Goal: Task Accomplishment & Management: Manage account settings

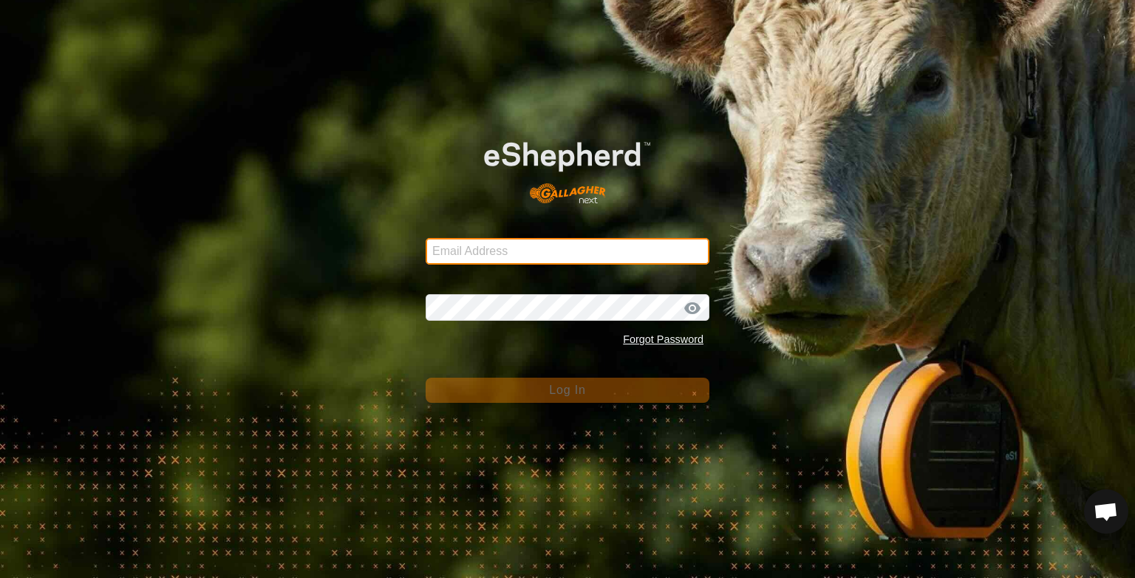
type input "r.p.johnson@bigpond.com"
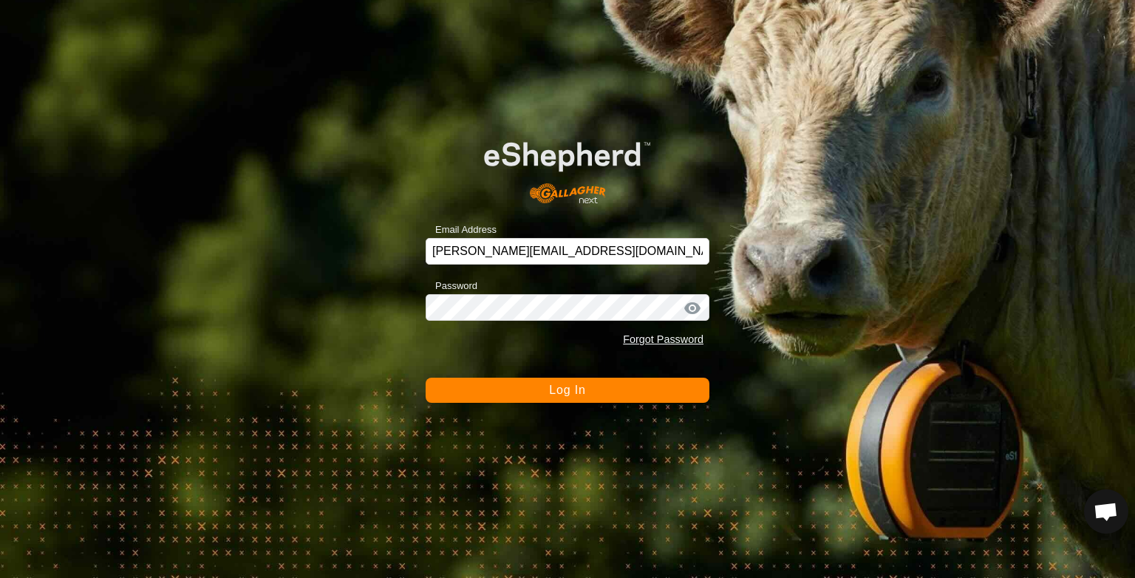
click at [554, 392] on span "Log In" at bounding box center [567, 390] width 36 height 13
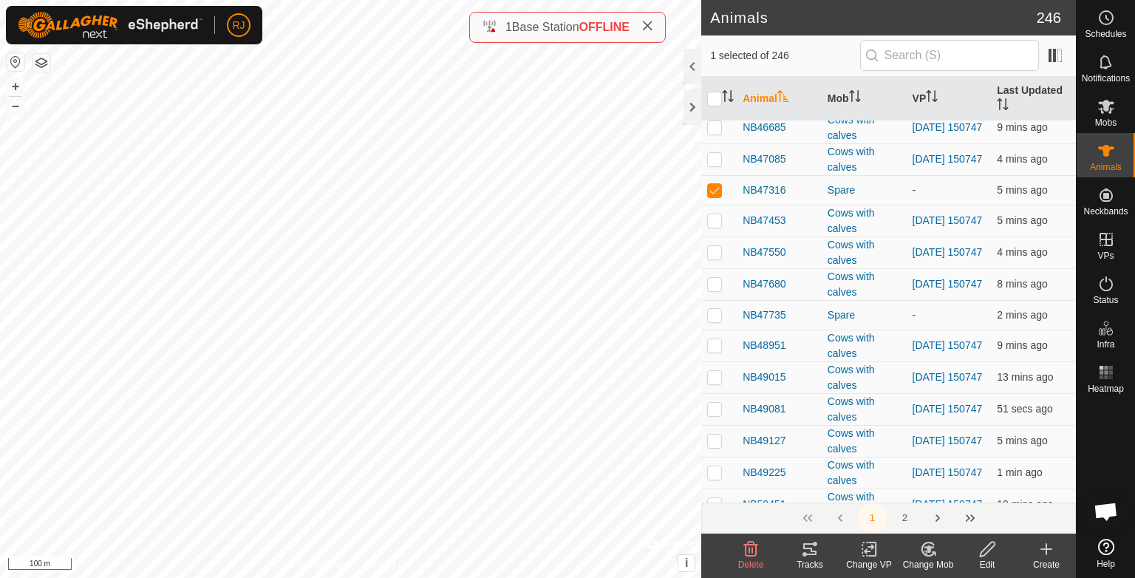
scroll to position [3400, 0]
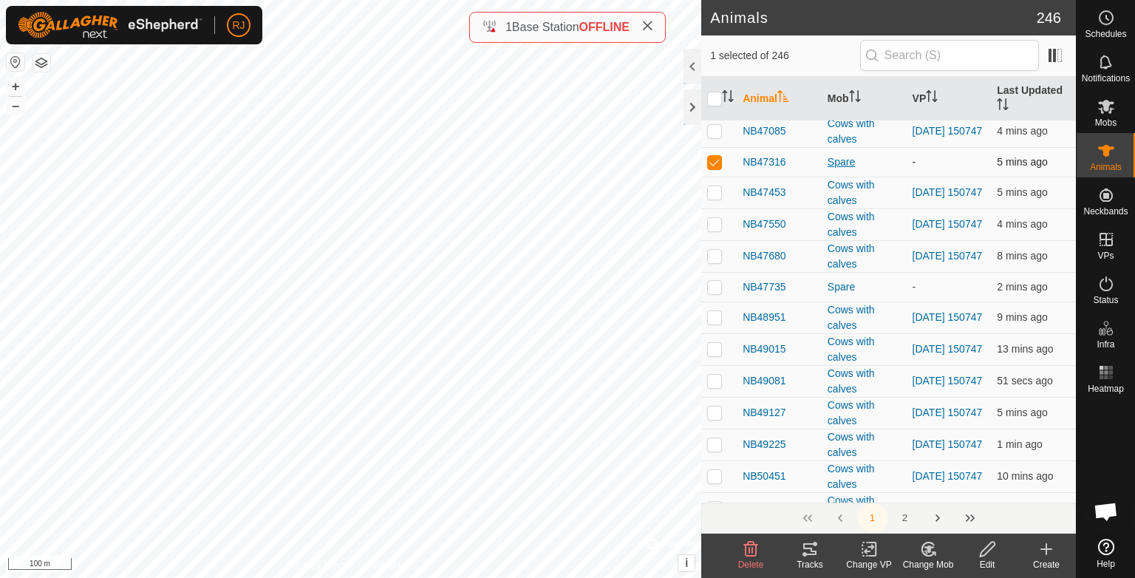
click at [835, 154] on div "Spare" at bounding box center [864, 162] width 73 height 16
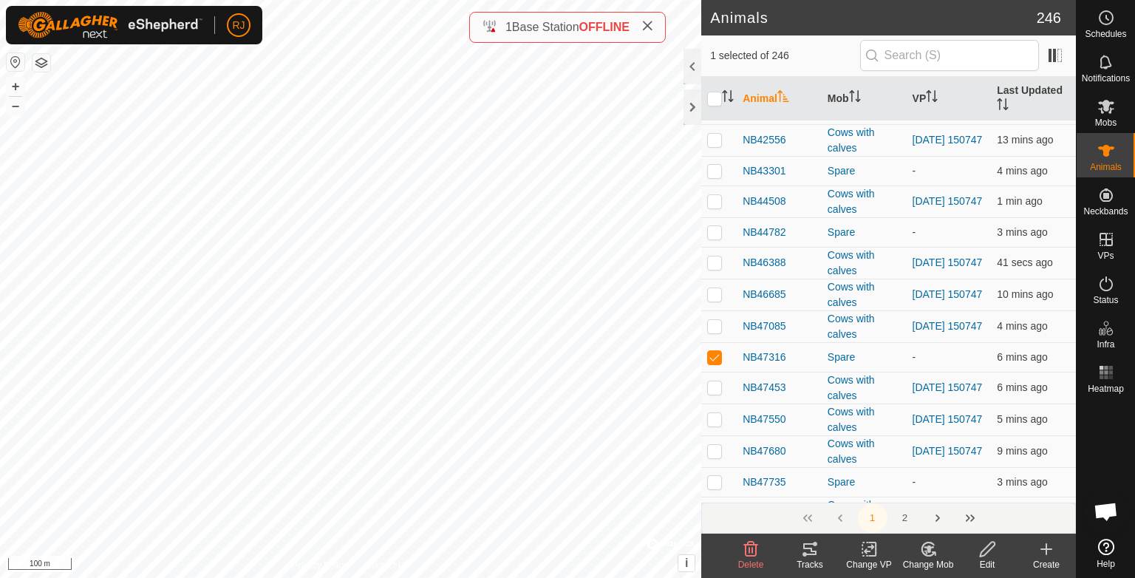
scroll to position [3193, 0]
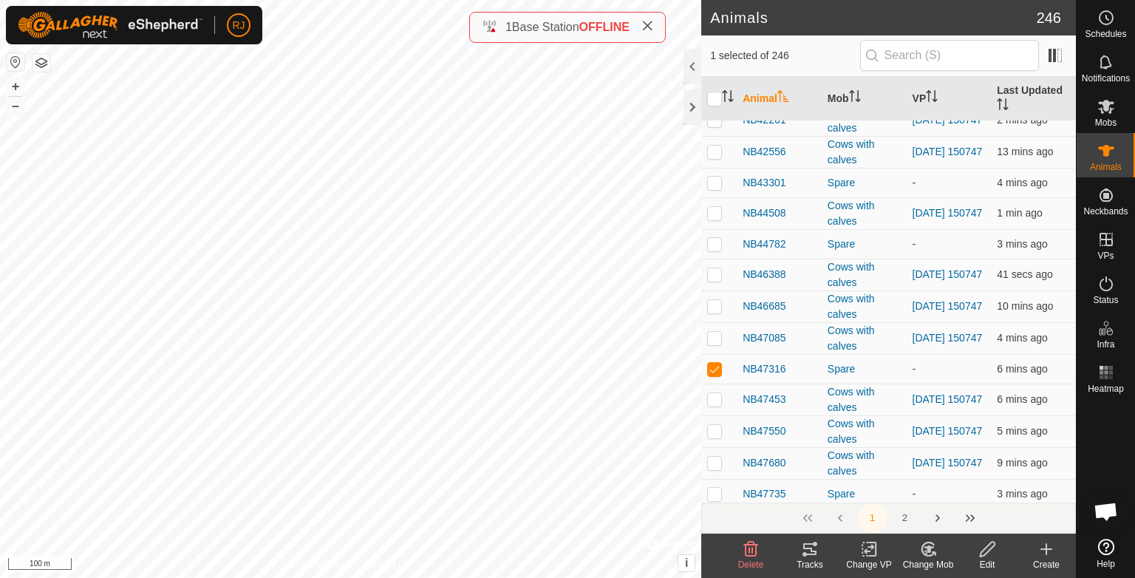
click at [928, 548] on icon at bounding box center [929, 548] width 10 height 7
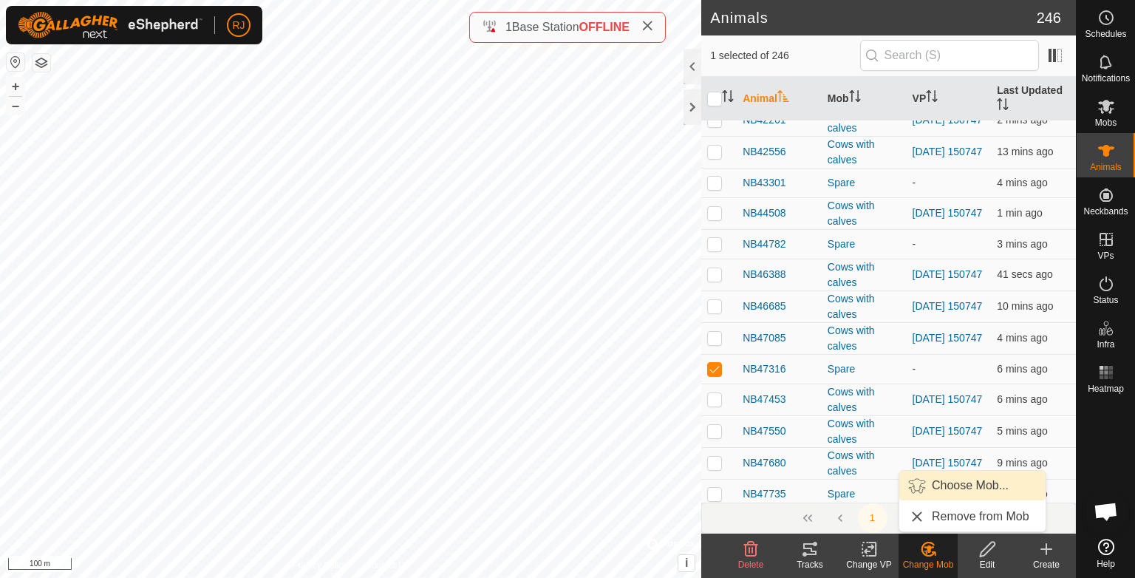
click at [952, 486] on link "Choose Mob..." at bounding box center [972, 486] width 146 height 30
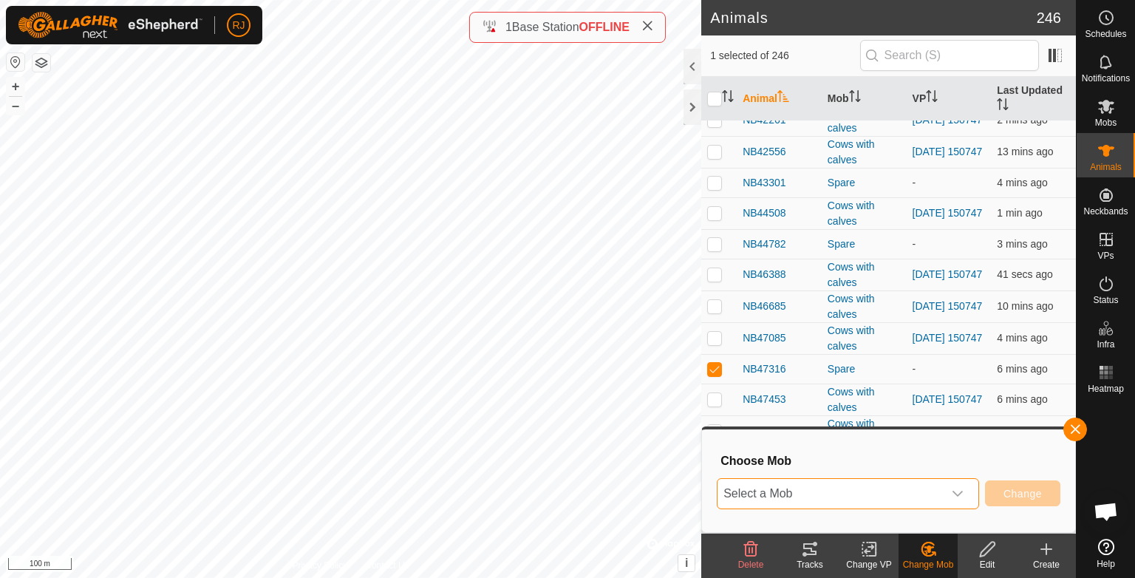
click at [840, 493] on span "Select a Mob" at bounding box center [830, 494] width 225 height 30
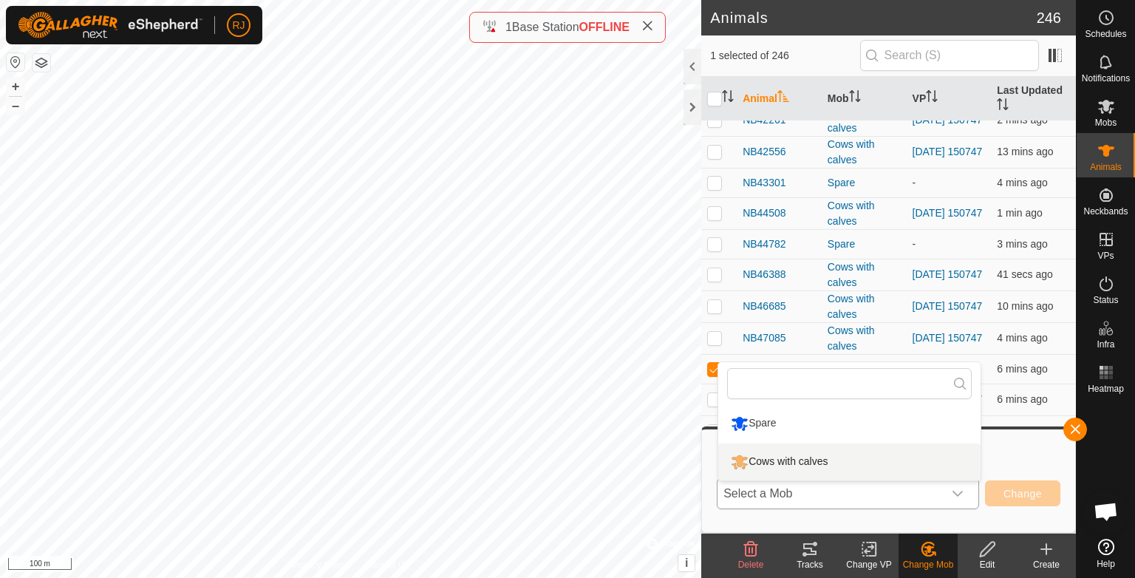
click at [797, 461] on li "Cows with calves" at bounding box center [849, 461] width 262 height 37
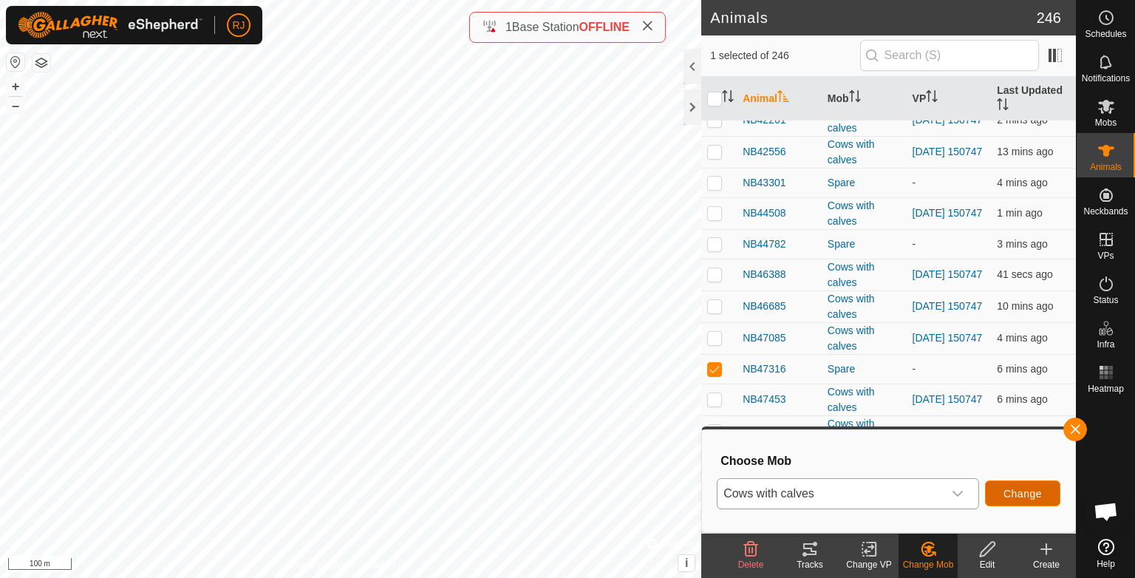
click at [1027, 493] on span "Change" at bounding box center [1023, 494] width 38 height 12
checkbox input "false"
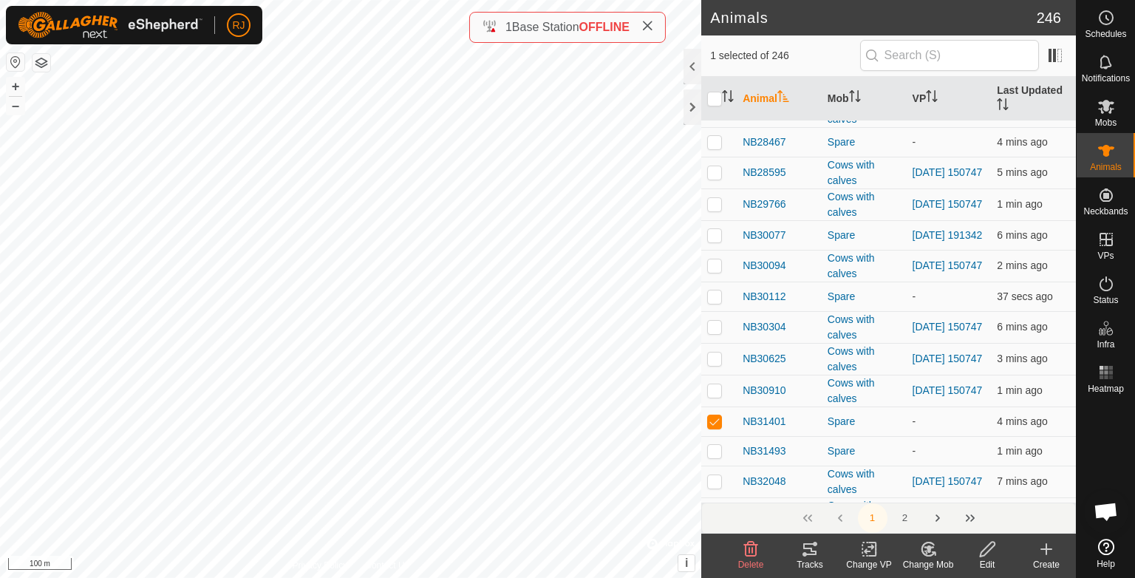
scroll to position [1791, 0]
click at [929, 547] on icon at bounding box center [929, 548] width 10 height 7
click at [951, 486] on link "Choose Mob..." at bounding box center [972, 486] width 146 height 30
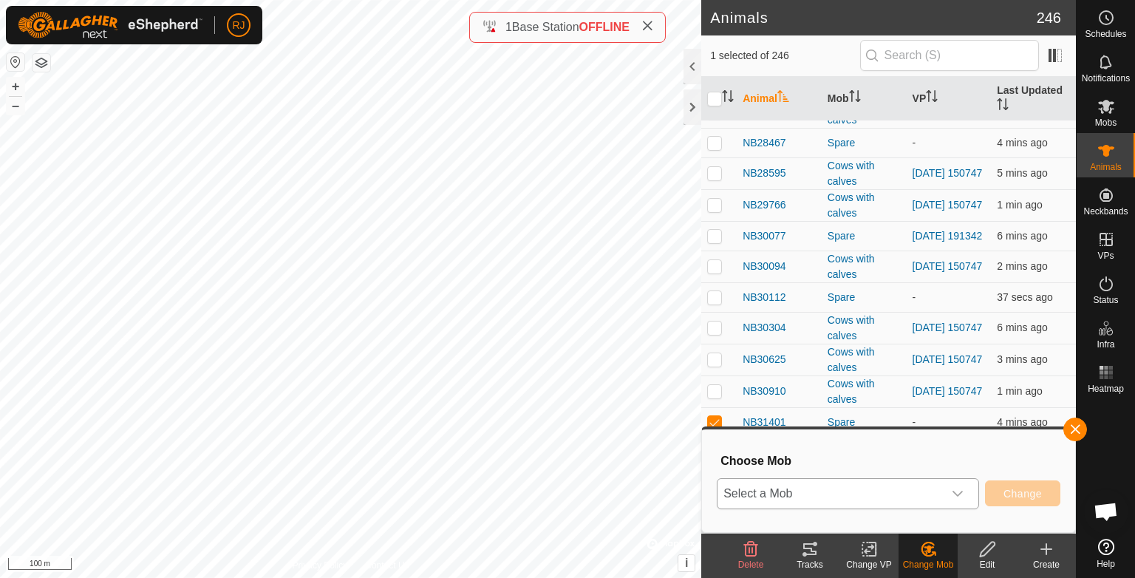
click at [819, 494] on span "Select a Mob" at bounding box center [830, 494] width 225 height 30
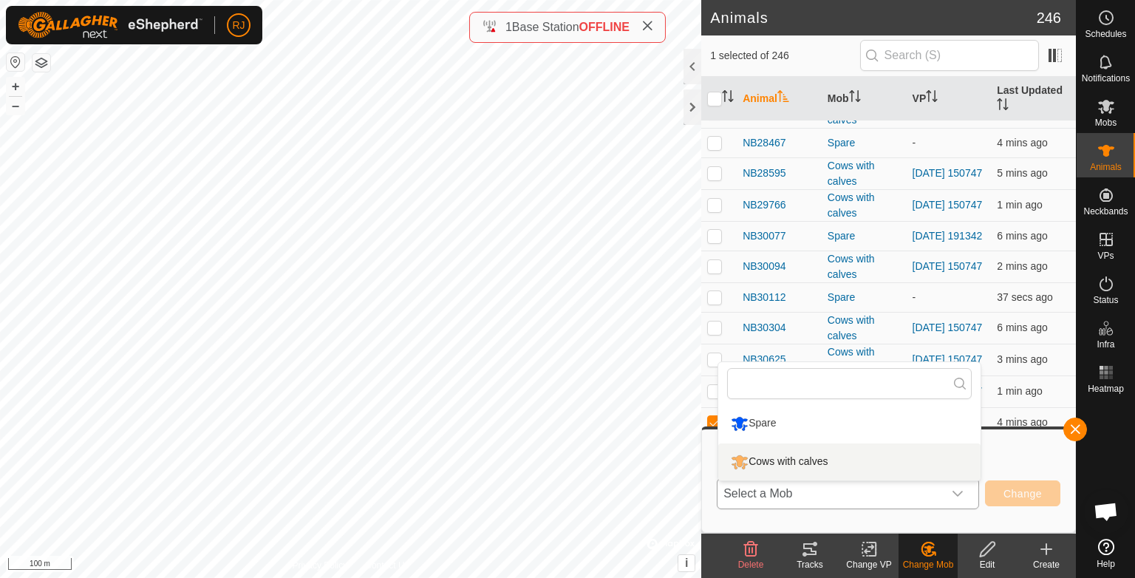
click at [792, 460] on li "Cows with calves" at bounding box center [849, 461] width 262 height 37
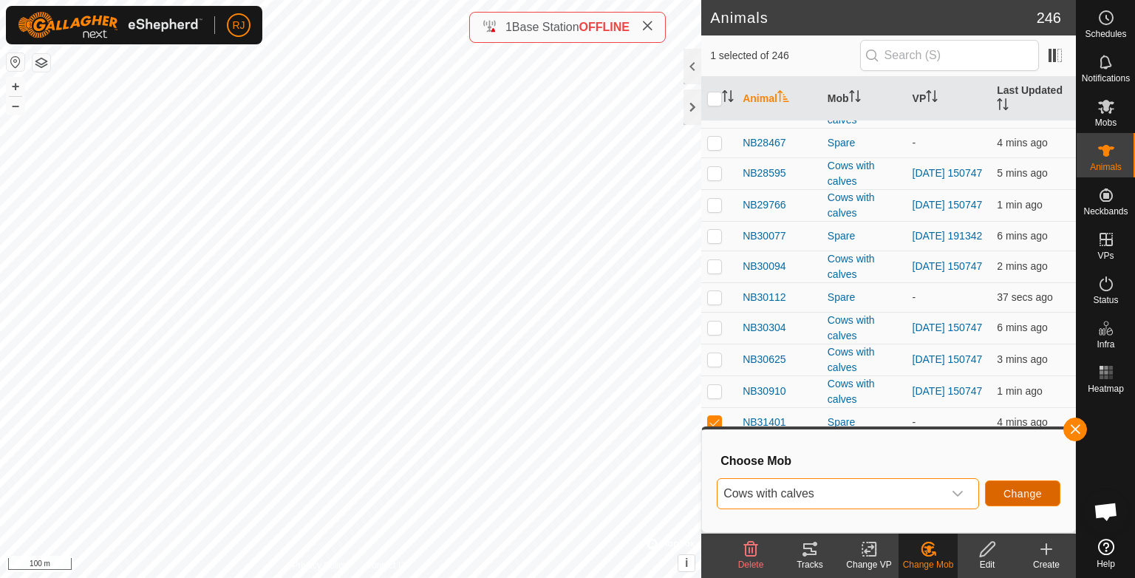
click at [1012, 492] on span "Change" at bounding box center [1023, 494] width 38 height 12
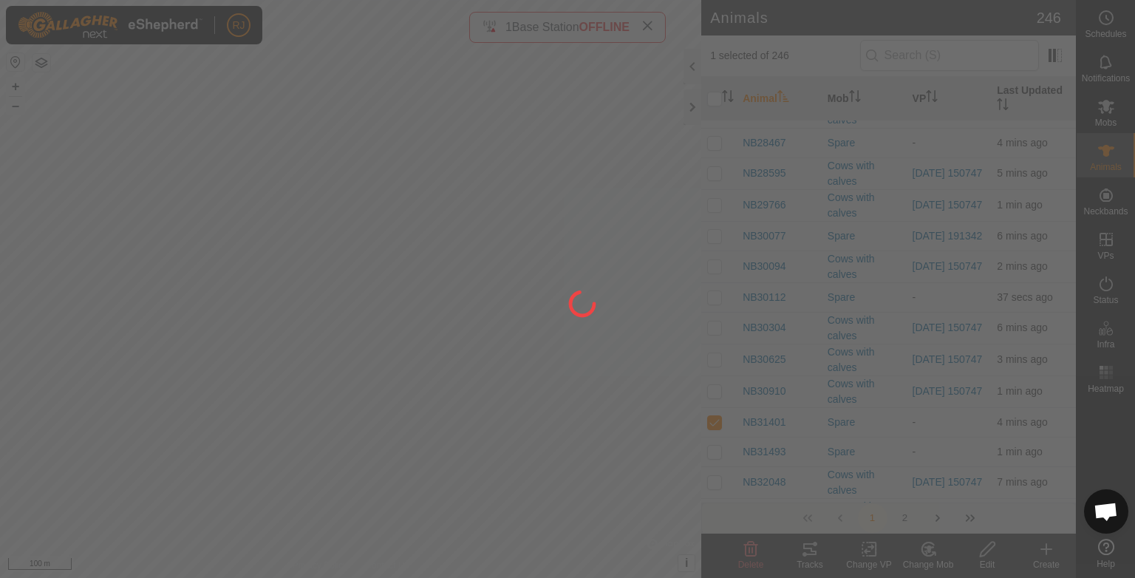
checkbox input "false"
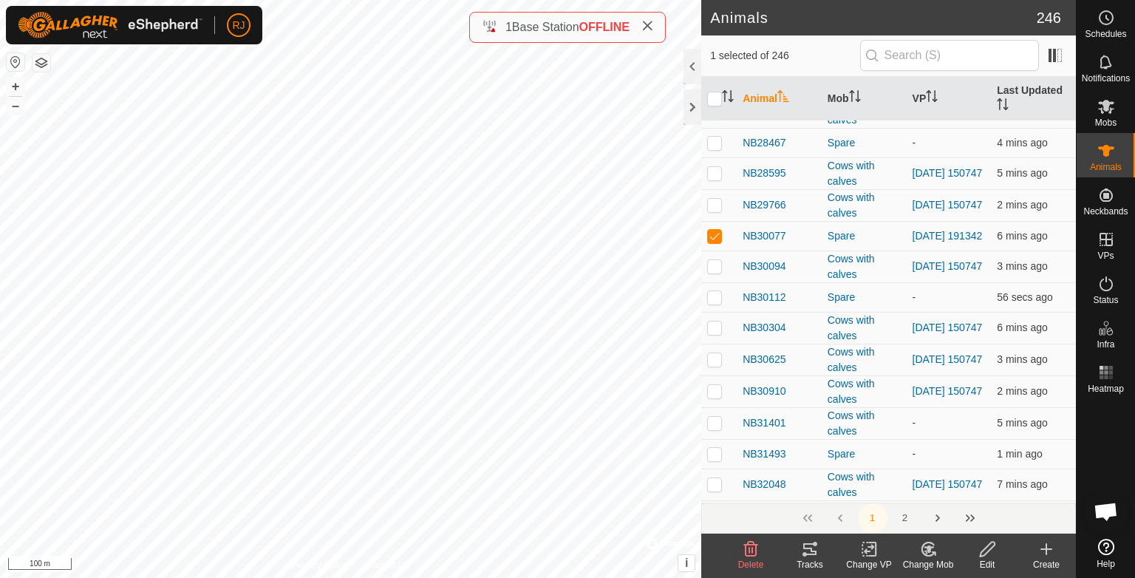
click at [924, 548] on icon at bounding box center [928, 549] width 18 height 18
click at [943, 484] on link "Choose Mob..." at bounding box center [972, 486] width 146 height 30
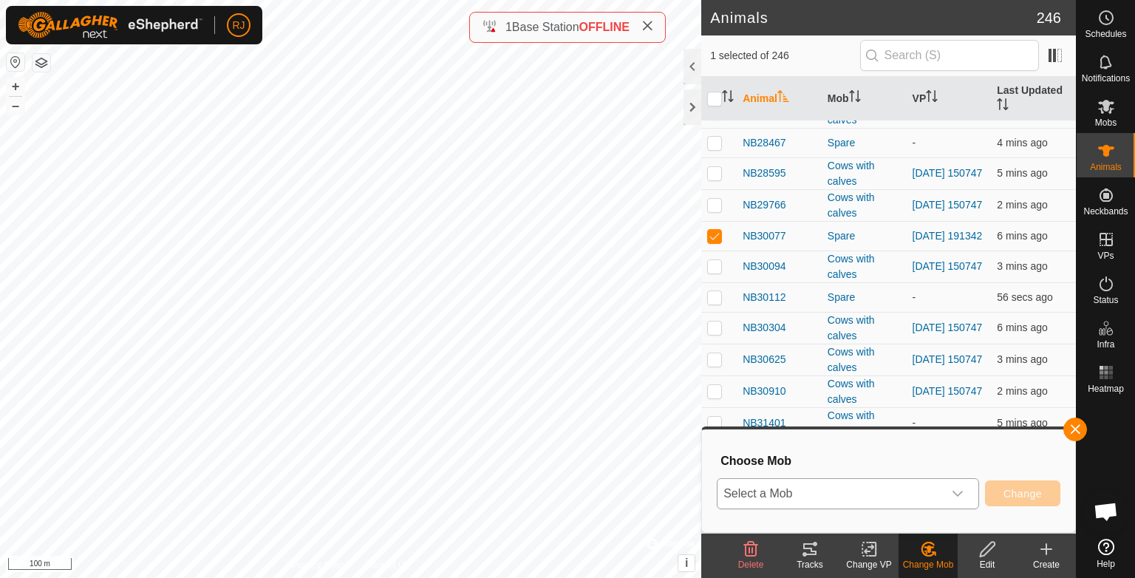
click at [795, 491] on span "Select a Mob" at bounding box center [830, 494] width 225 height 30
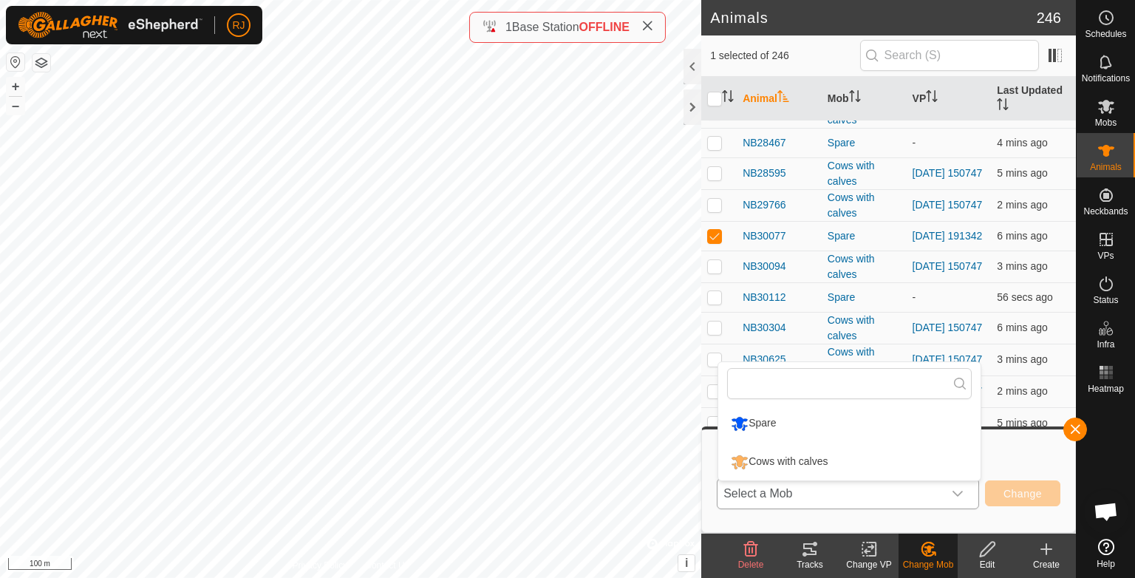
click at [795, 457] on li "Cows with calves" at bounding box center [849, 461] width 262 height 37
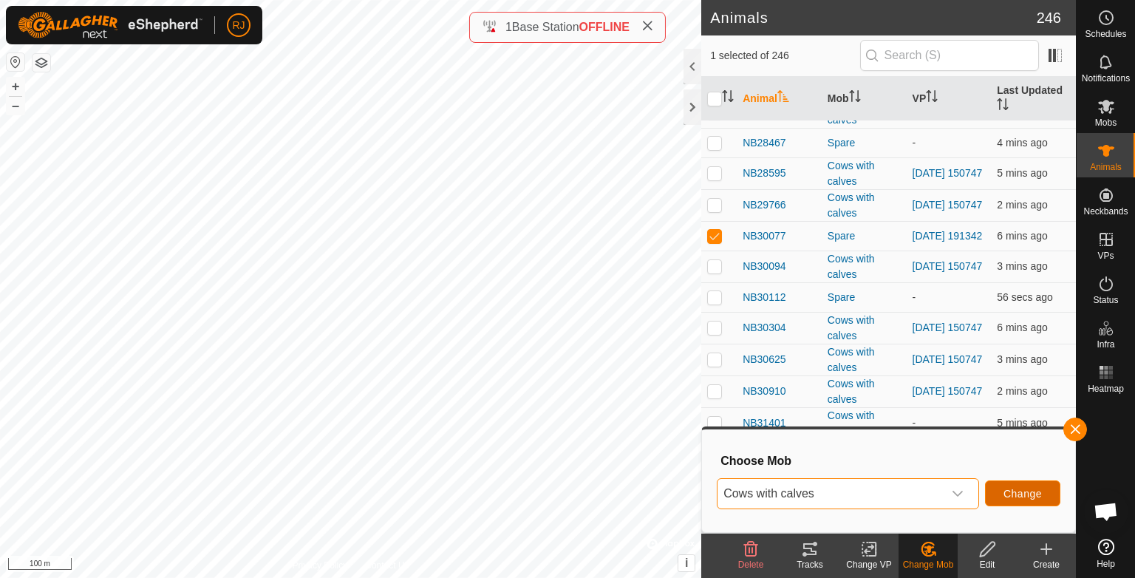
click at [1015, 488] on span "Change" at bounding box center [1023, 494] width 38 height 12
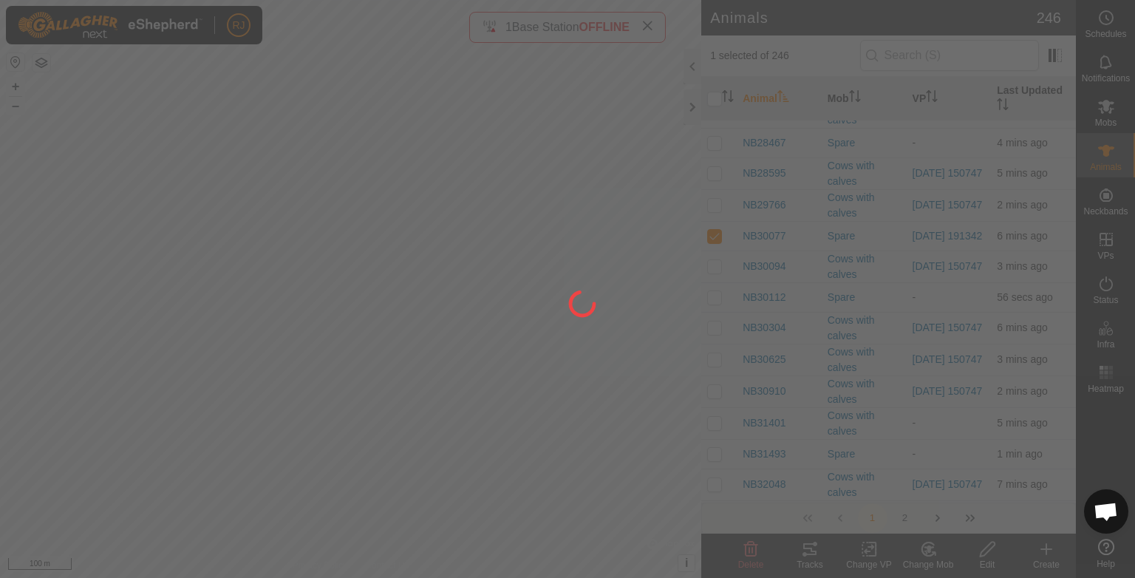
checkbox input "false"
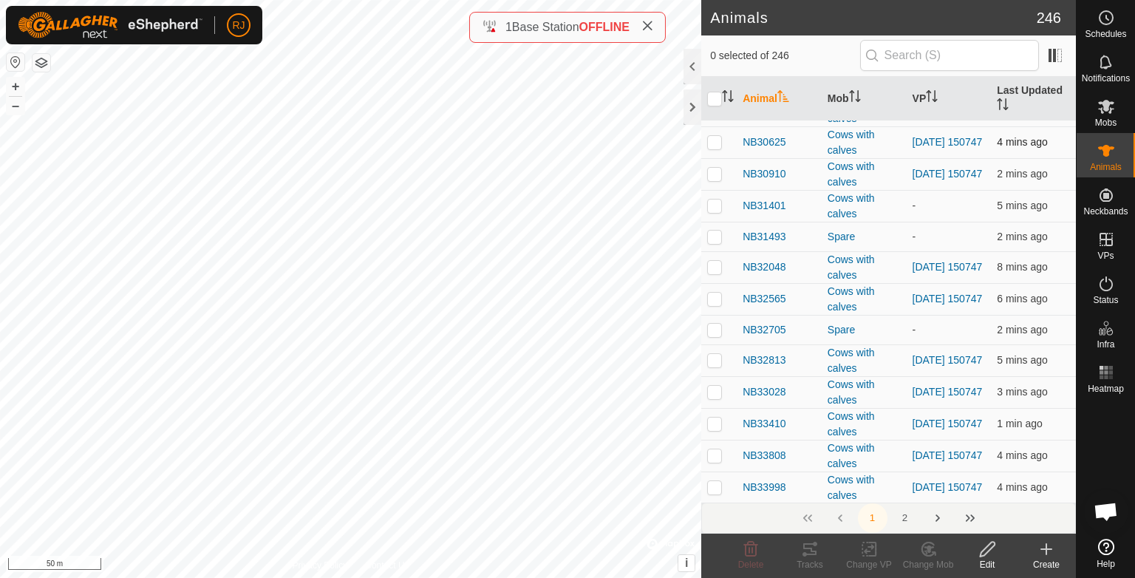
scroll to position [2012, 0]
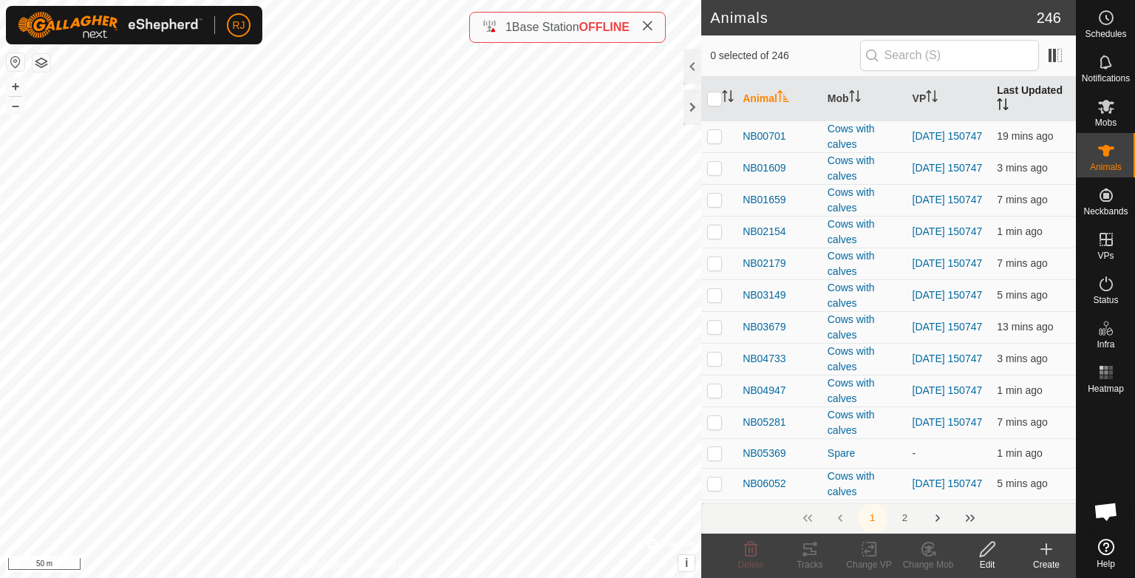
click at [1011, 88] on th "Last Updated" at bounding box center [1033, 99] width 85 height 44
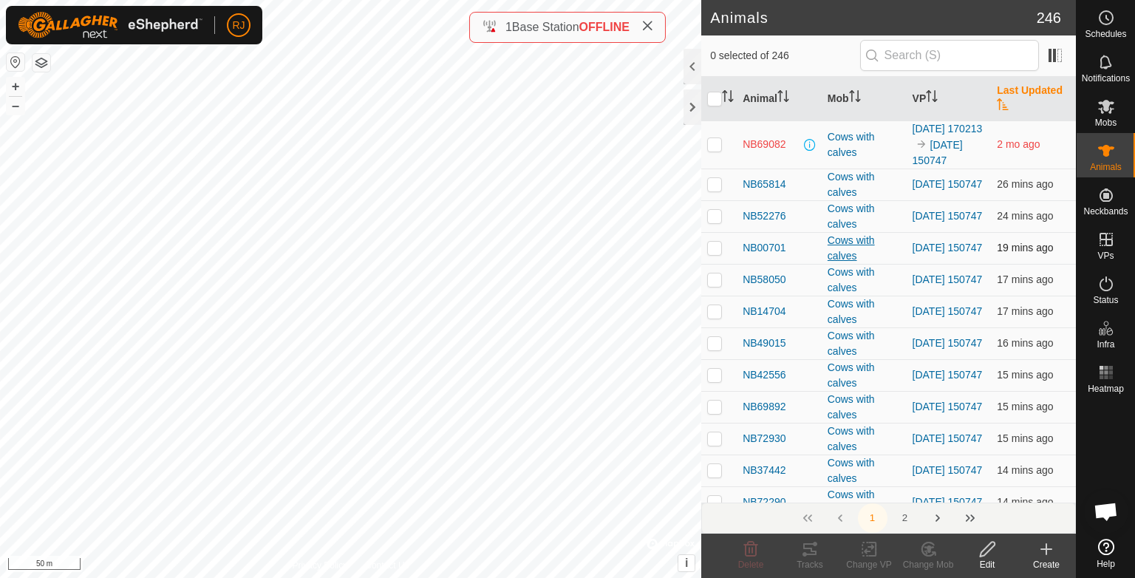
scroll to position [74, 0]
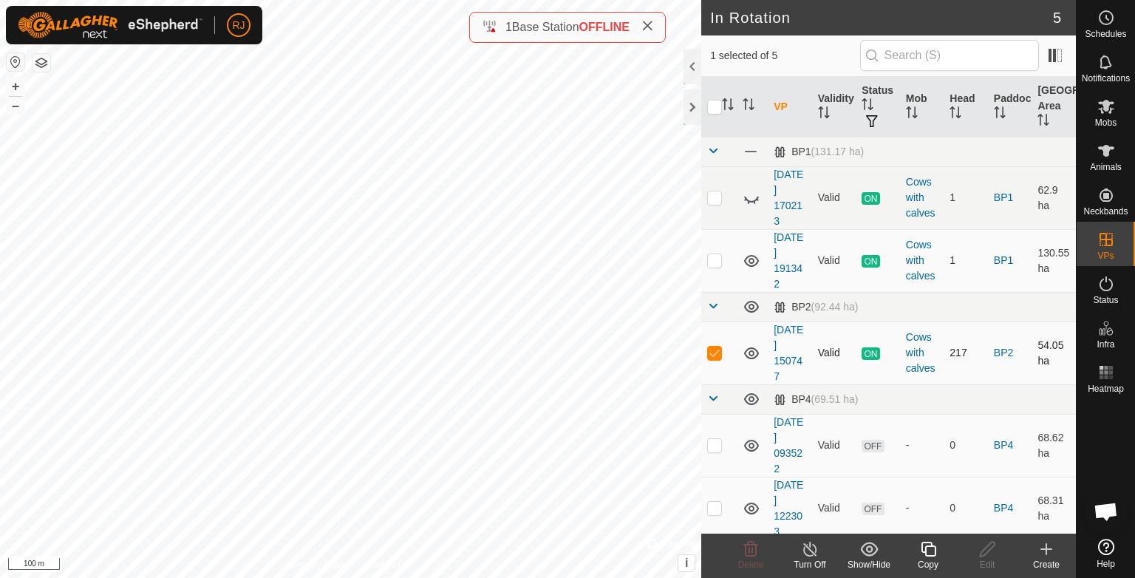
click at [713, 352] on p-checkbox at bounding box center [714, 353] width 15 height 12
checkbox input "false"
click at [1104, 114] on icon at bounding box center [1106, 107] width 18 height 18
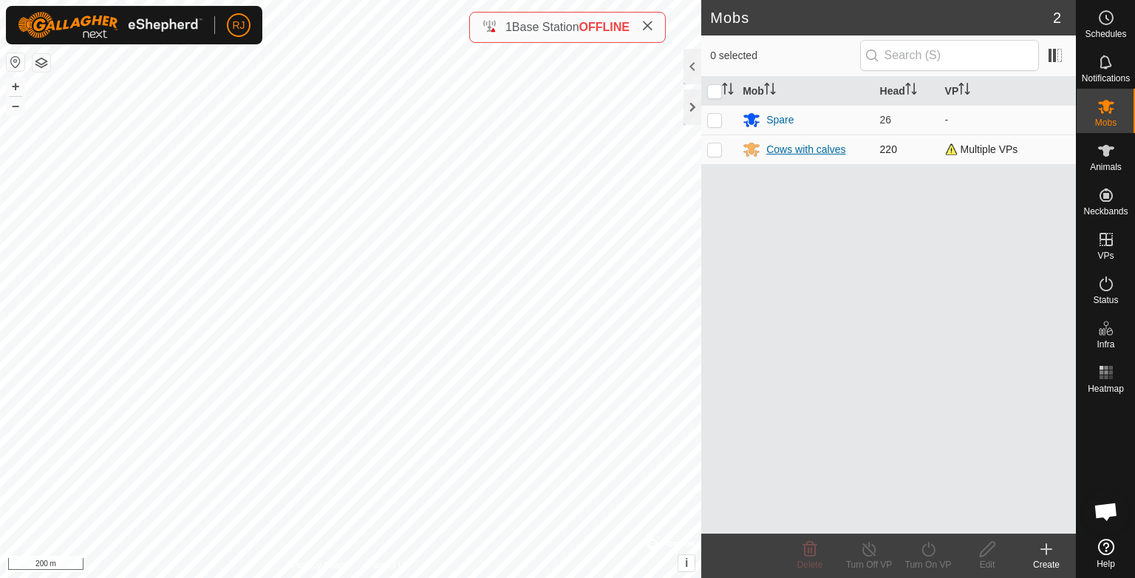
click at [797, 149] on div "Cows with calves" at bounding box center [805, 150] width 79 height 16
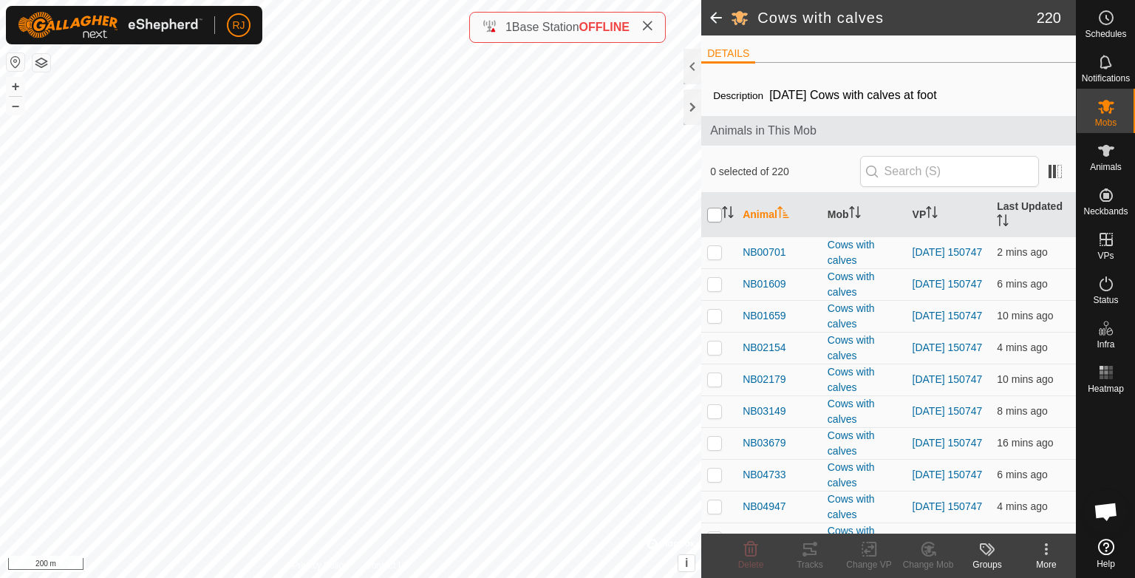
click at [709, 215] on input "checkbox" at bounding box center [714, 215] width 15 height 15
checkbox input "true"
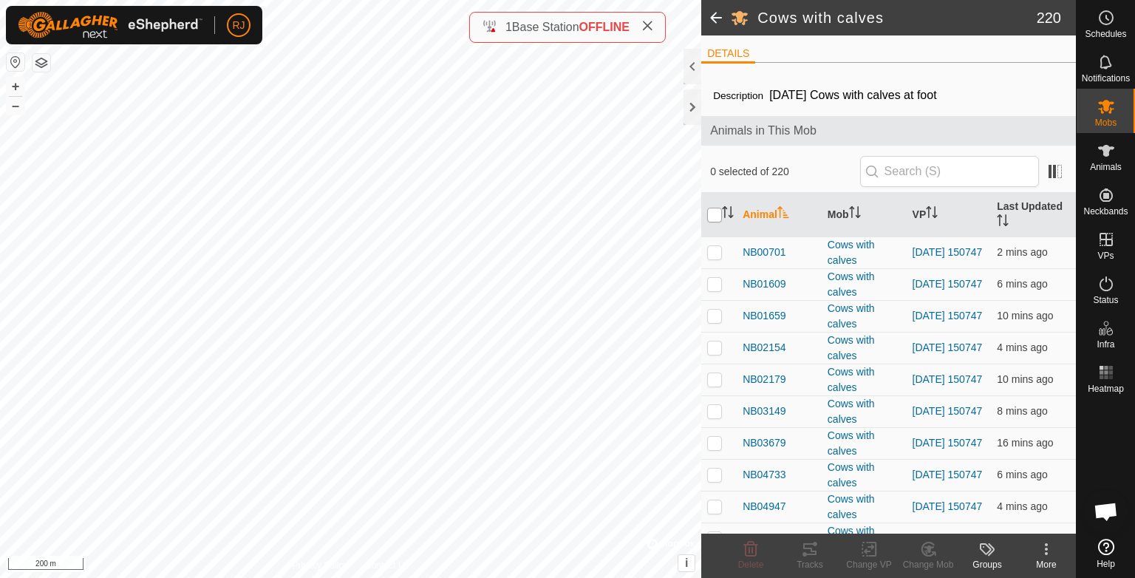
checkbox input "true"
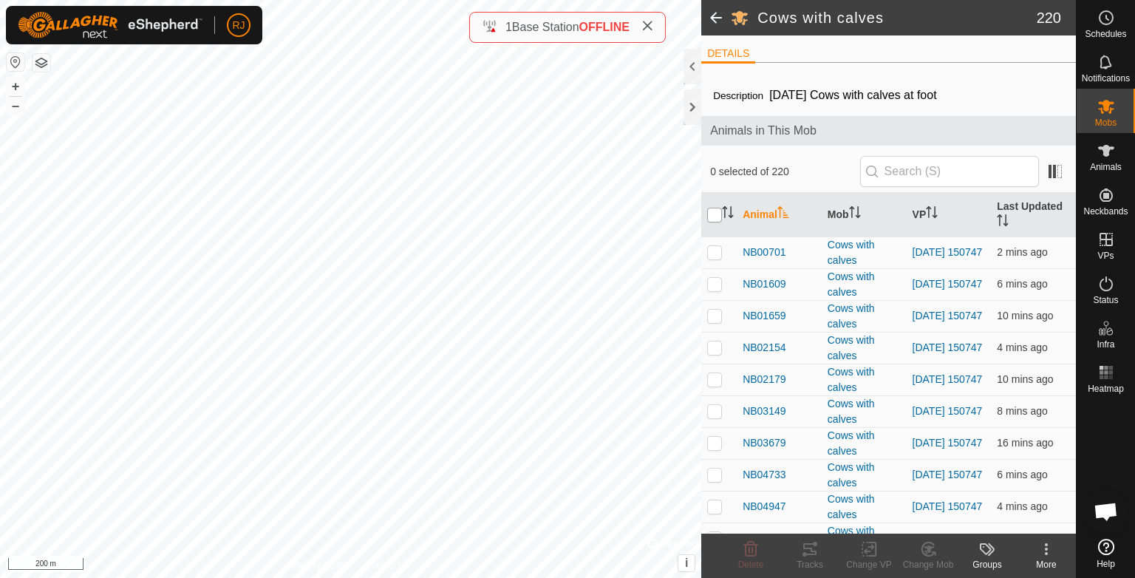
checkbox input "true"
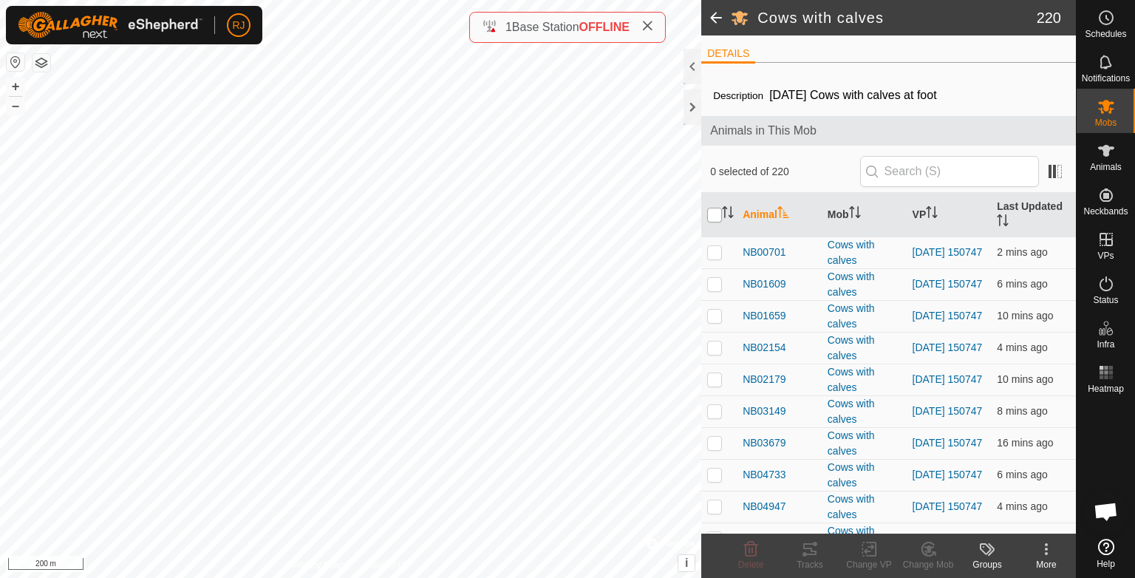
checkbox input "true"
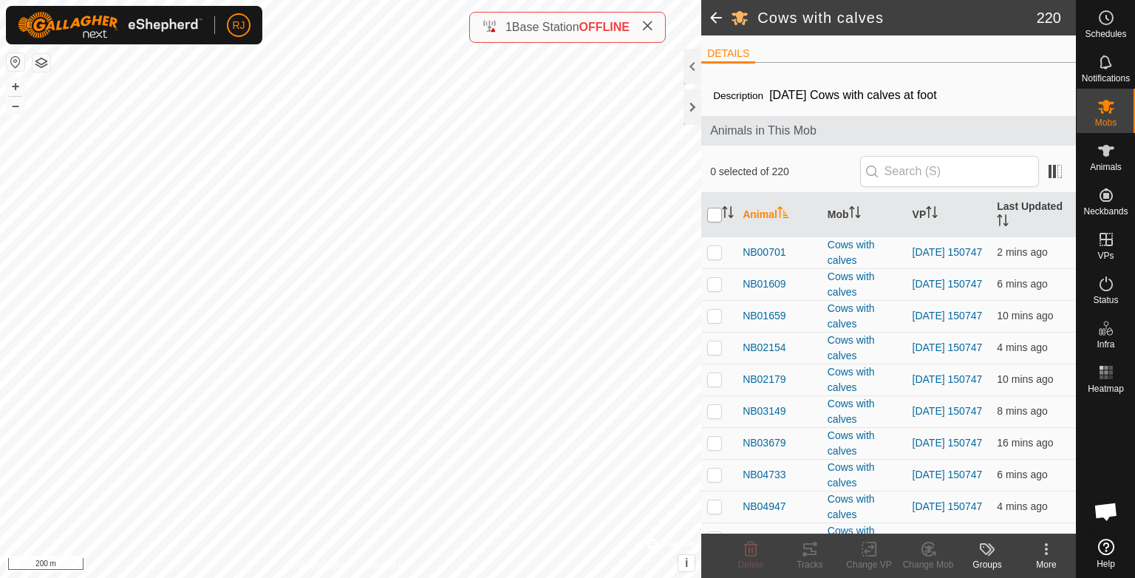
checkbox input "true"
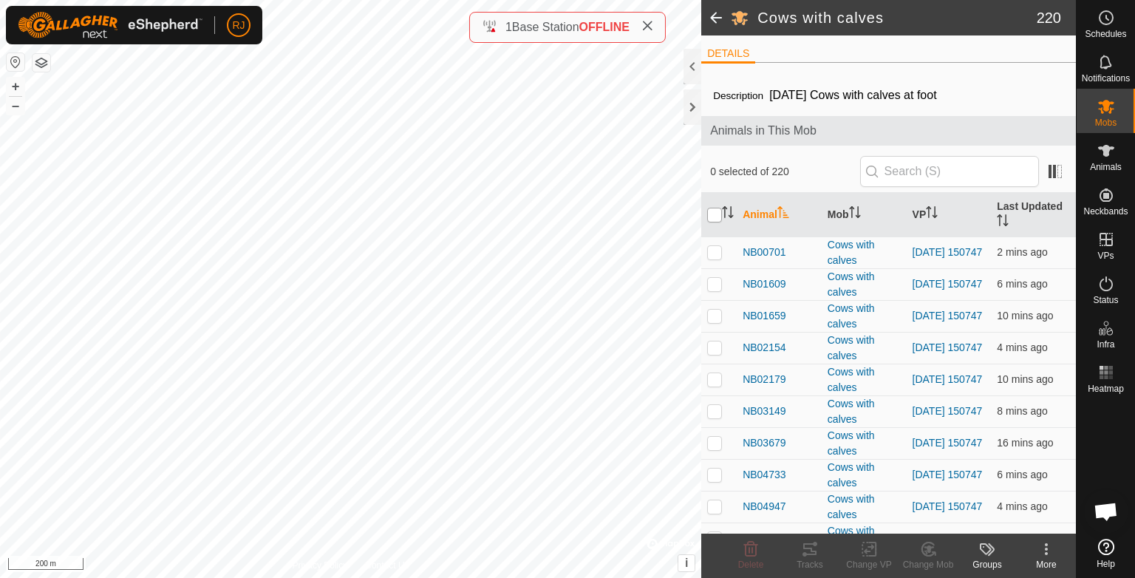
checkbox input "true"
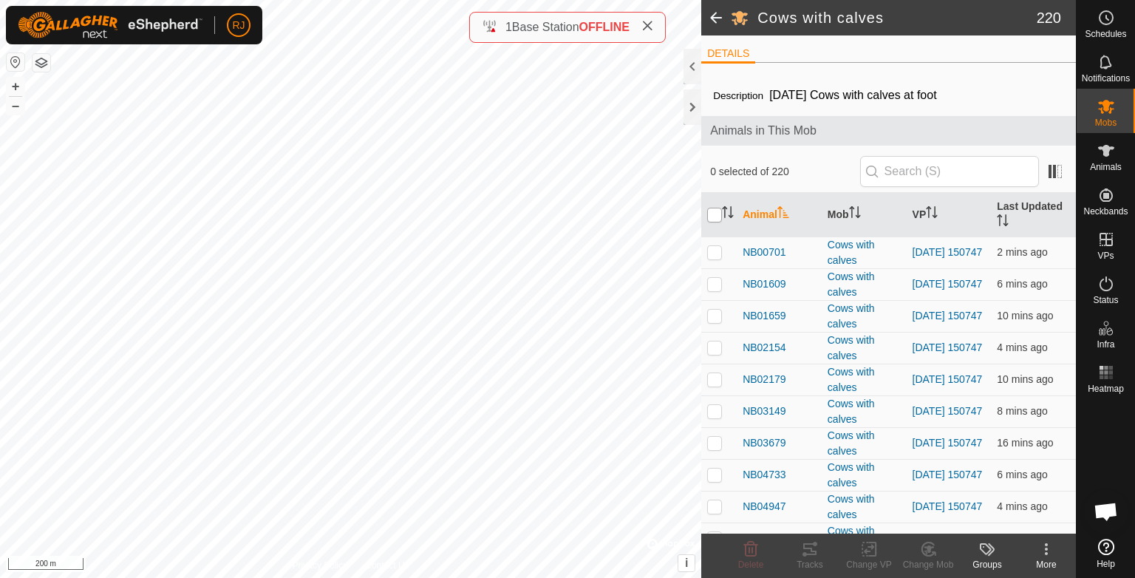
checkbox input "true"
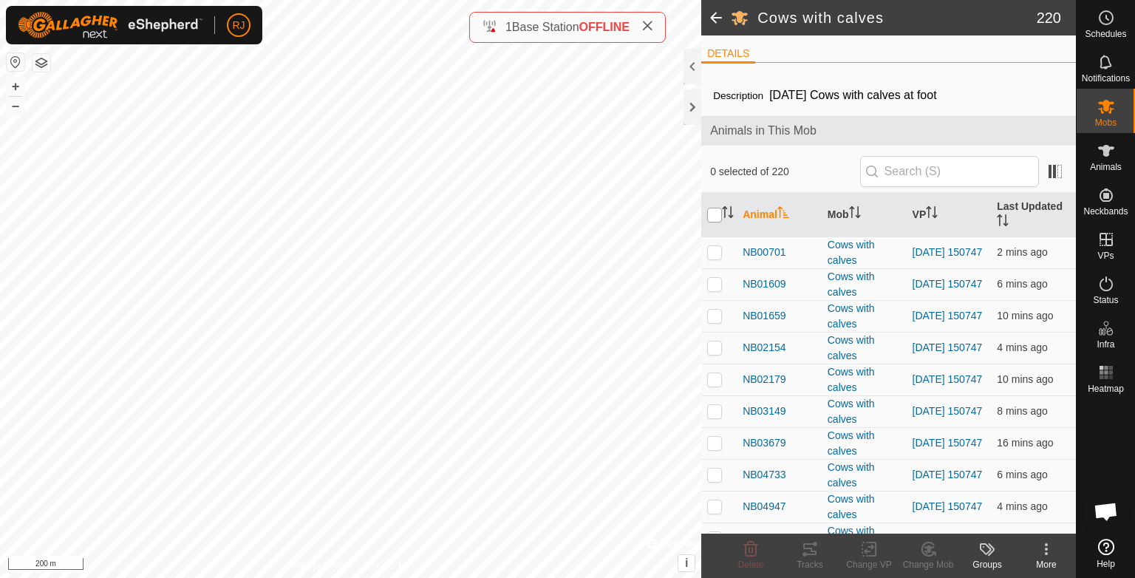
checkbox input "true"
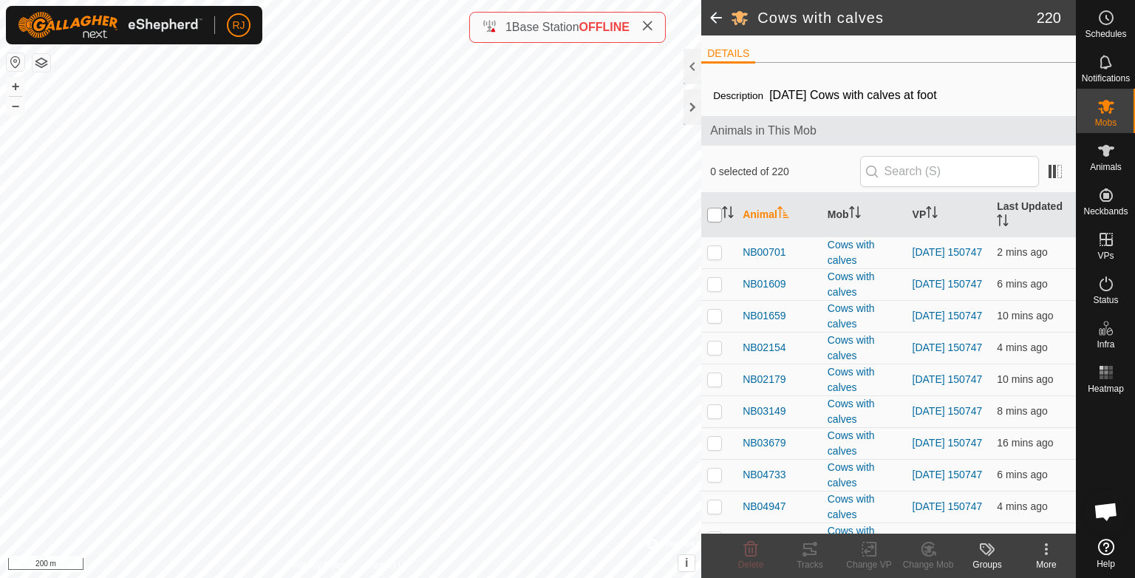
checkbox input "true"
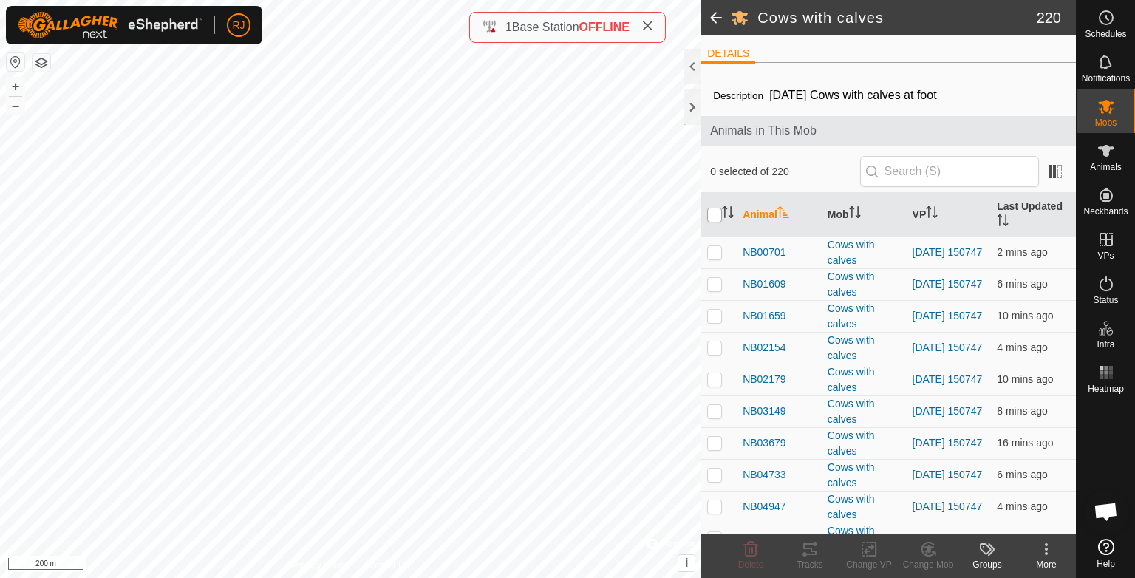
checkbox input "true"
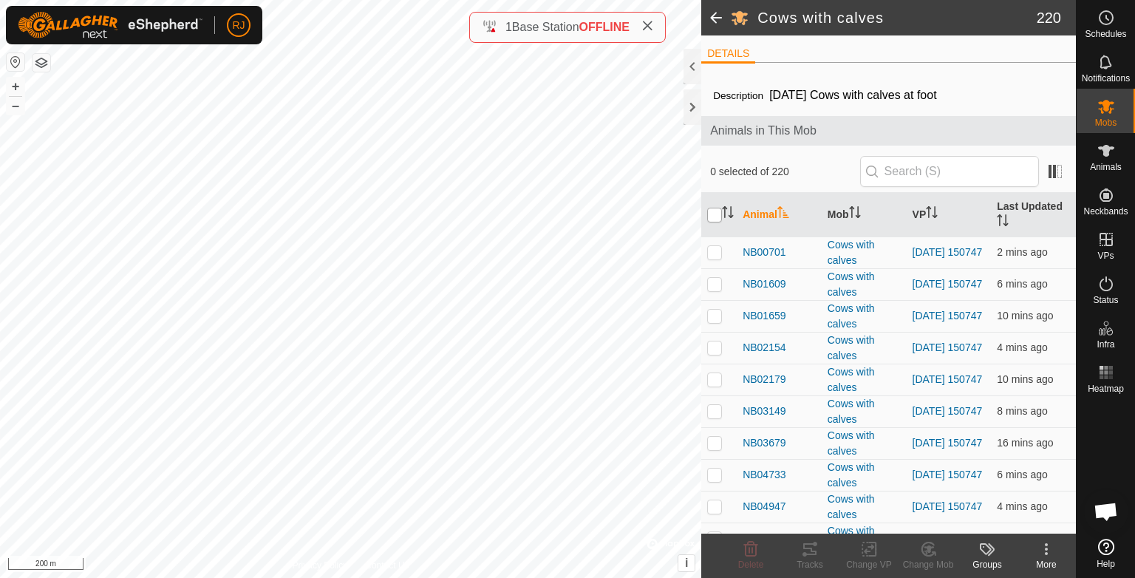
checkbox input "true"
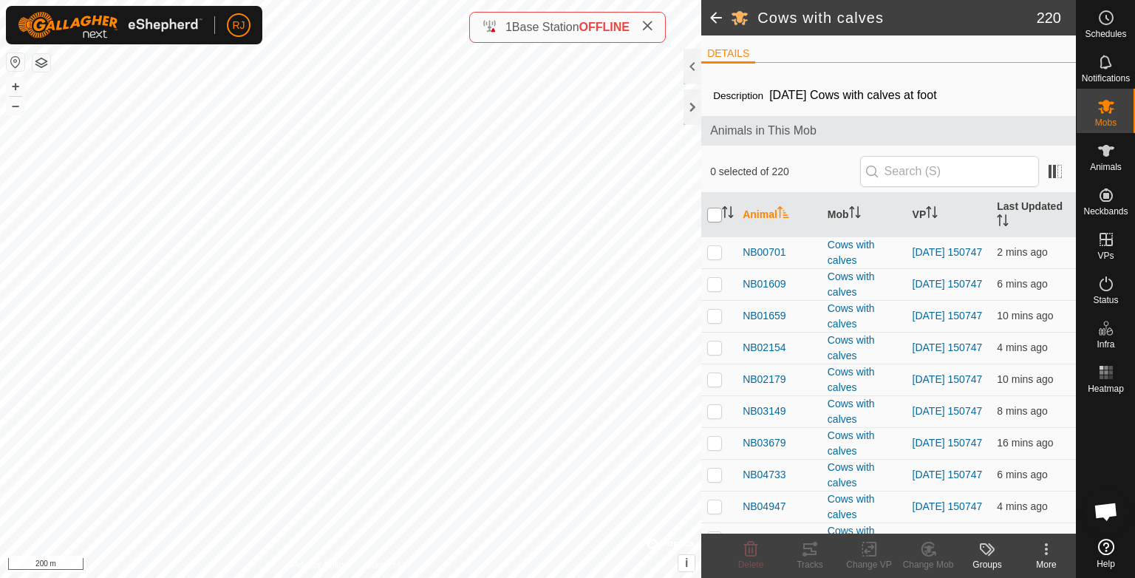
checkbox input "true"
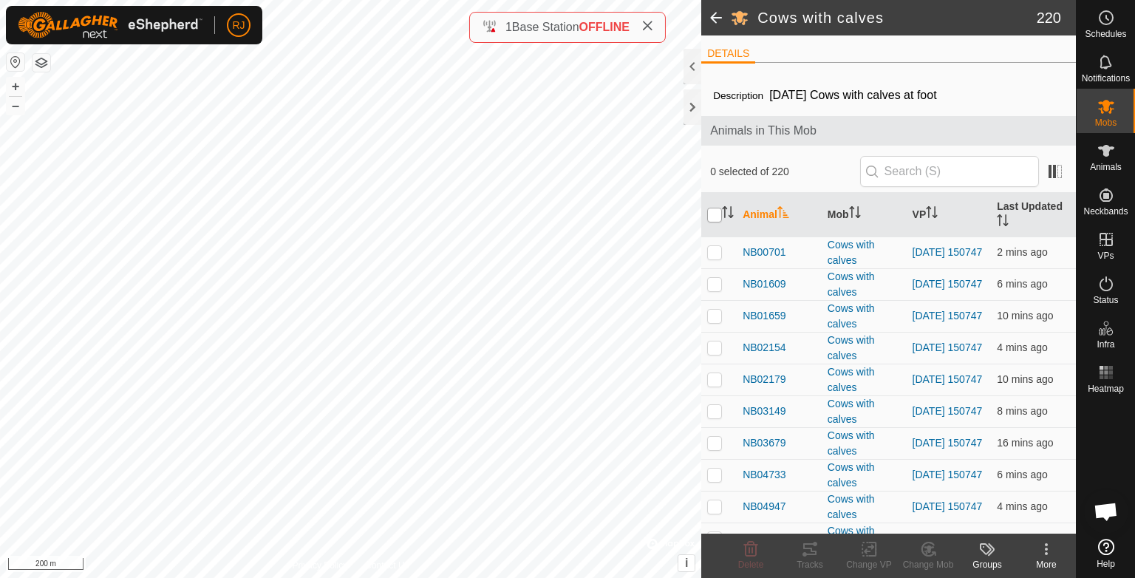
checkbox input "true"
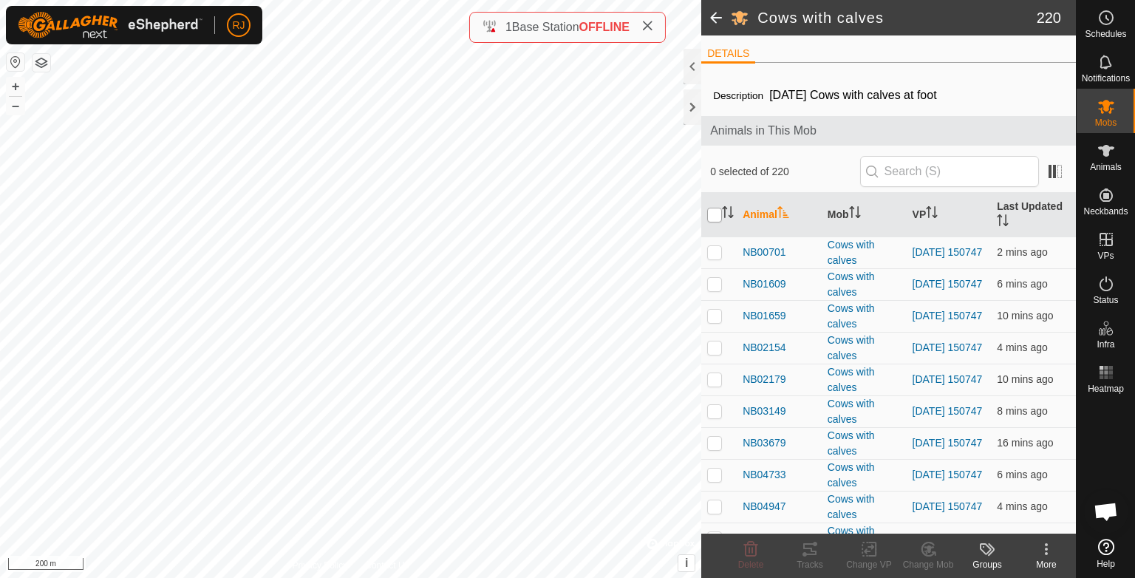
checkbox input "true"
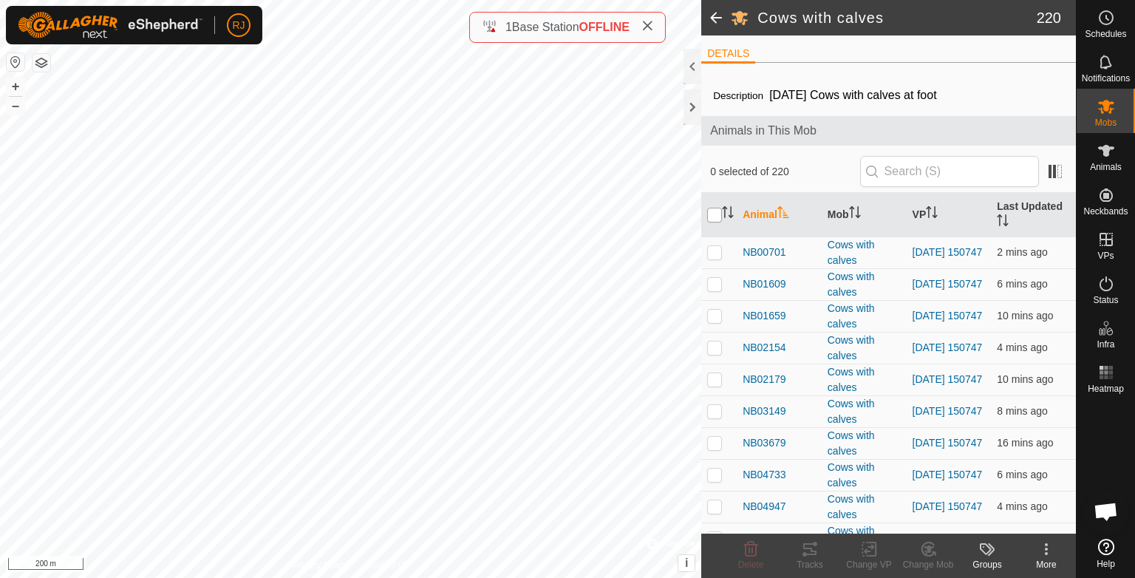
checkbox input "true"
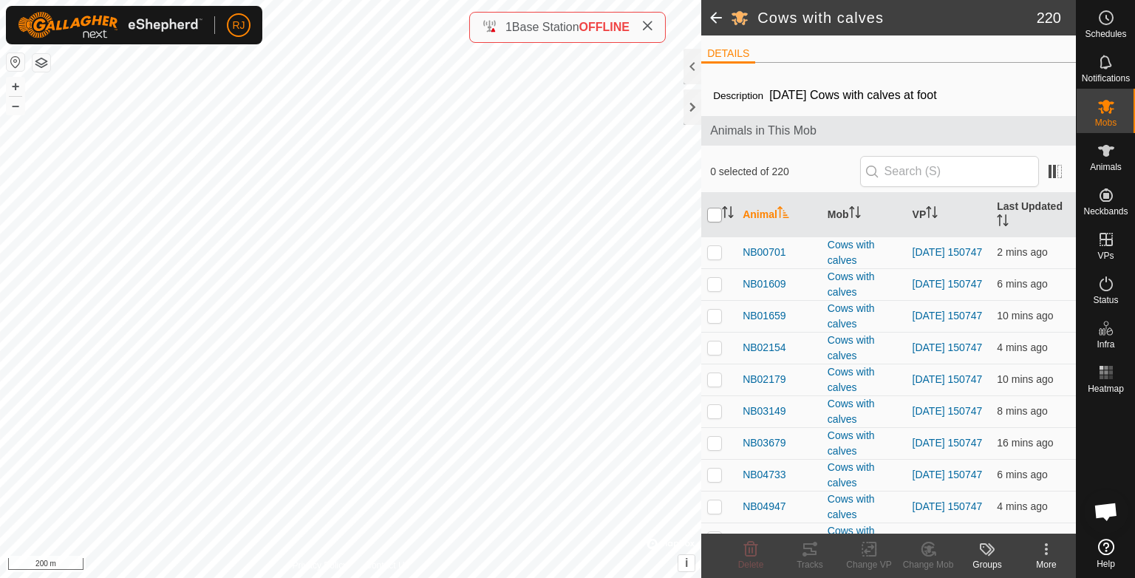
checkbox input "true"
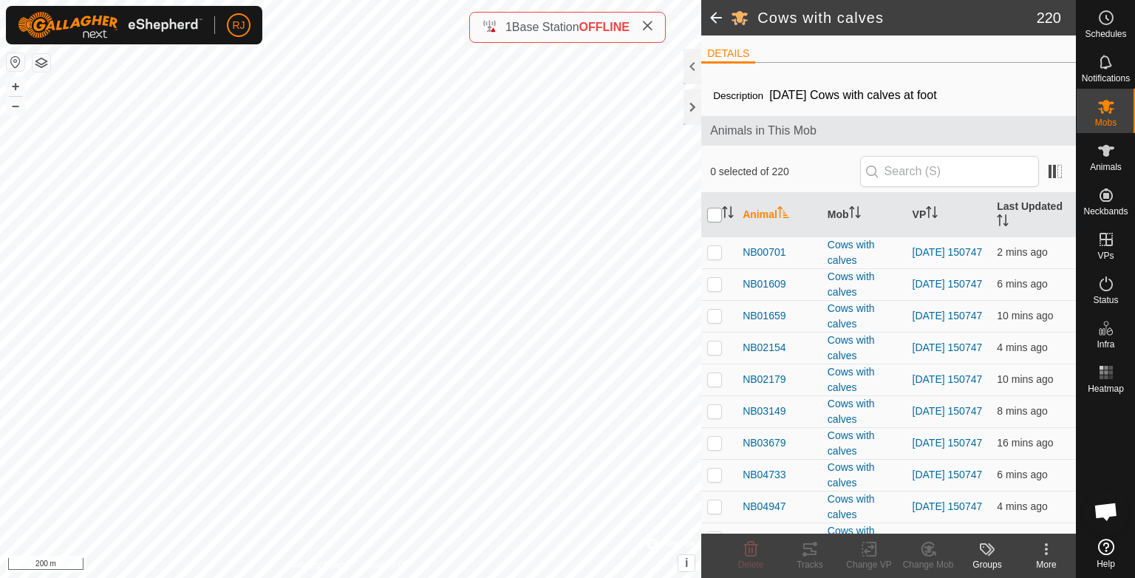
checkbox input "true"
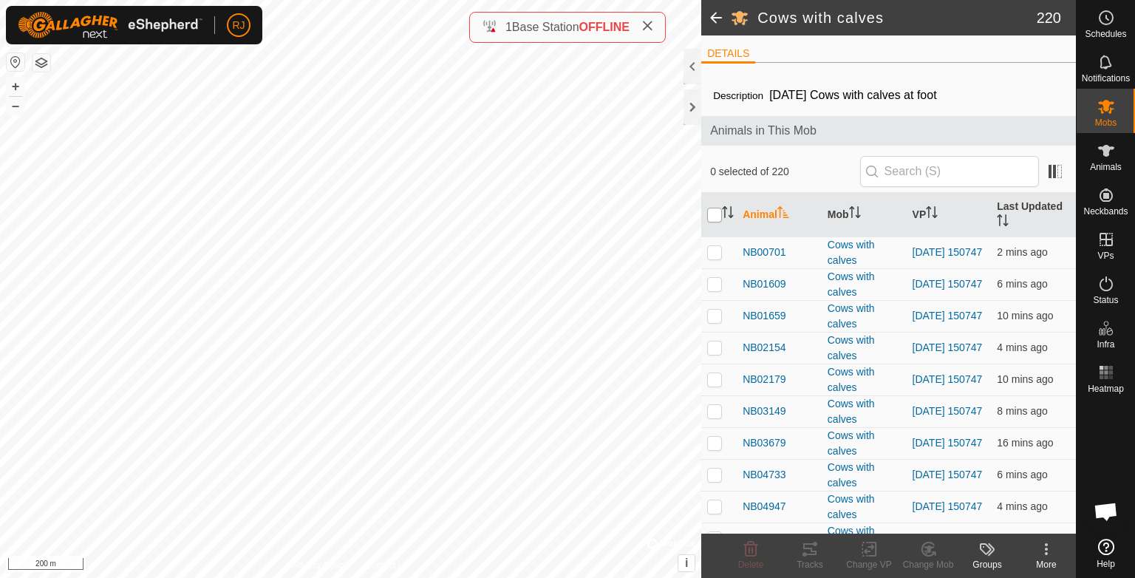
checkbox input "true"
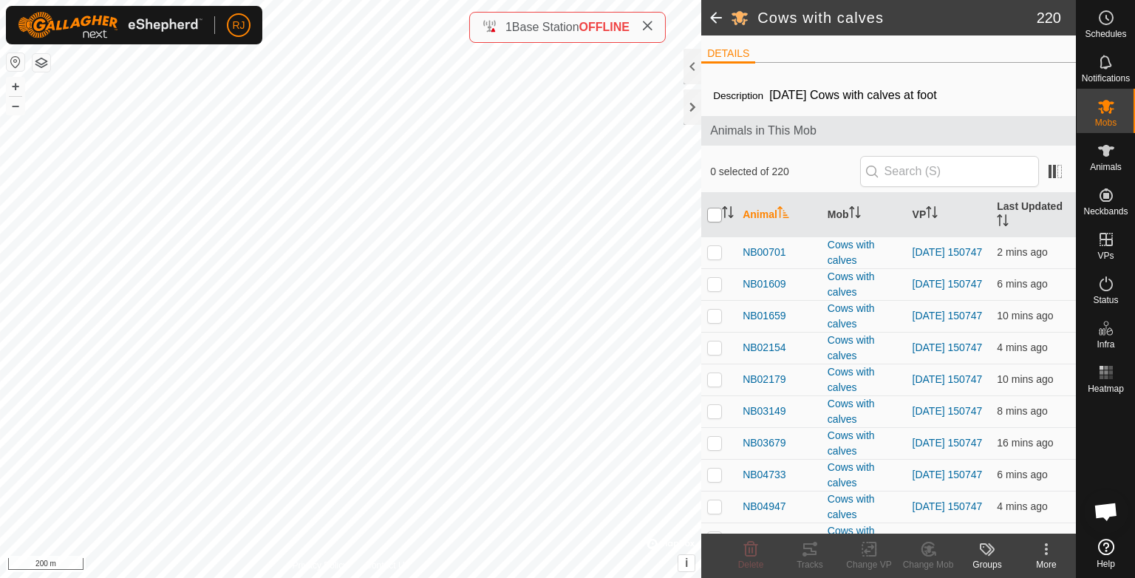
checkbox input "true"
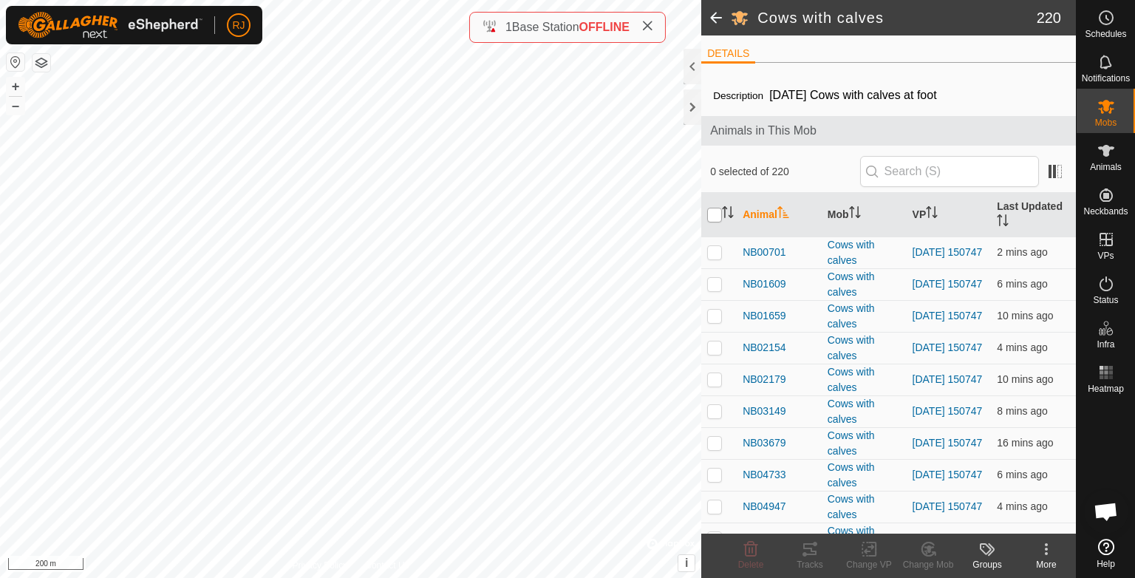
checkbox input "true"
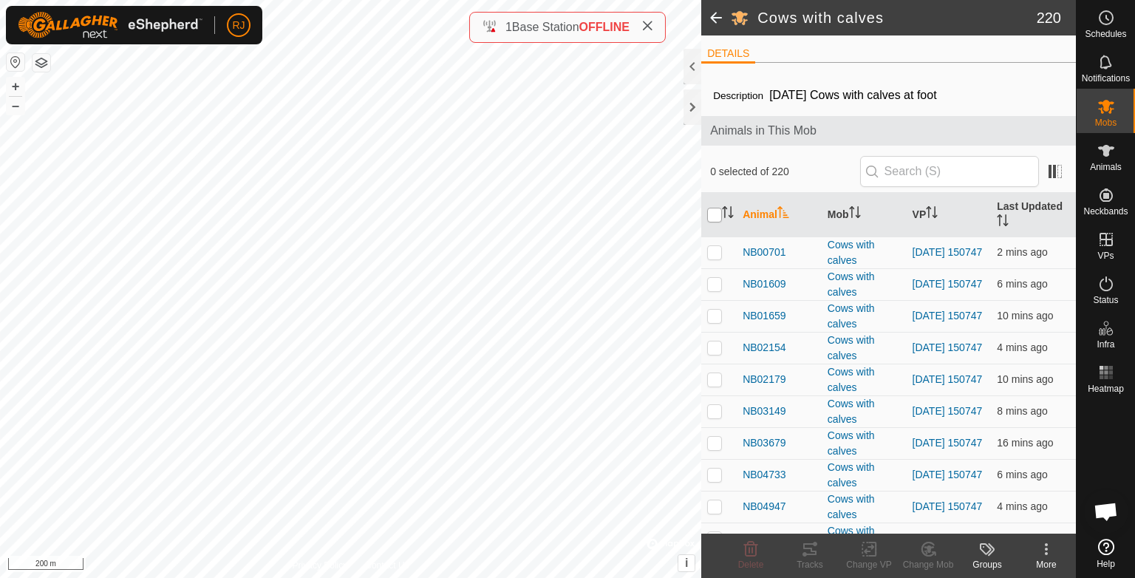
checkbox input "true"
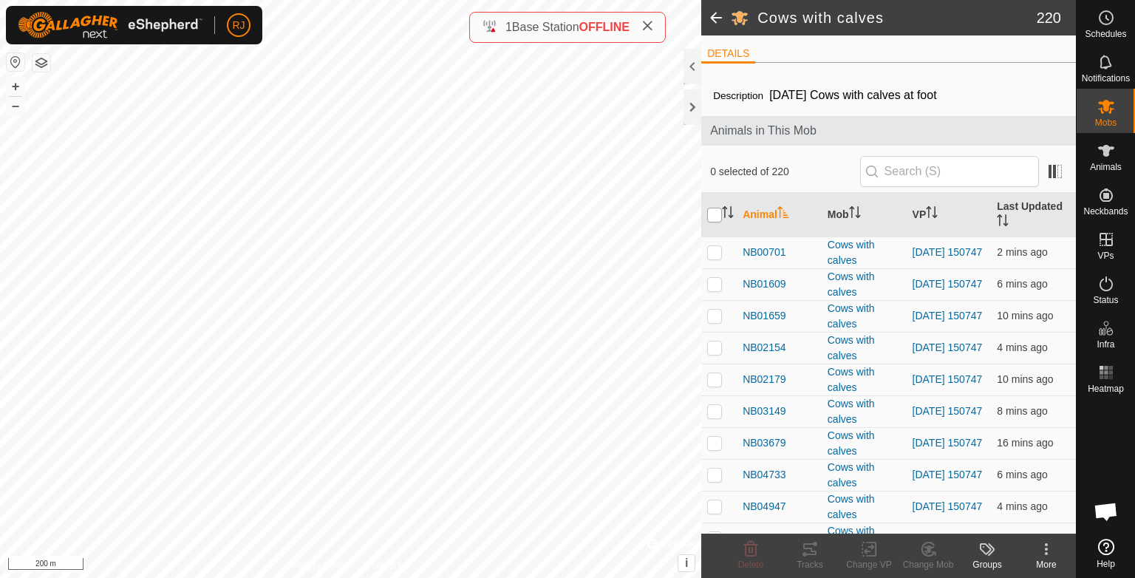
checkbox input "true"
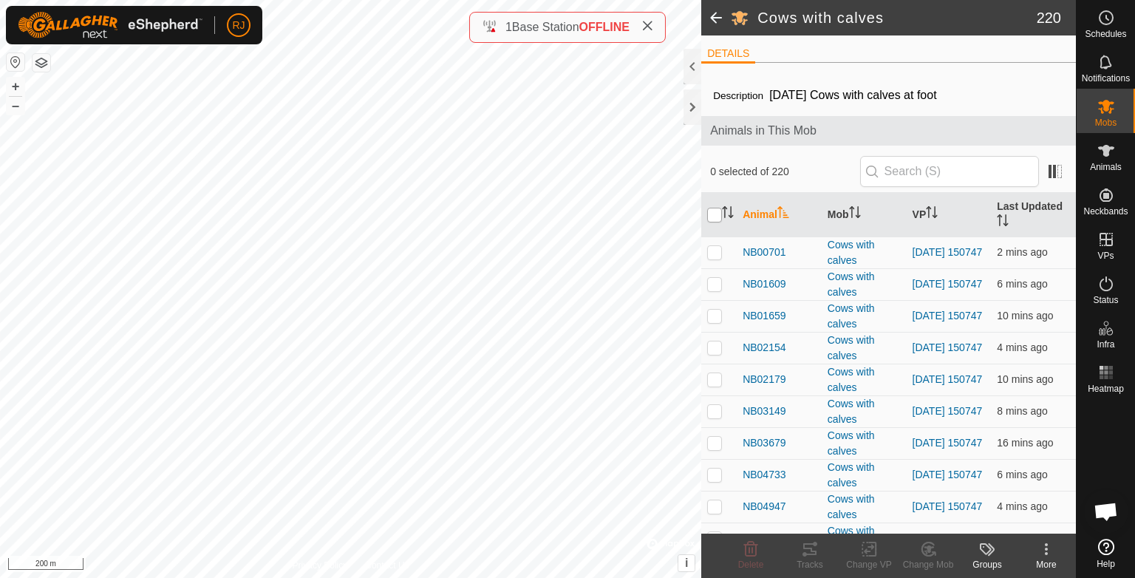
checkbox input "true"
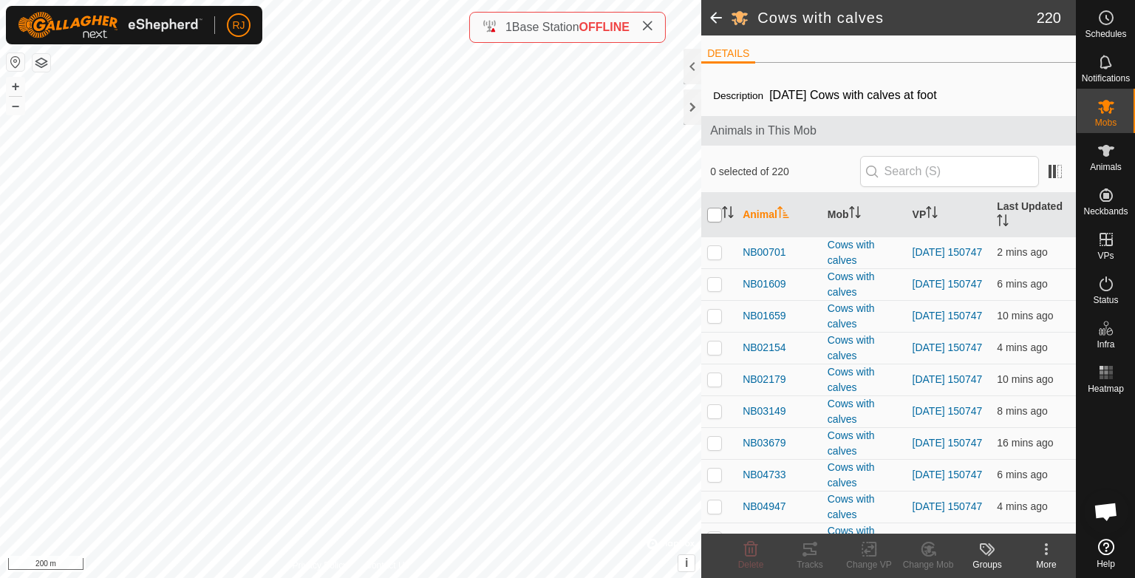
checkbox input "true"
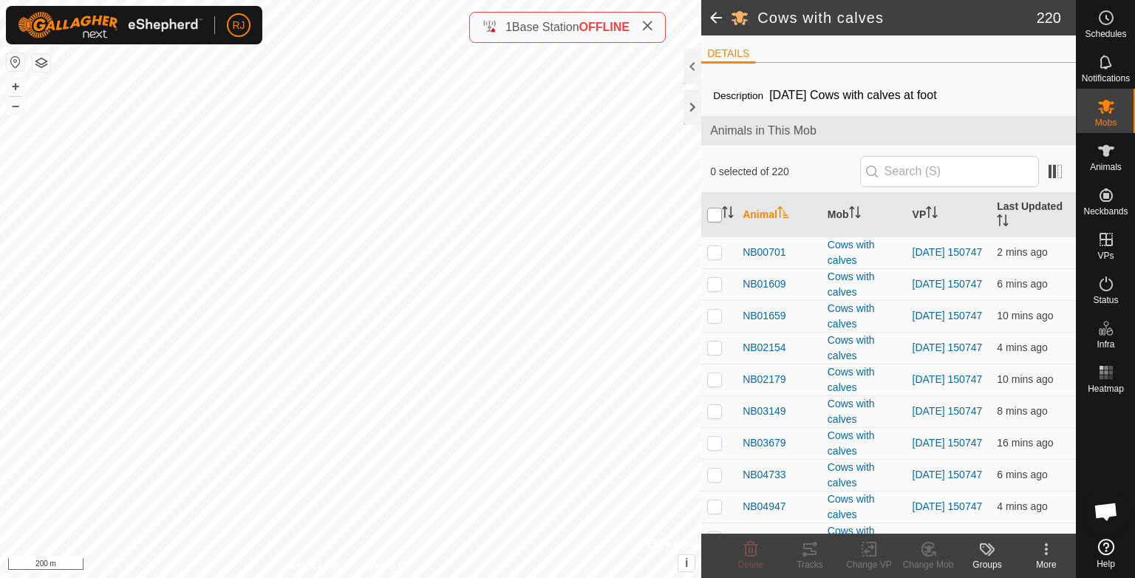
checkbox input "true"
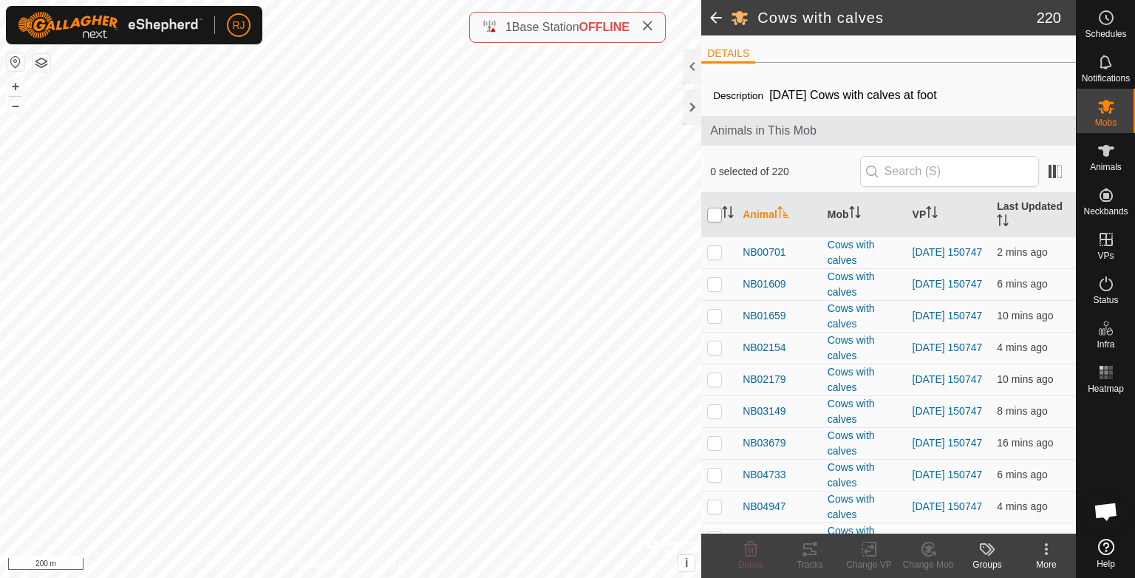
checkbox input "true"
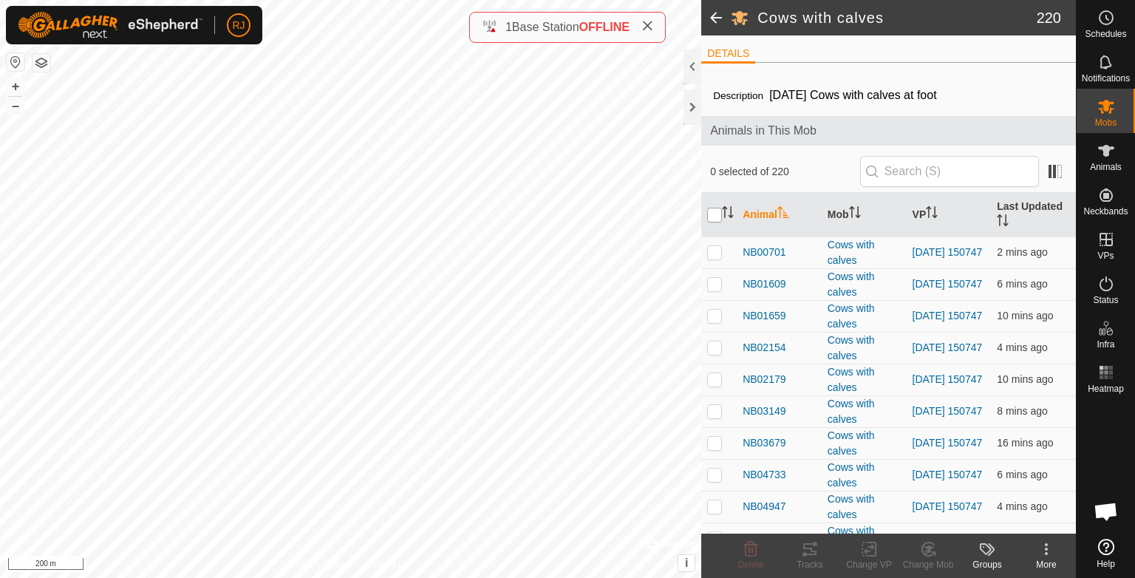
checkbox input "true"
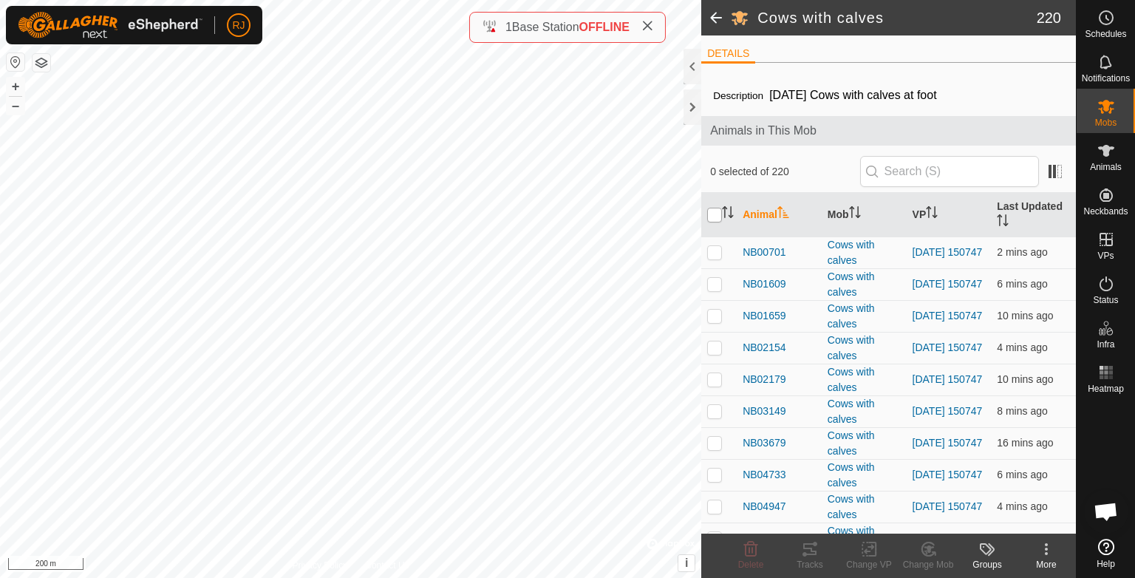
checkbox input "true"
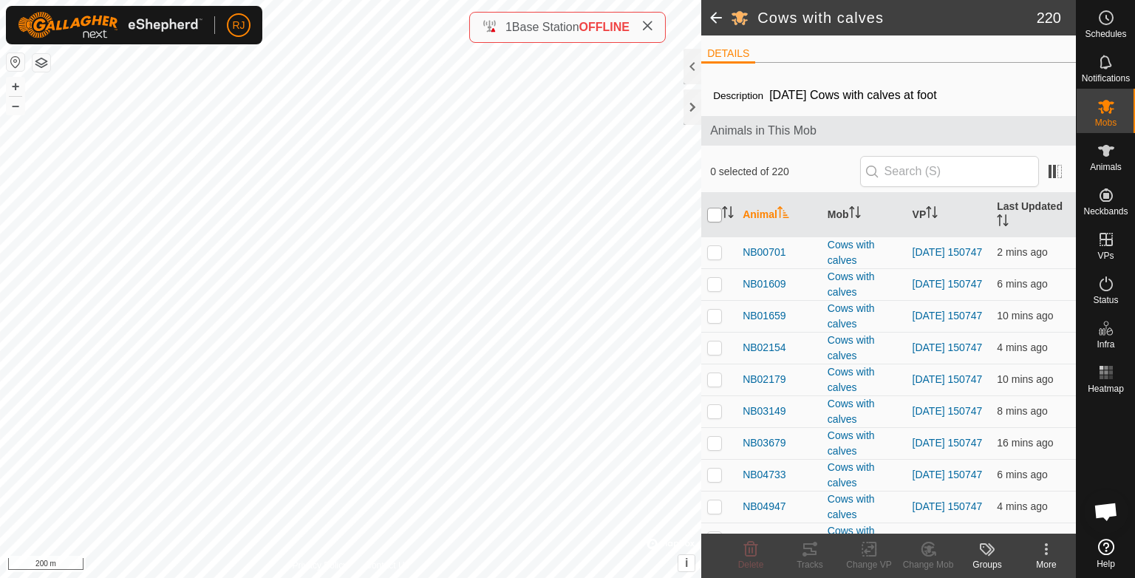
checkbox input "true"
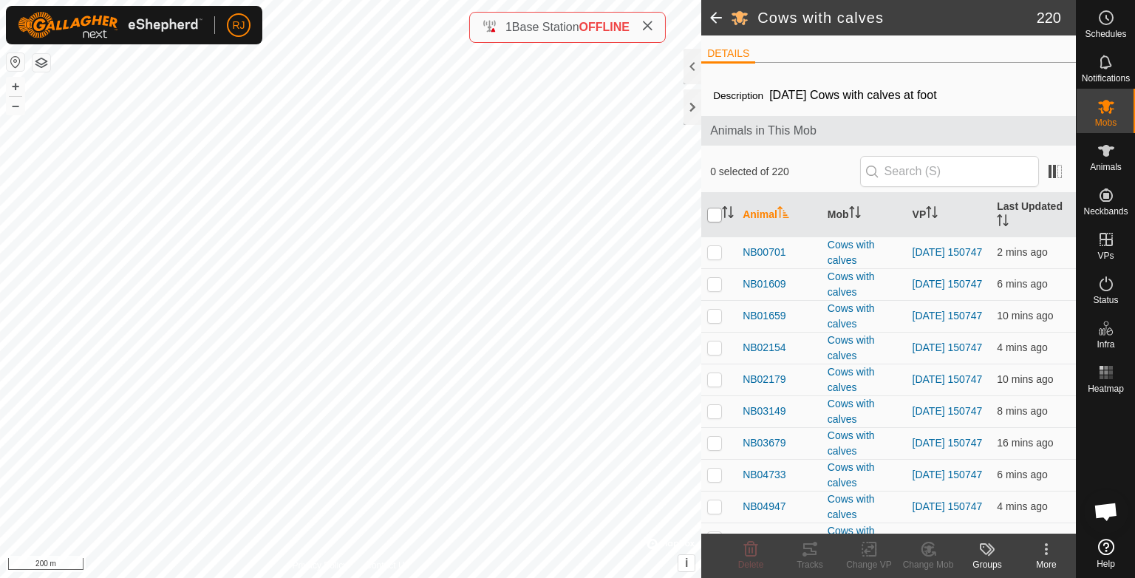
checkbox input "true"
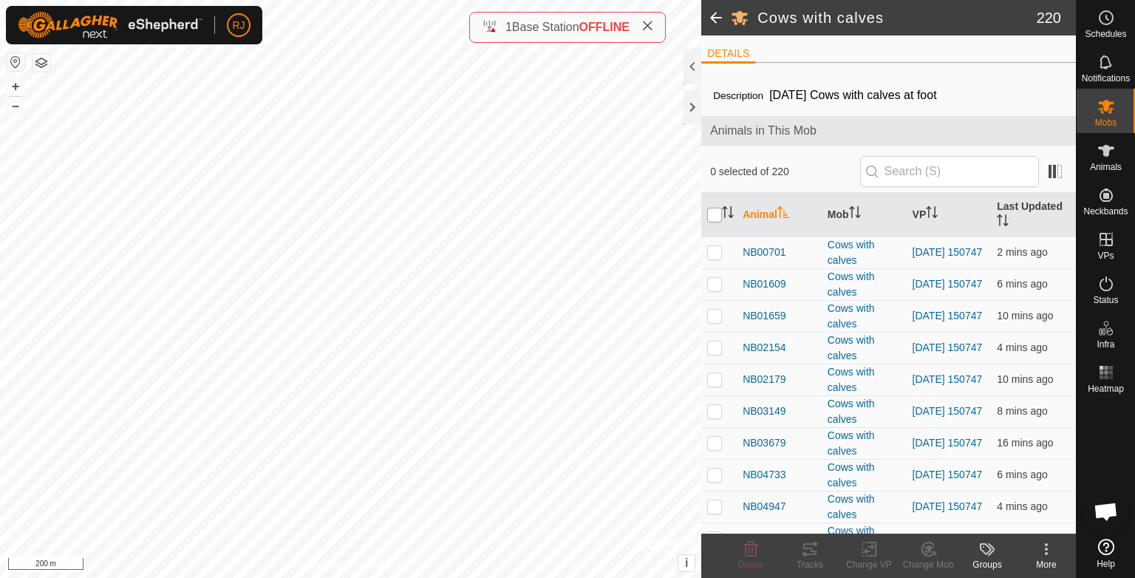
checkbox input "true"
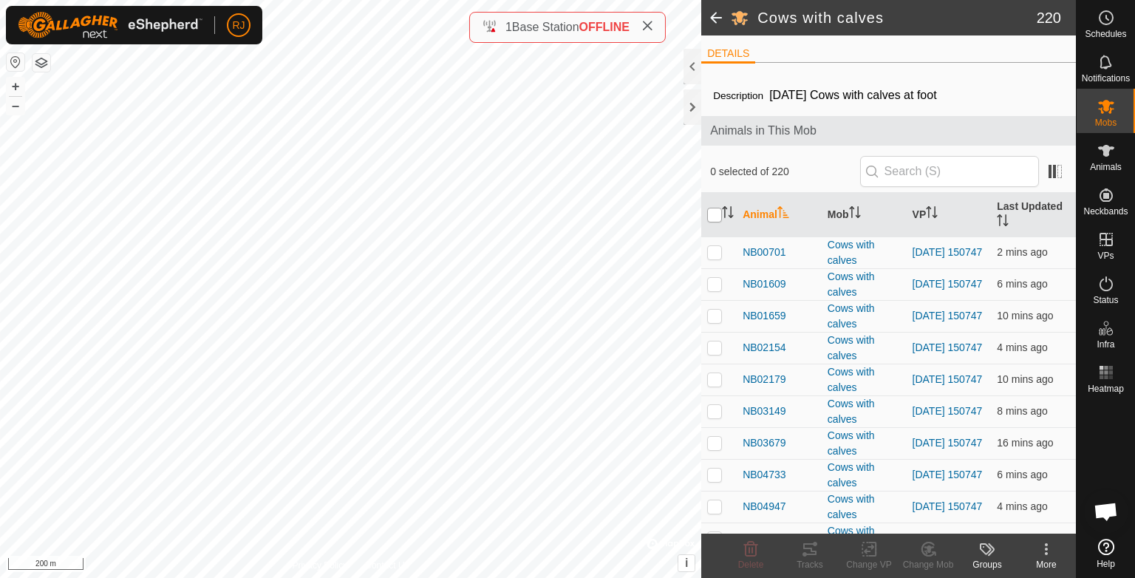
checkbox input "true"
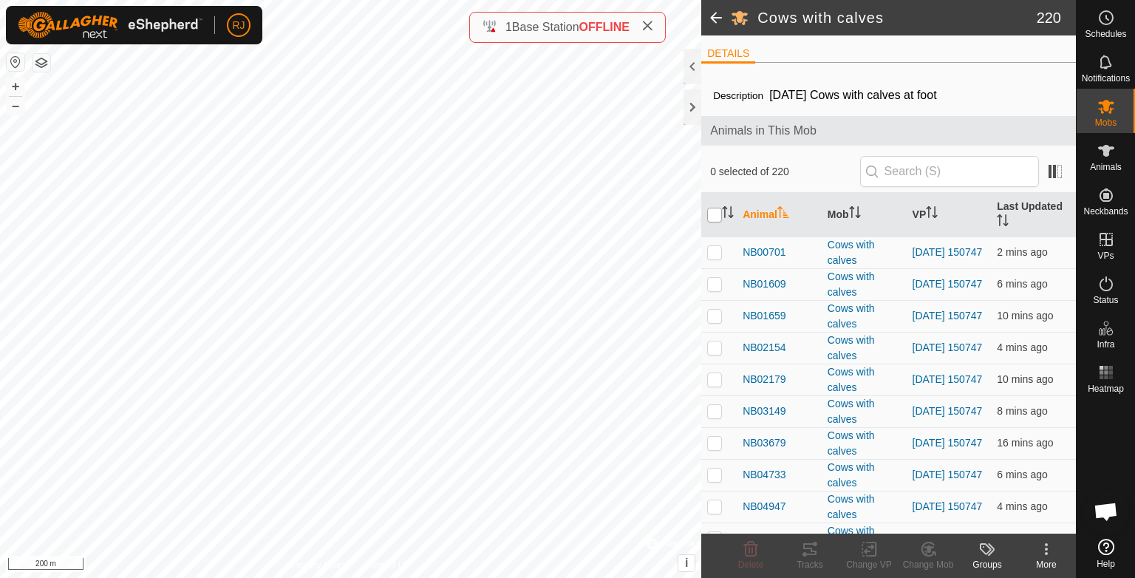
checkbox input "true"
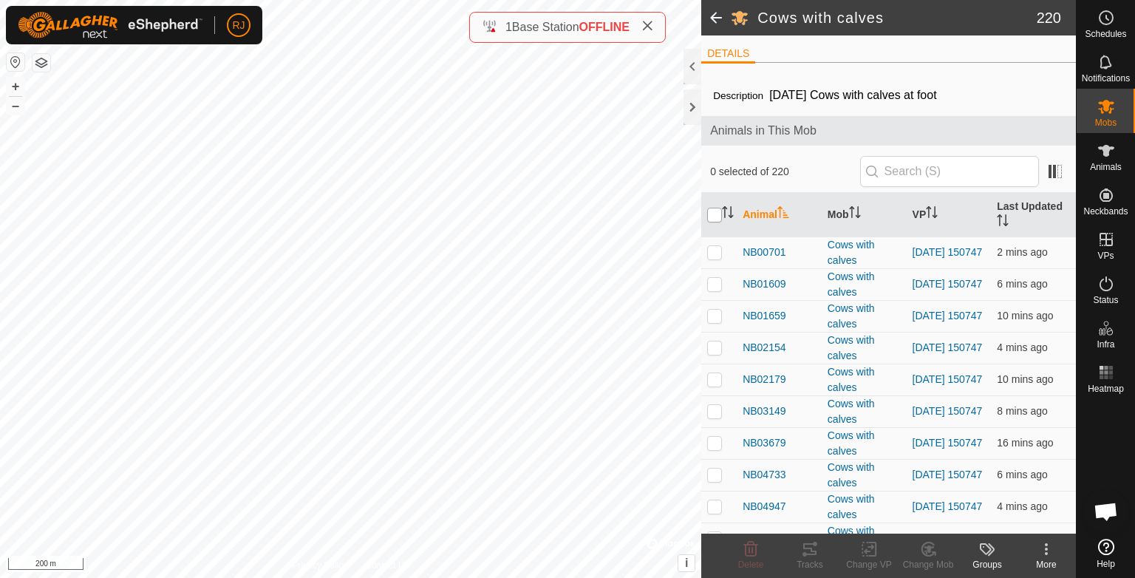
checkbox input "true"
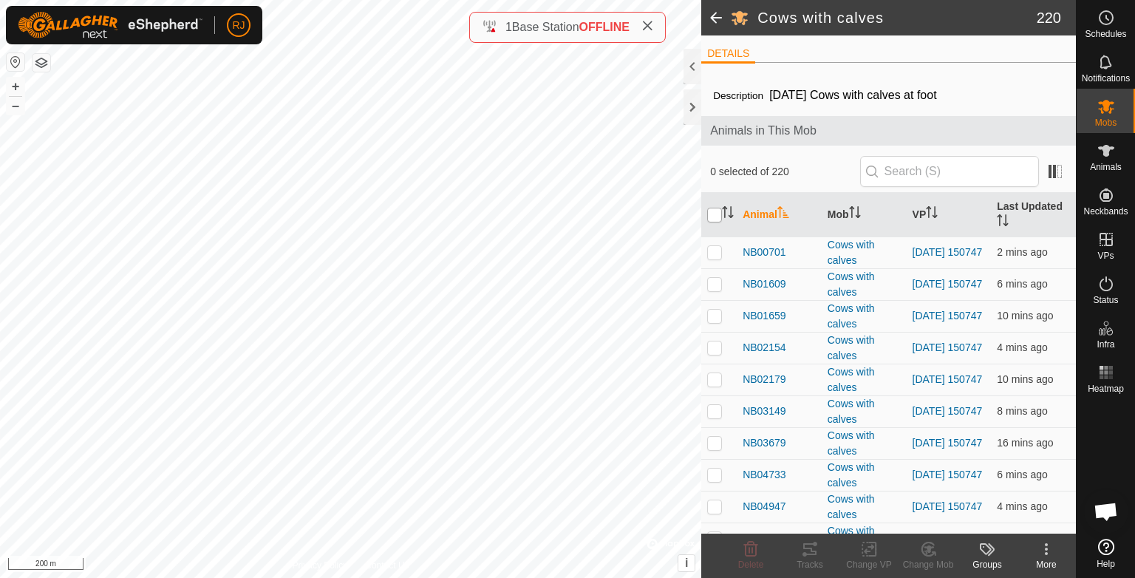
checkbox input "true"
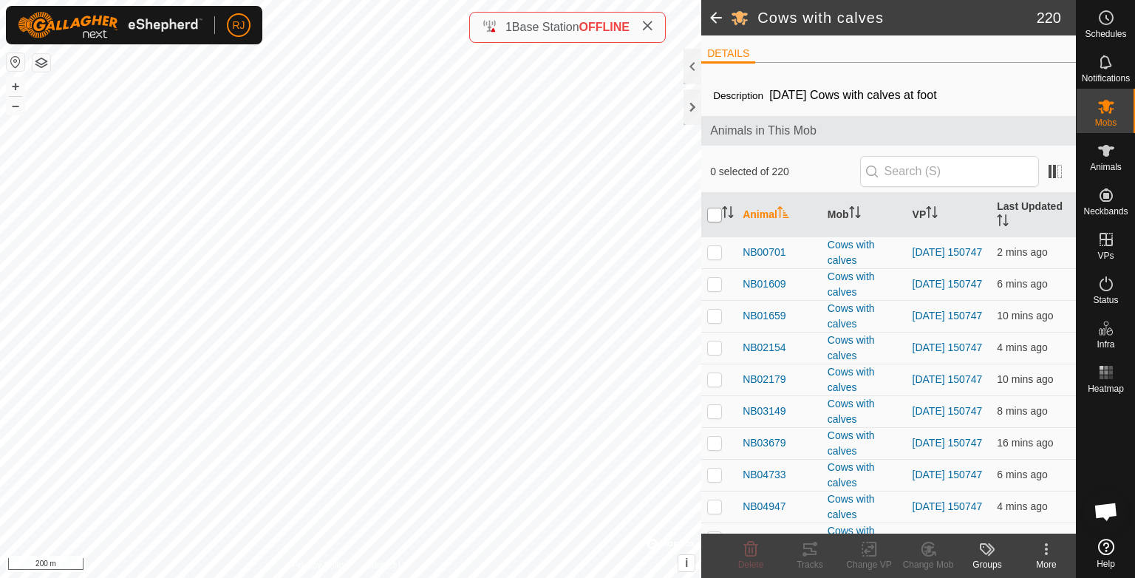
checkbox input "true"
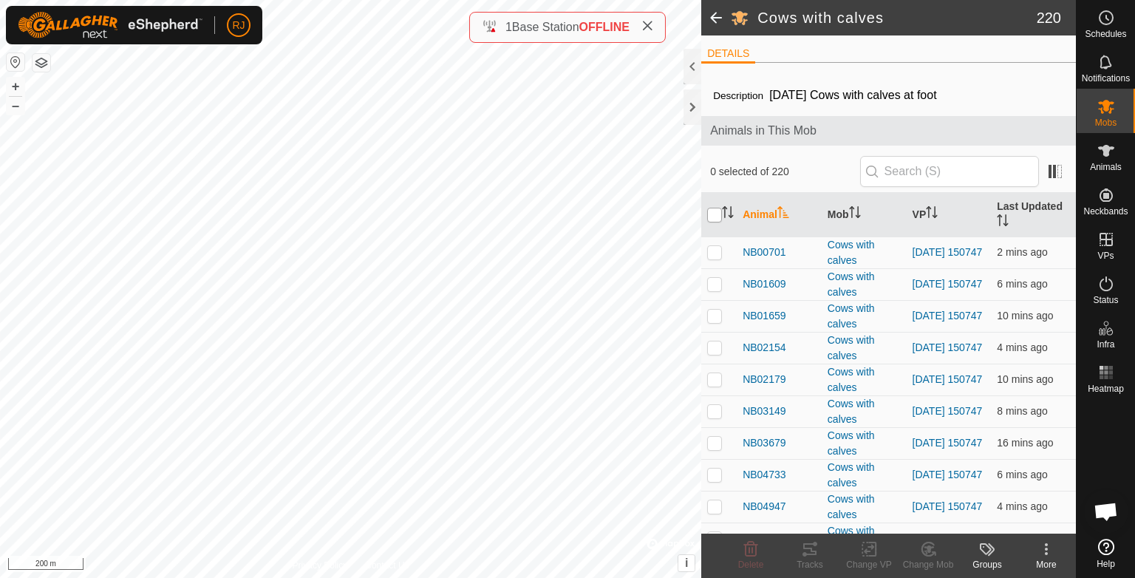
checkbox input "true"
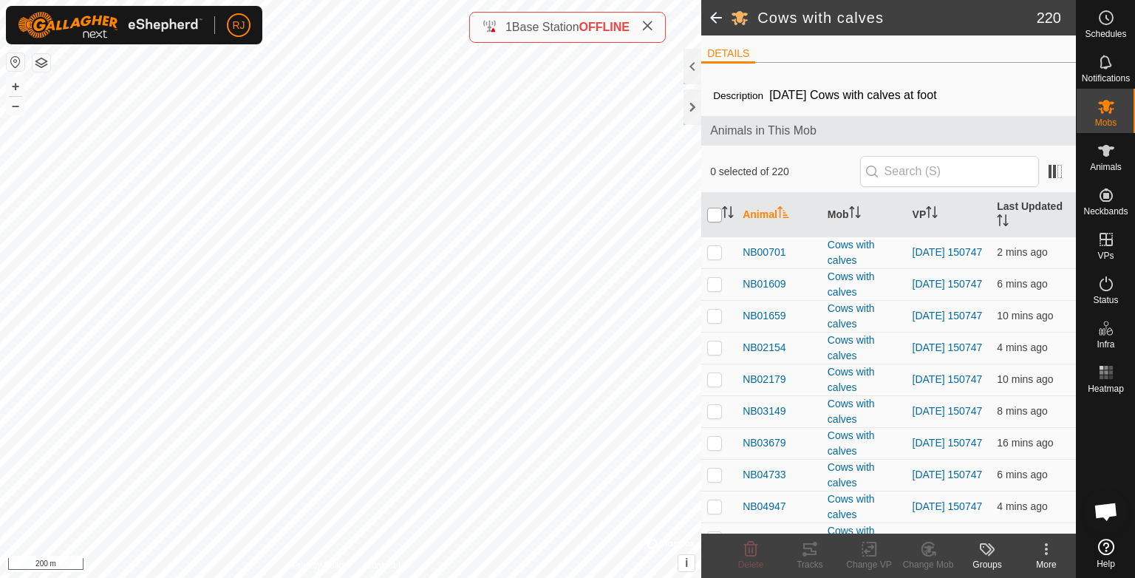
checkbox input "true"
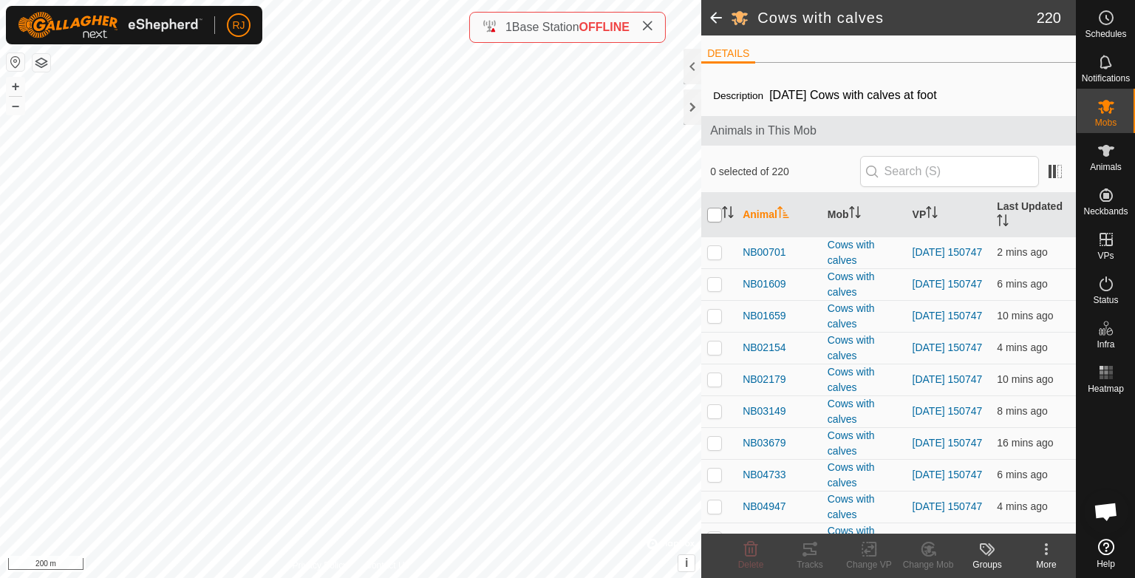
checkbox input "true"
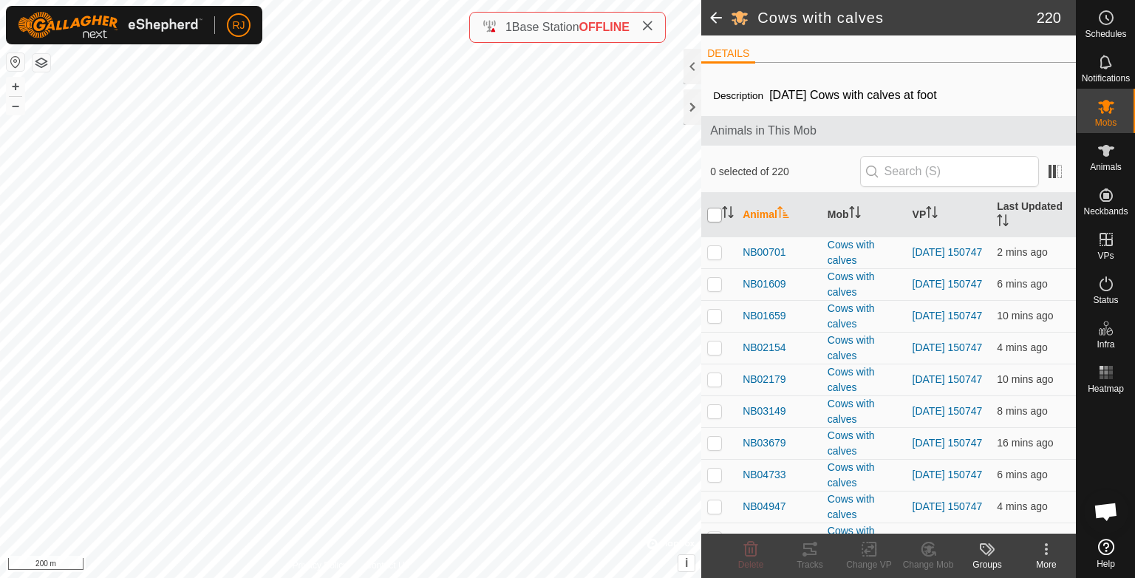
checkbox input "true"
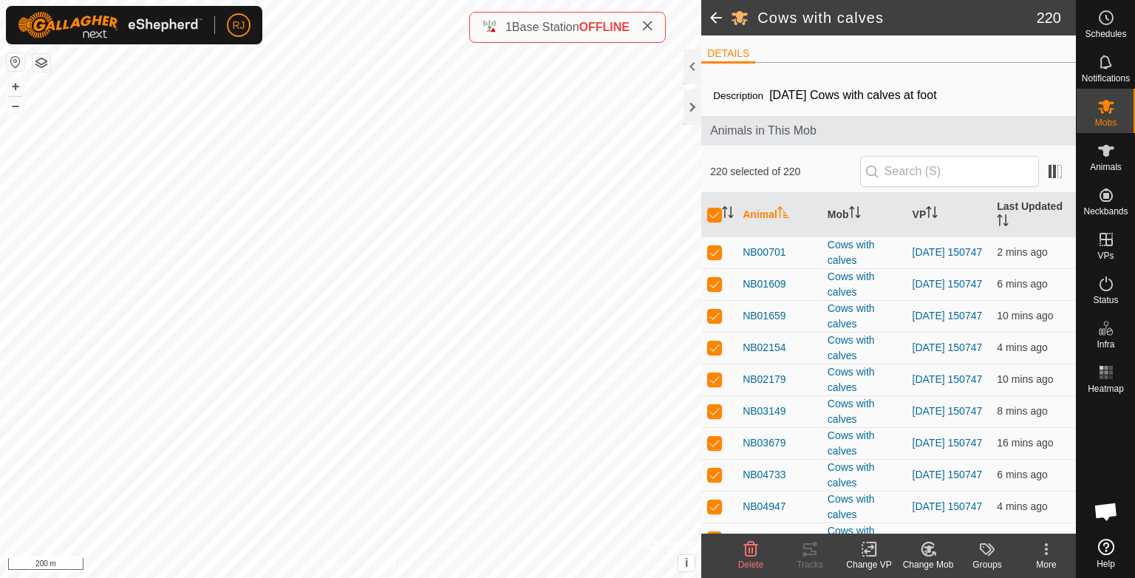
click at [1044, 548] on icon at bounding box center [1047, 549] width 18 height 18
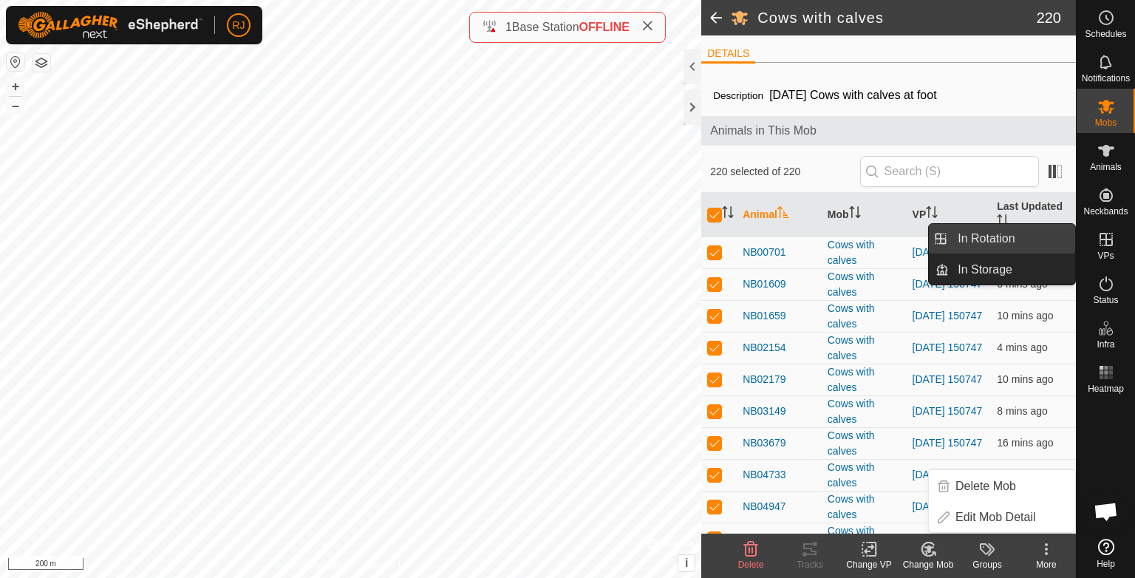
click at [976, 236] on link "In Rotation" at bounding box center [1012, 239] width 126 height 30
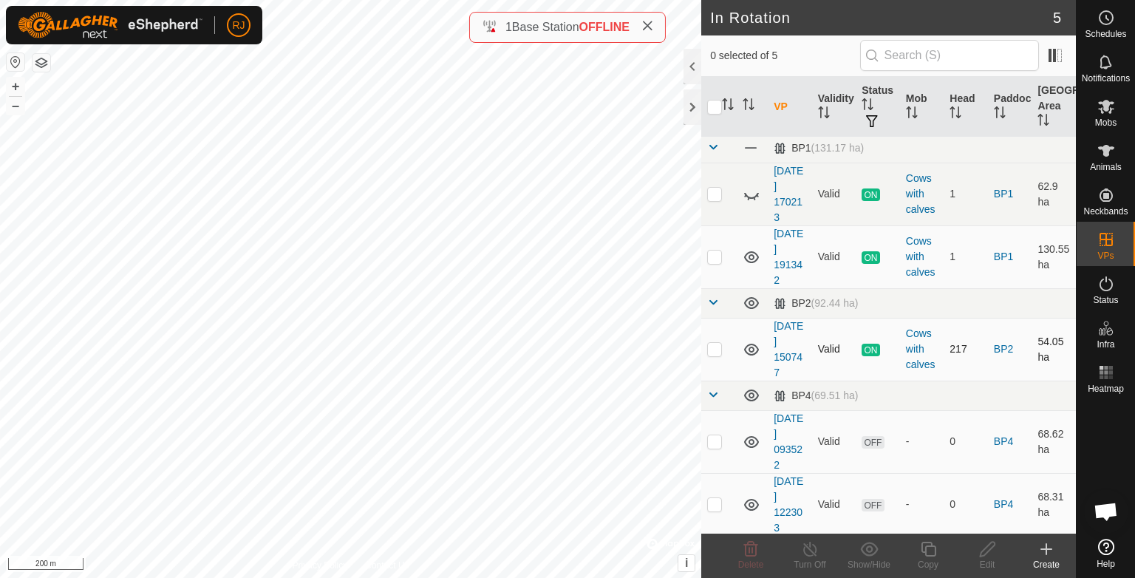
scroll to position [4, 0]
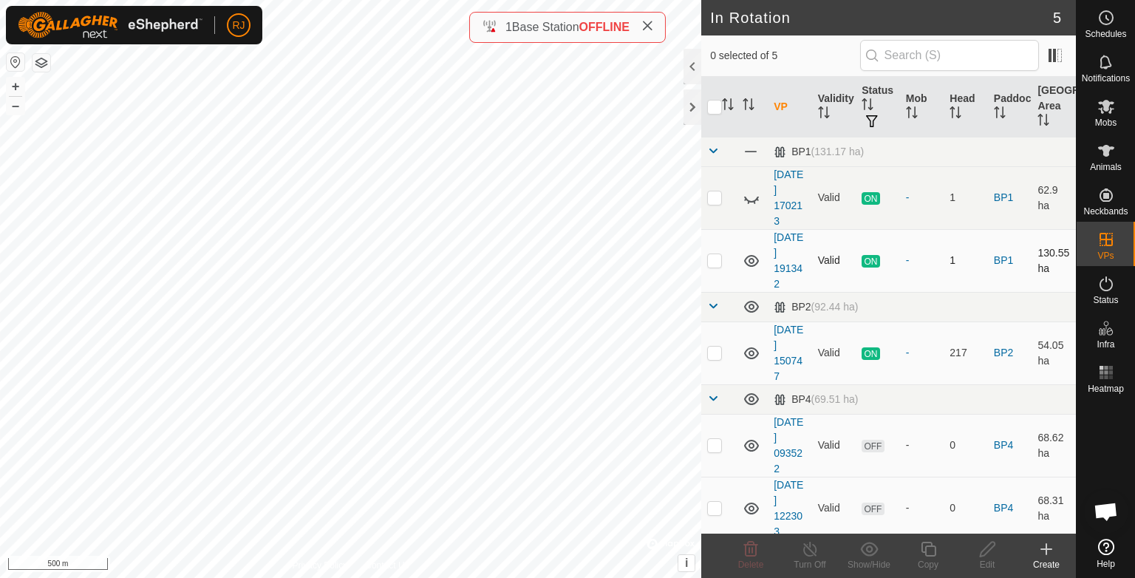
click at [751, 259] on icon at bounding box center [752, 261] width 18 height 18
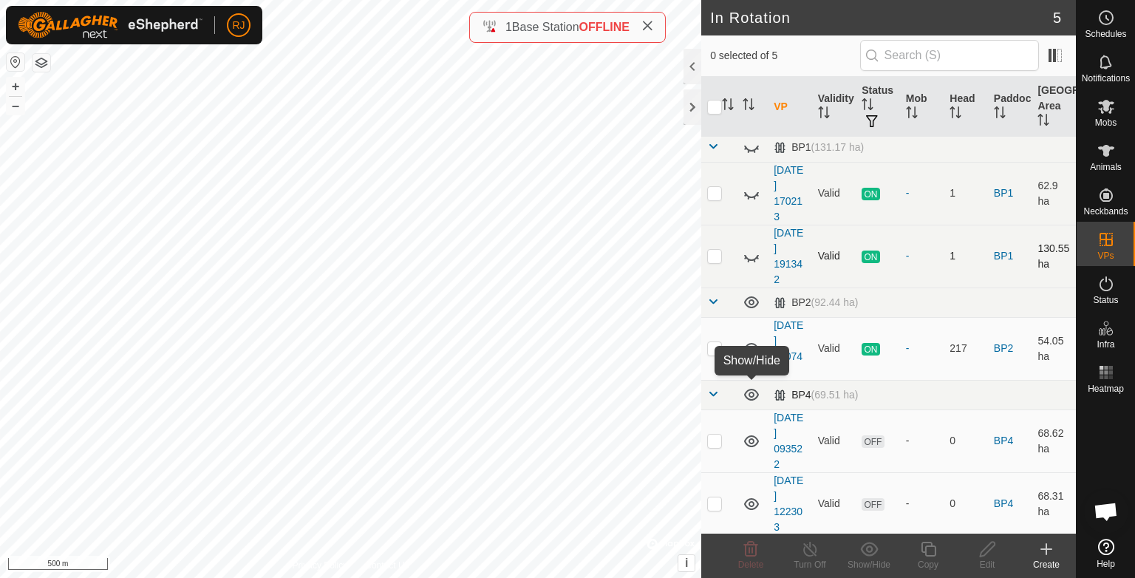
click at [749, 395] on icon at bounding box center [752, 395] width 18 height 18
click at [733, 296] on div "In Rotation 5 0 selected of 5 VP Validity Status Mob Head Paddock Grazing Area …" at bounding box center [538, 289] width 1076 height 578
click at [1046, 549] on icon at bounding box center [1046, 549] width 10 height 0
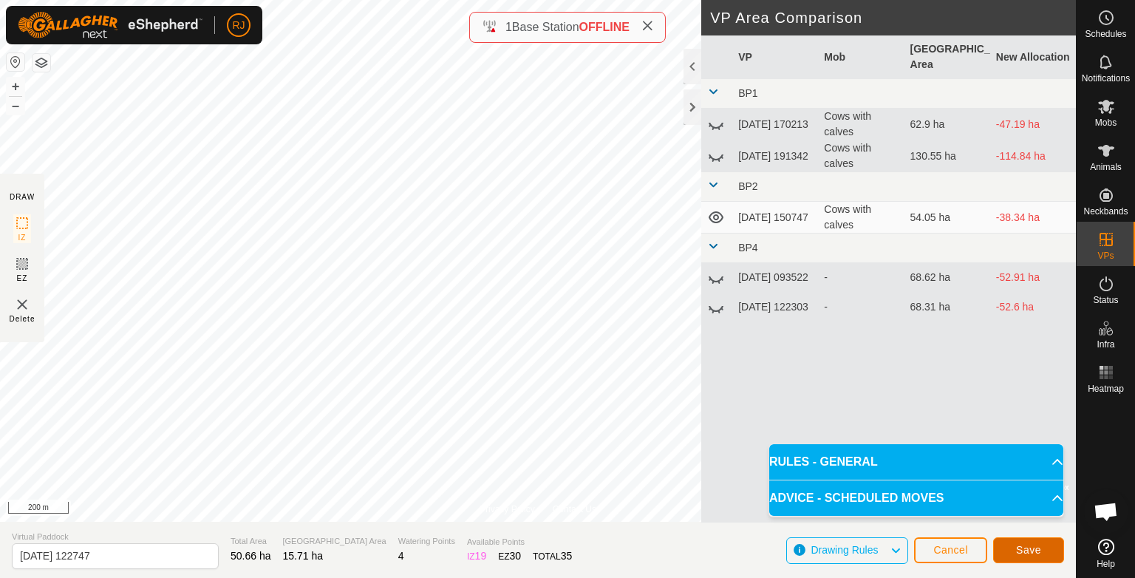
click at [1034, 551] on span "Save" at bounding box center [1028, 550] width 25 height 12
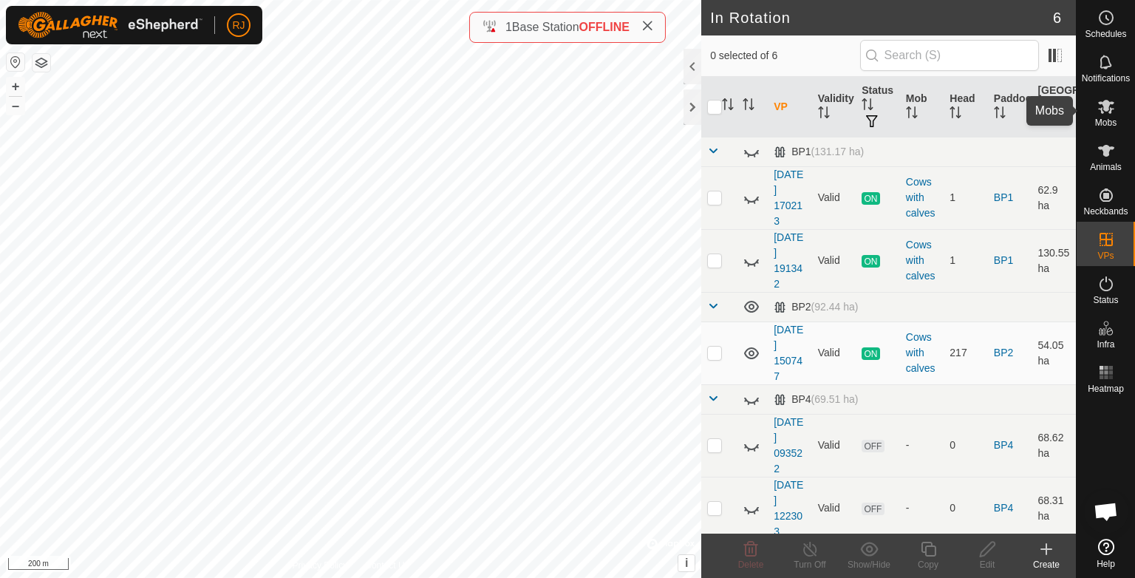
click at [1109, 114] on icon at bounding box center [1106, 107] width 18 height 18
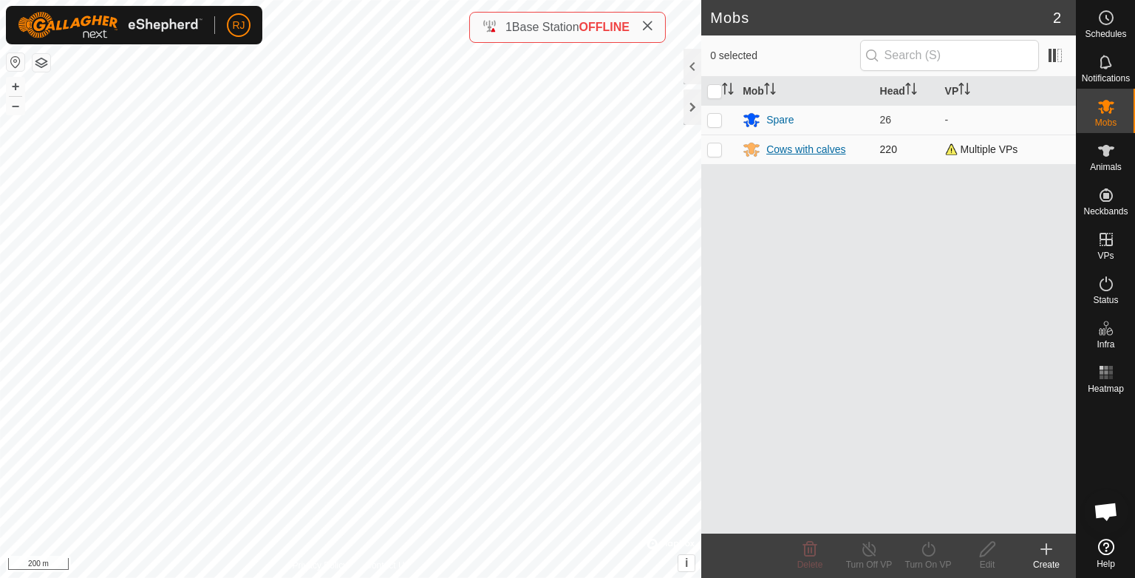
click at [810, 148] on div "Cows with calves" at bounding box center [805, 150] width 79 height 16
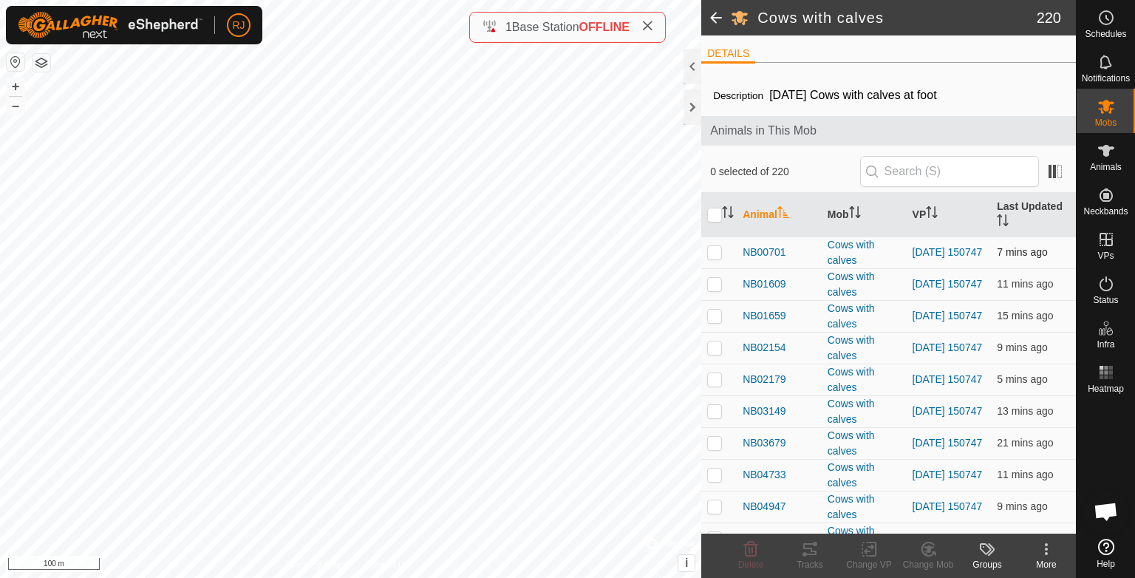
drag, startPoint x: 713, startPoint y: 214, endPoint x: 741, endPoint y: 263, distance: 56.6
click at [713, 214] on input "checkbox" at bounding box center [714, 215] width 15 height 15
checkbox input "true"
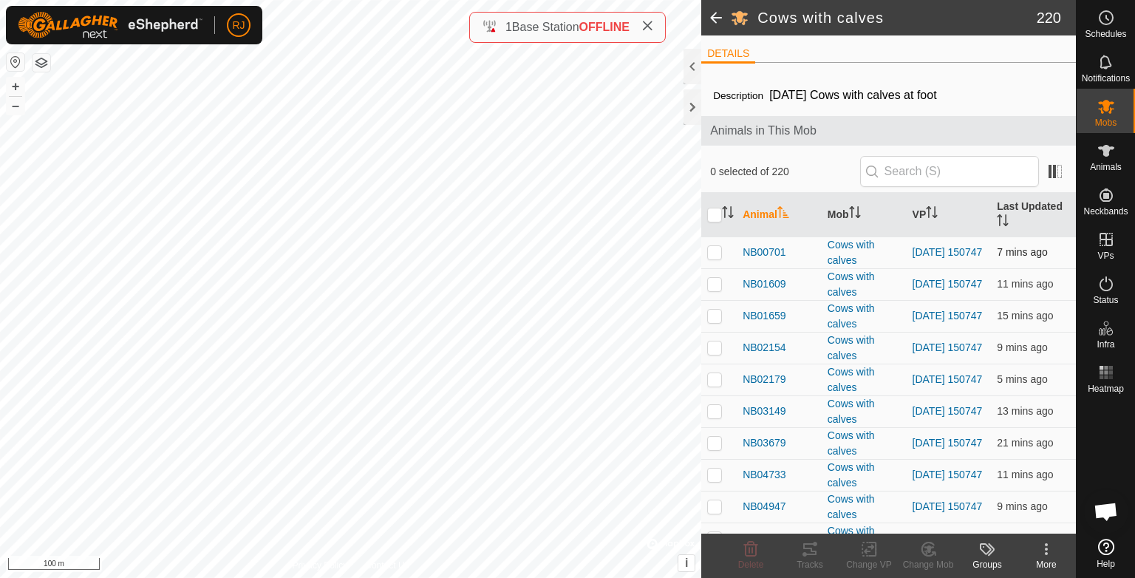
checkbox input "true"
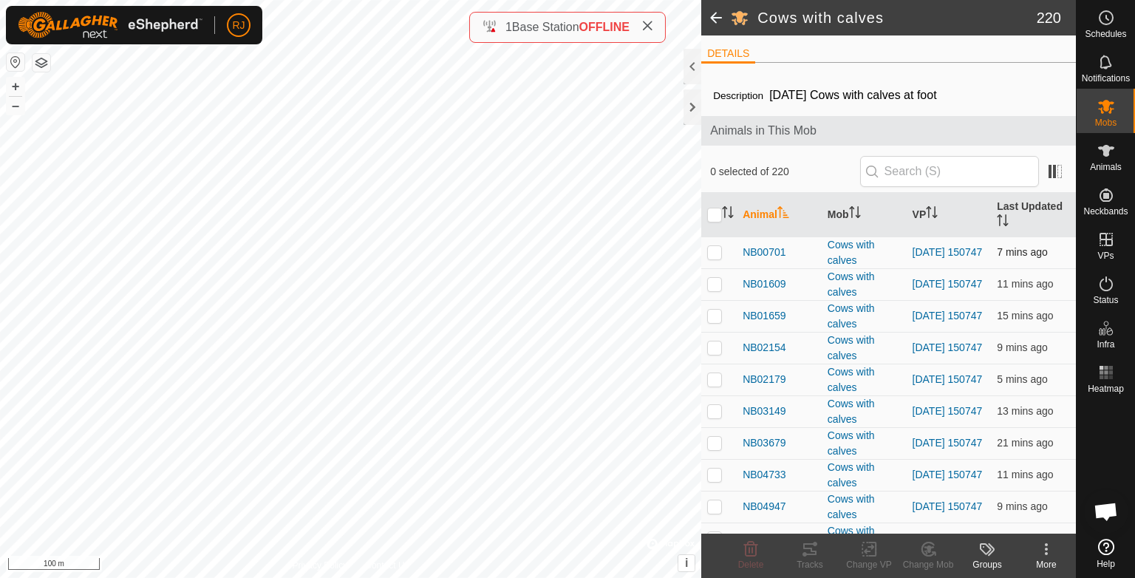
checkbox input "true"
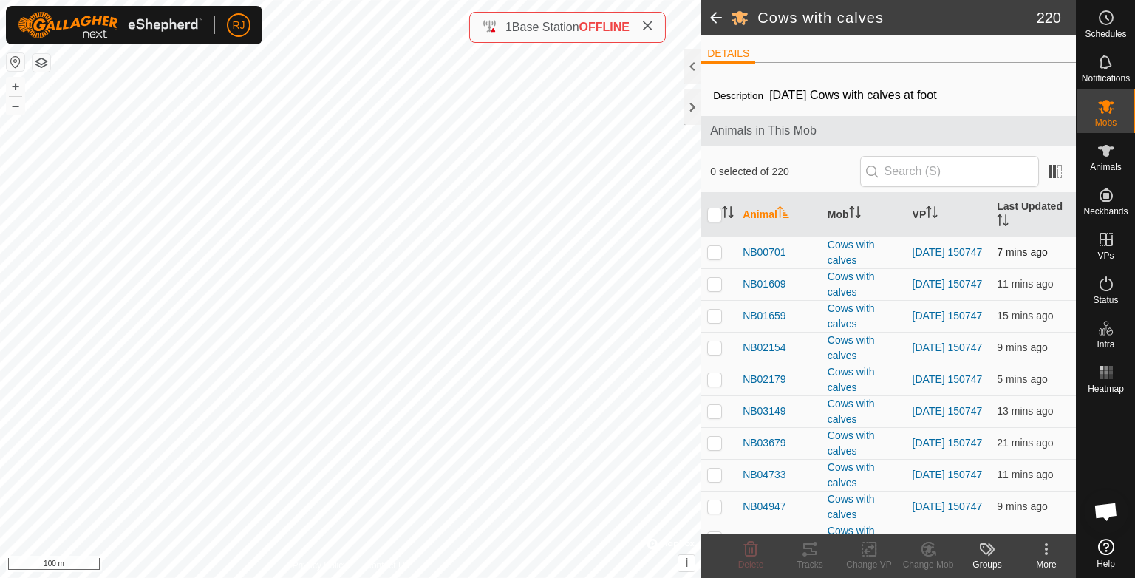
checkbox input "true"
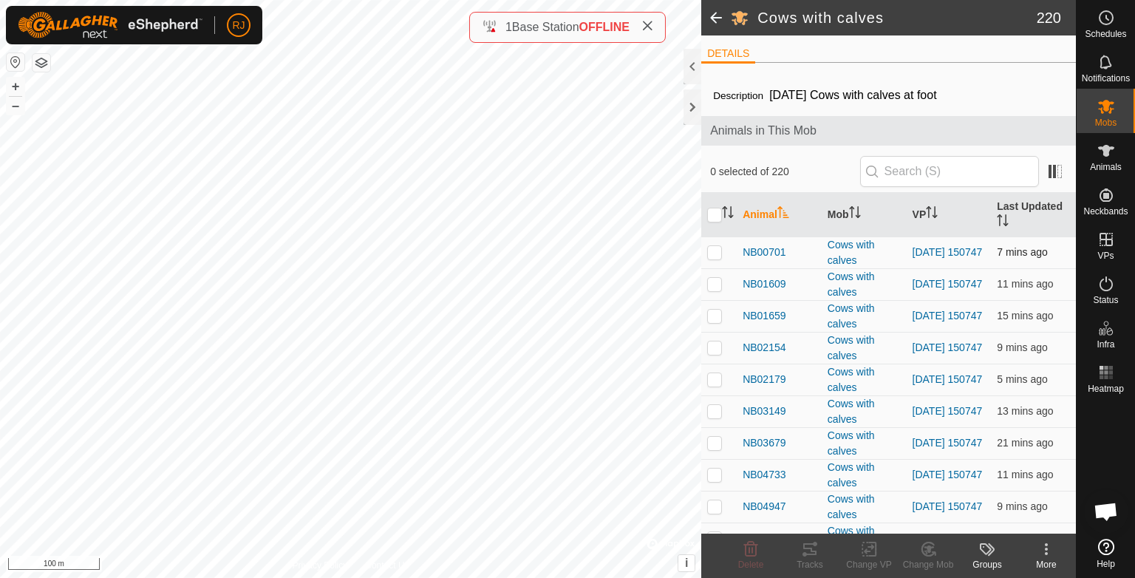
checkbox input "true"
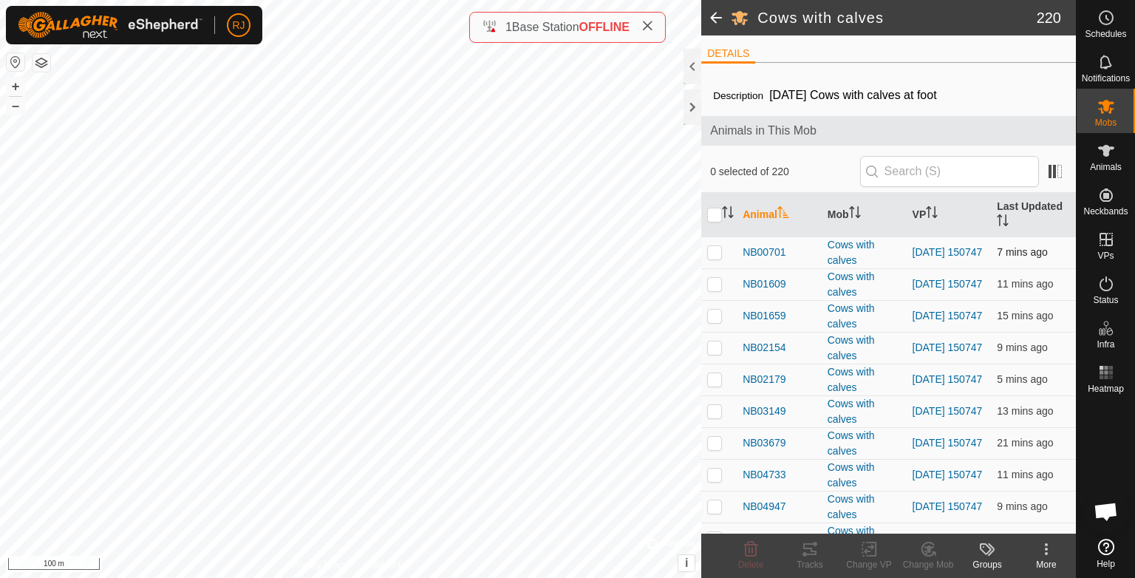
checkbox input "true"
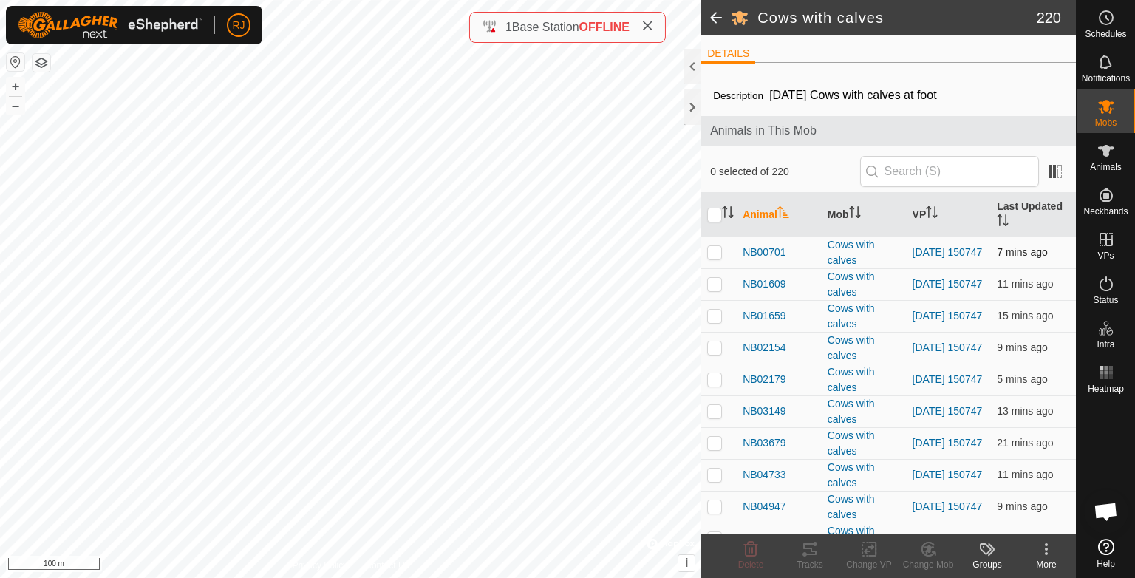
checkbox input "true"
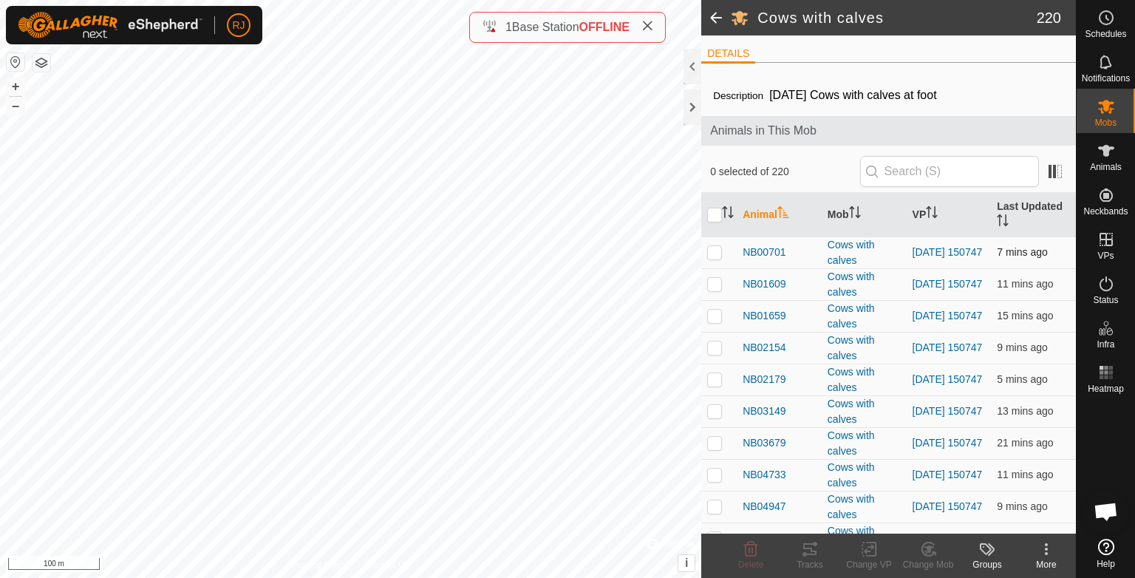
checkbox input "true"
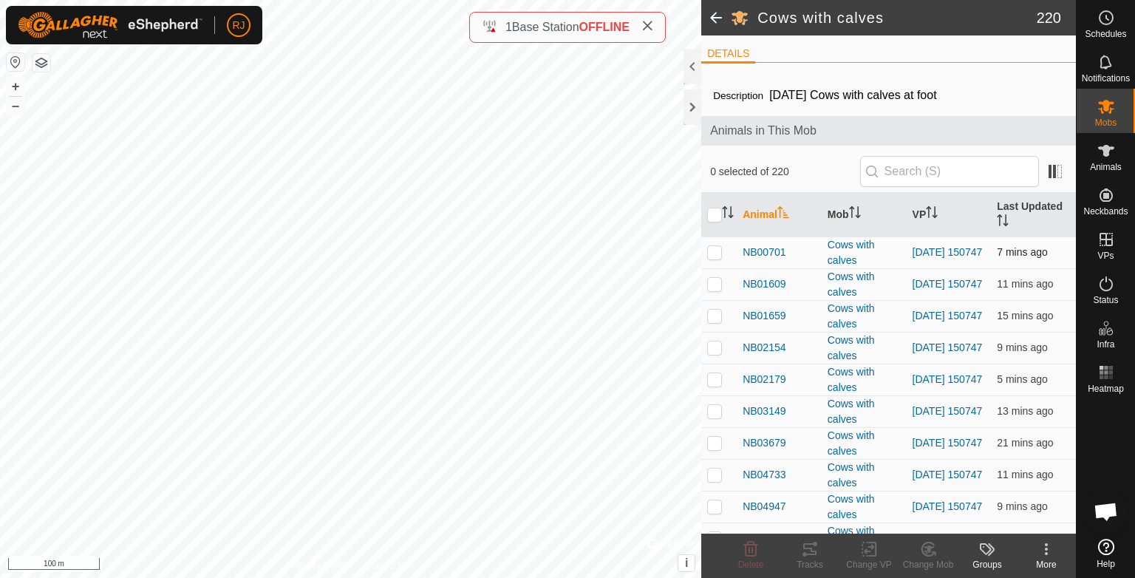
checkbox input "true"
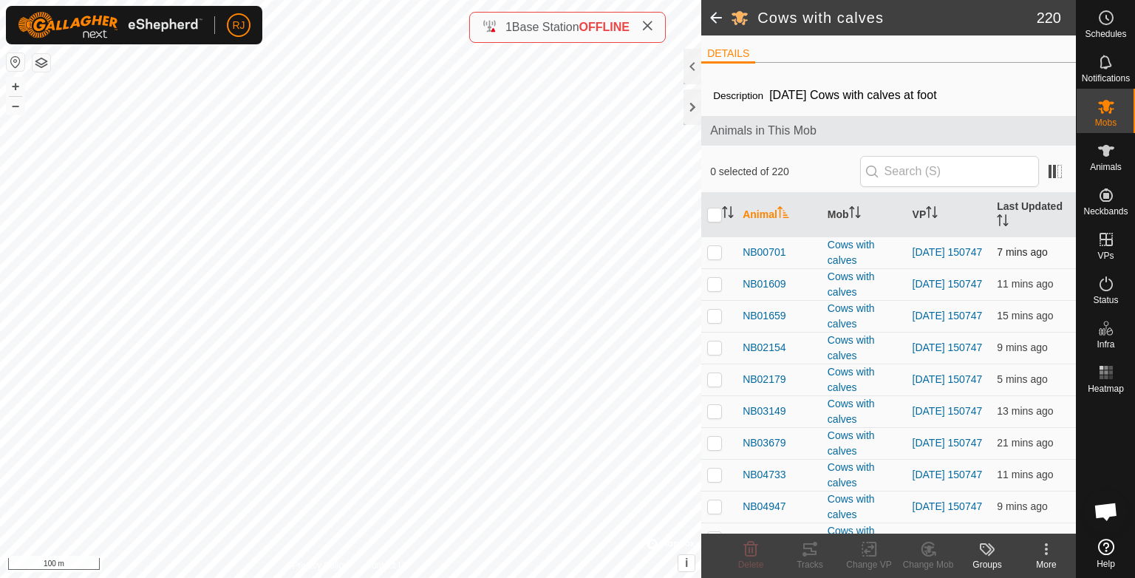
checkbox input "true"
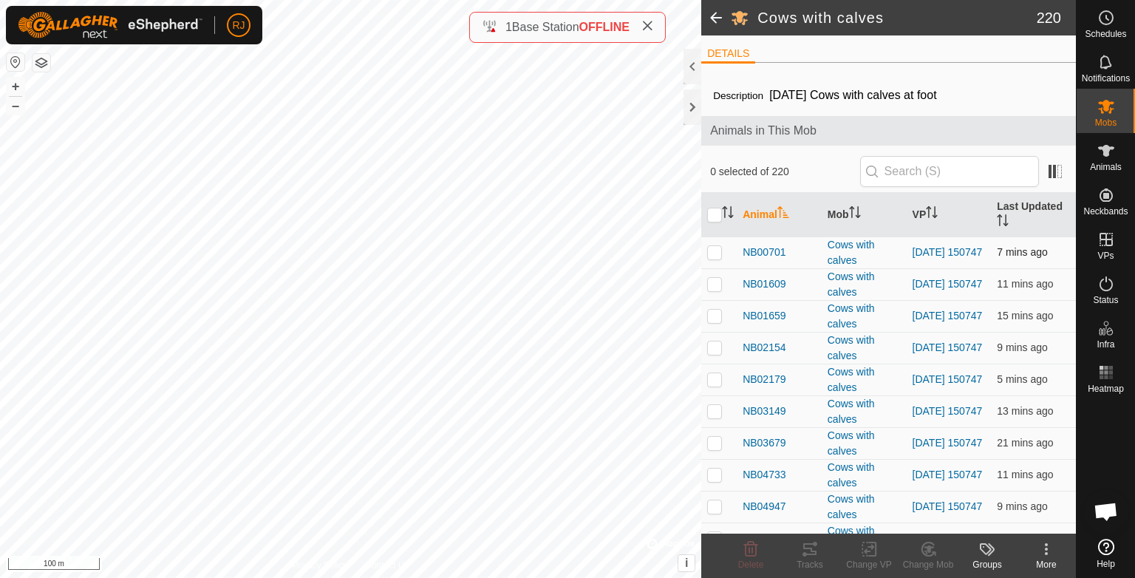
checkbox input "true"
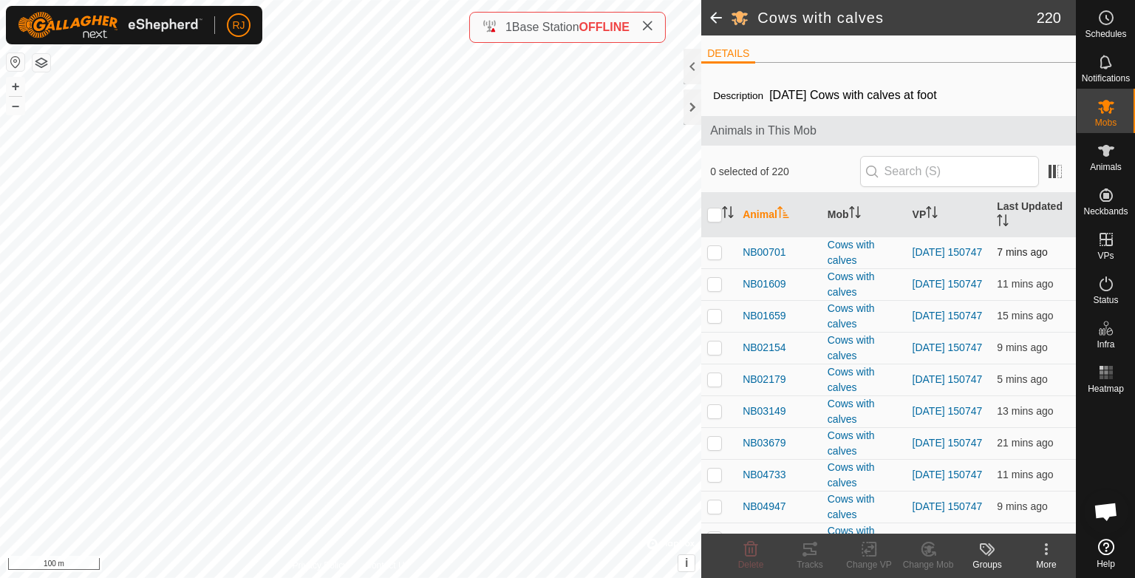
checkbox input "true"
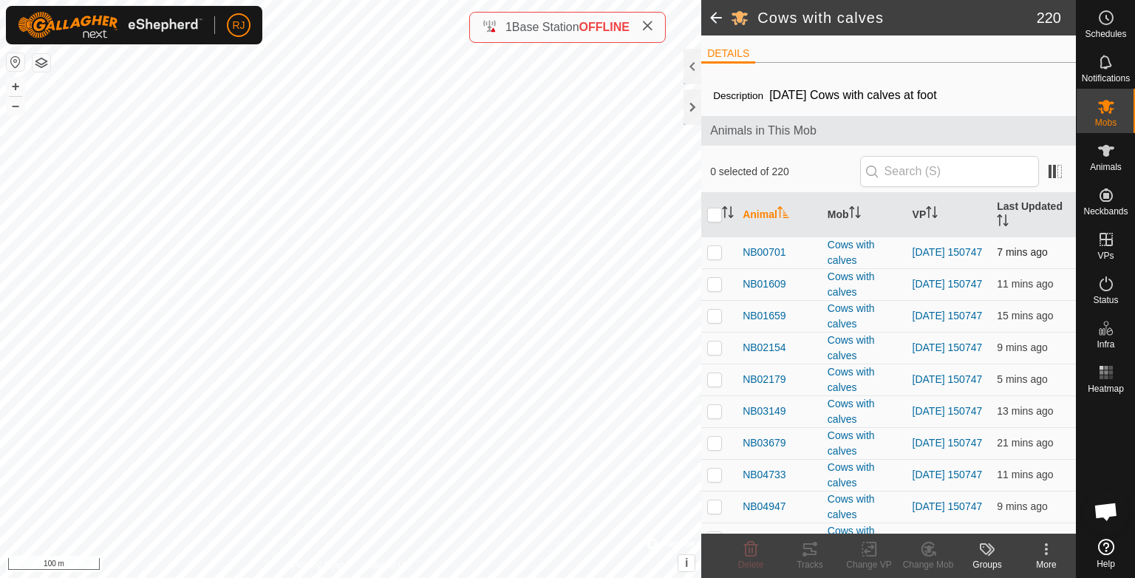
checkbox input "true"
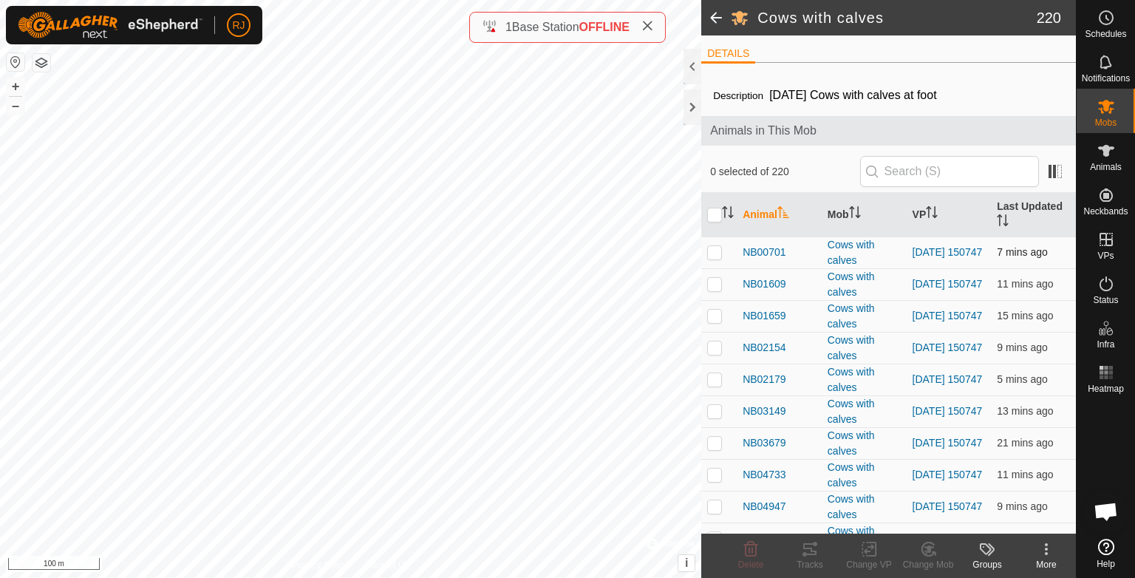
checkbox input "true"
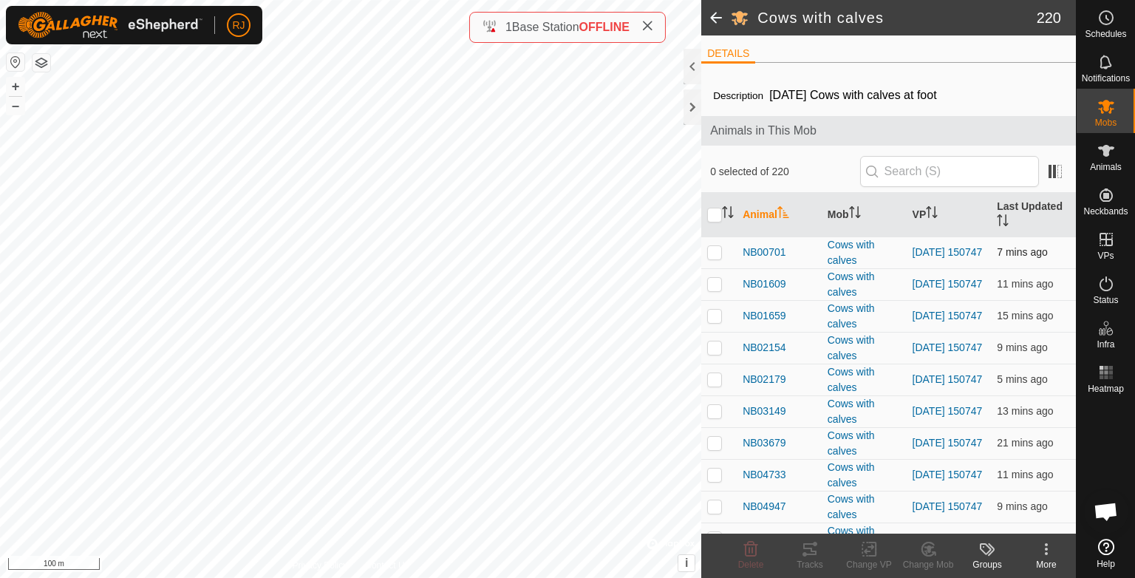
checkbox input "true"
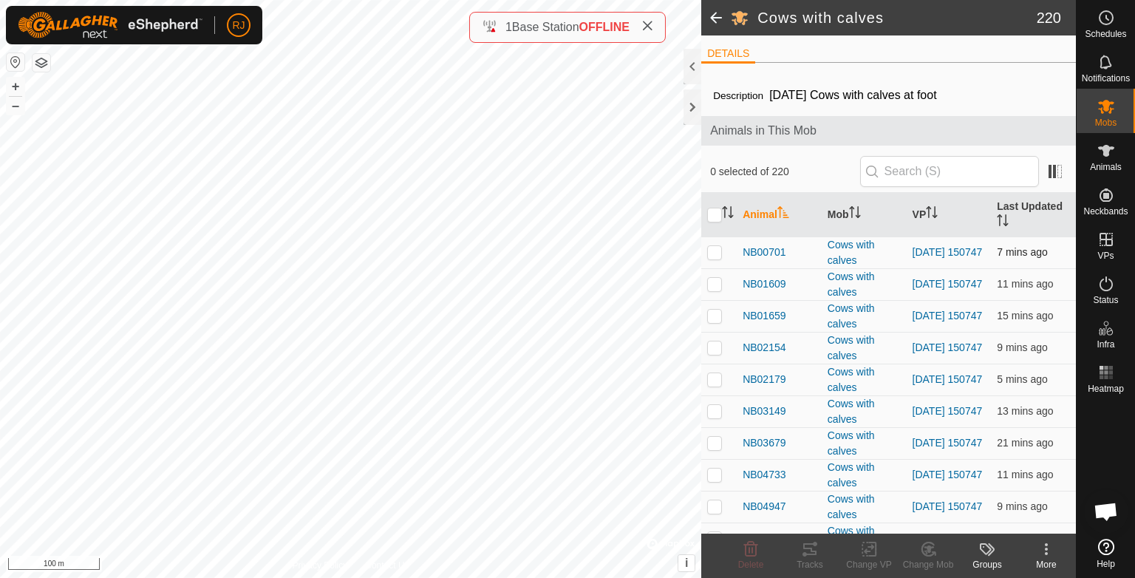
checkbox input "true"
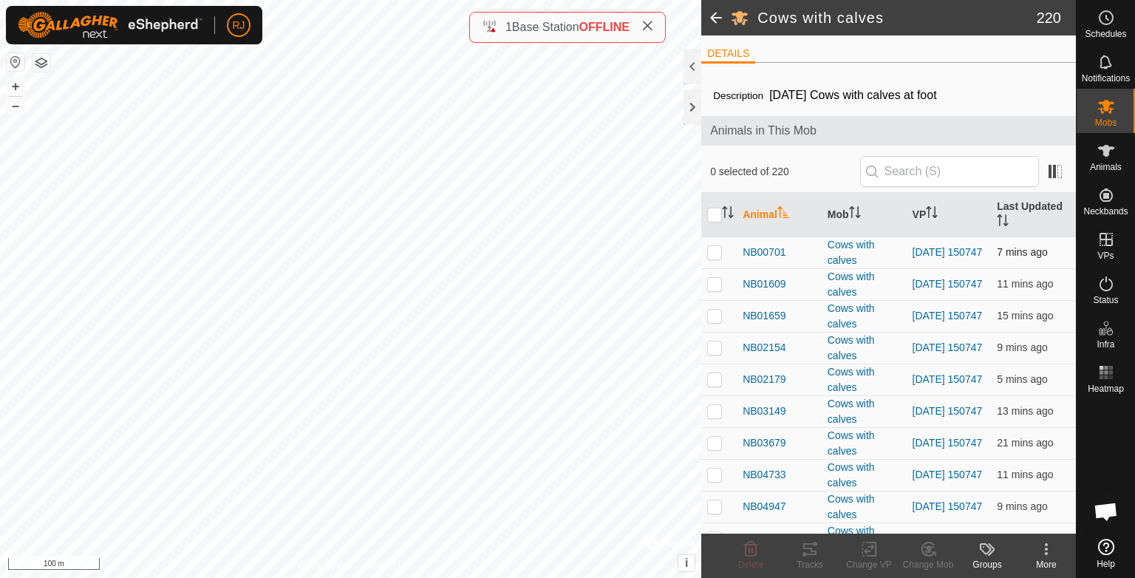
checkbox input "true"
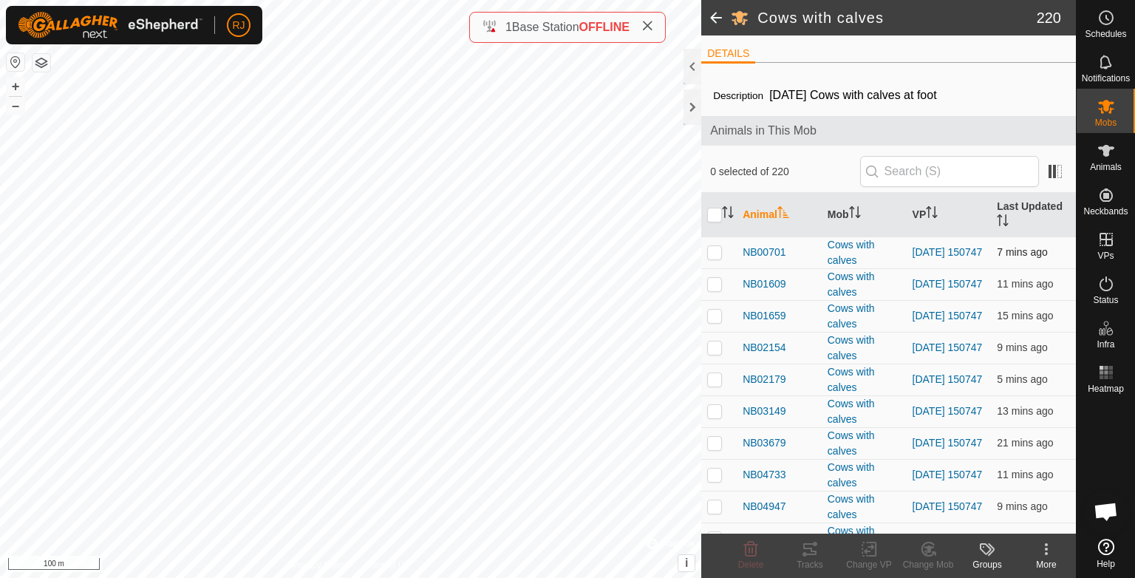
checkbox input "true"
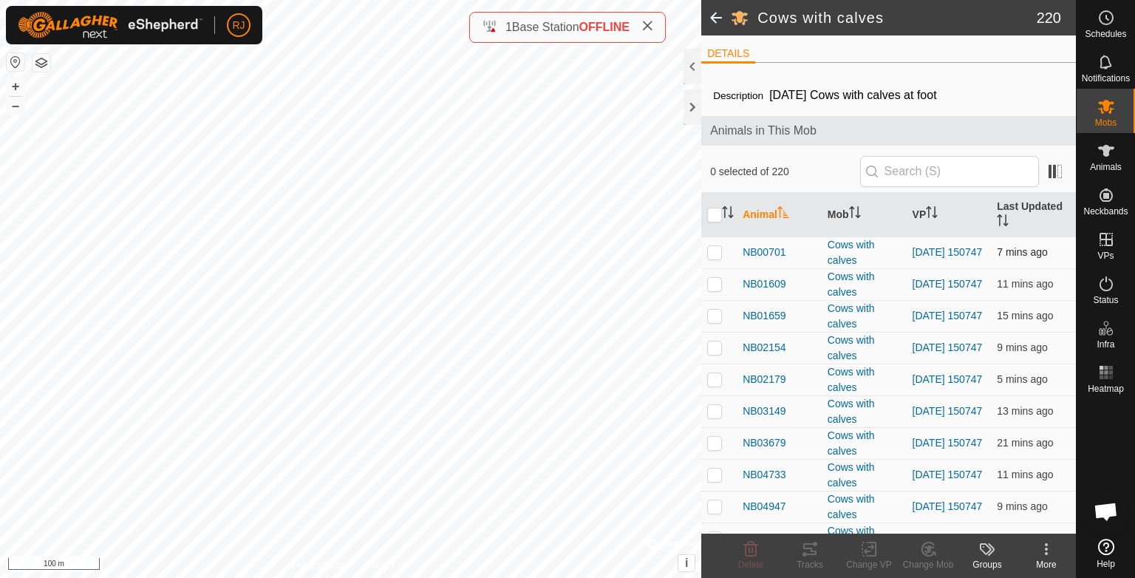
checkbox input "true"
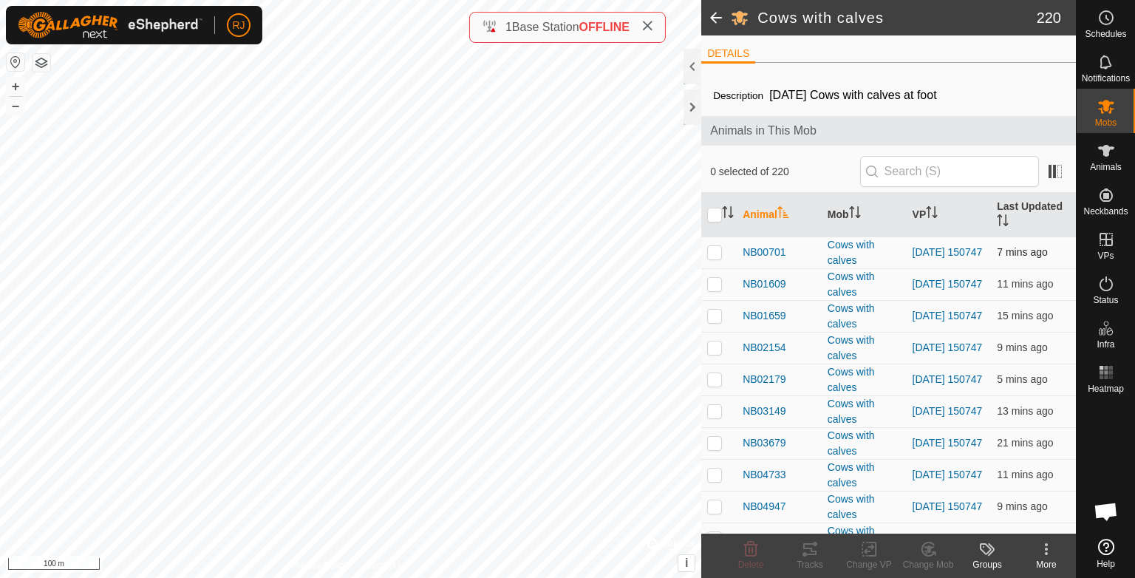
checkbox input "true"
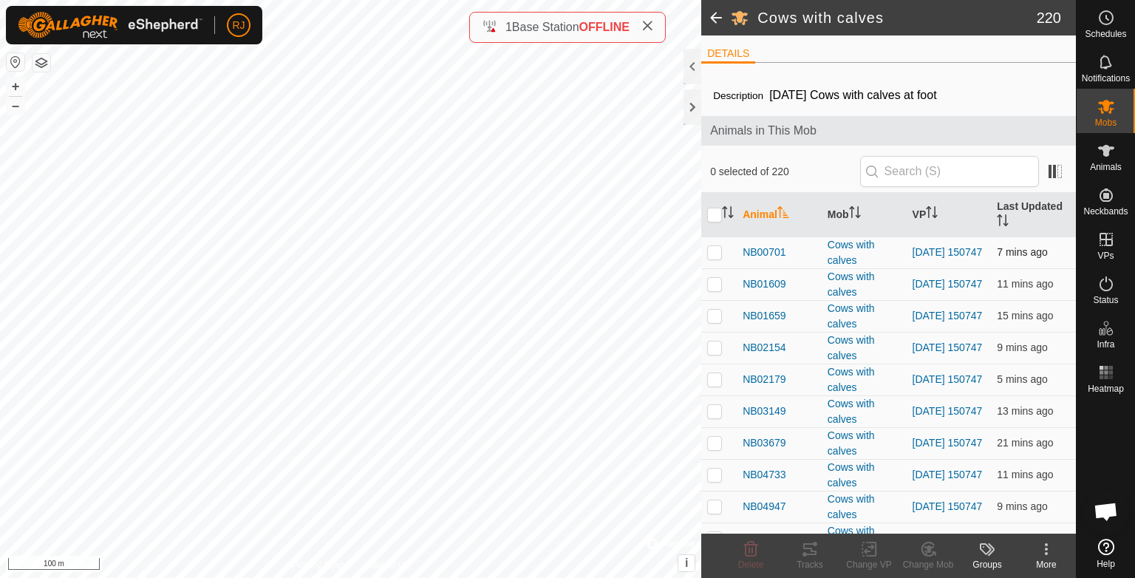
checkbox input "true"
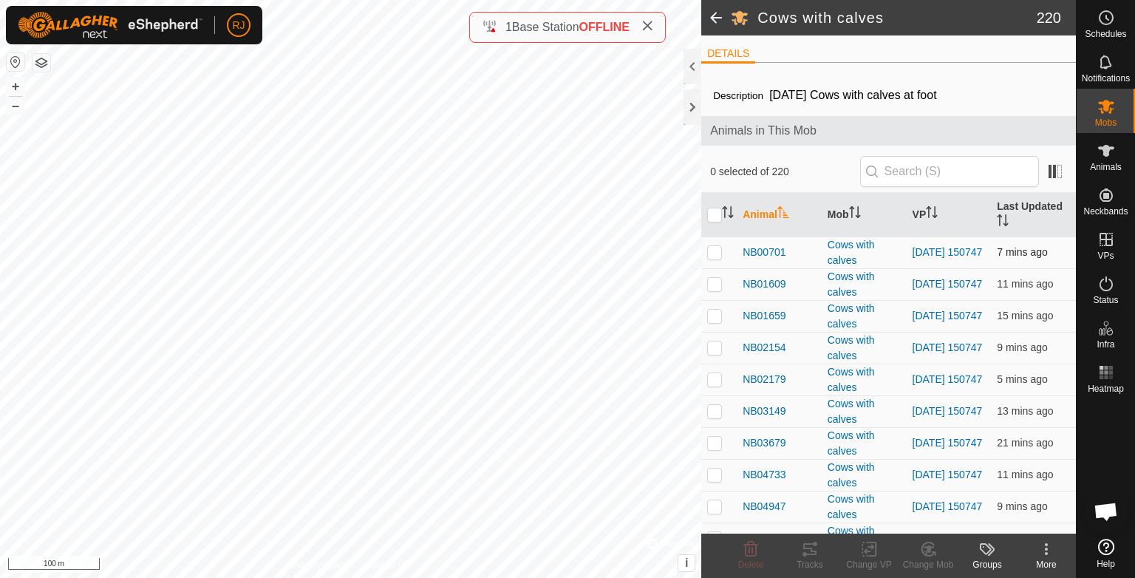
checkbox input "true"
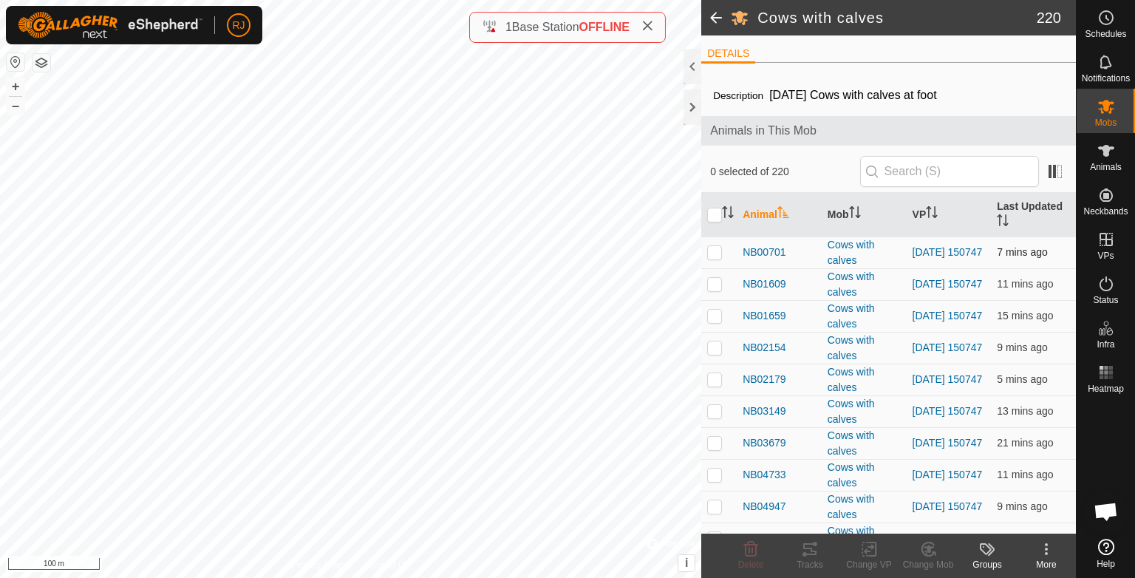
checkbox input "true"
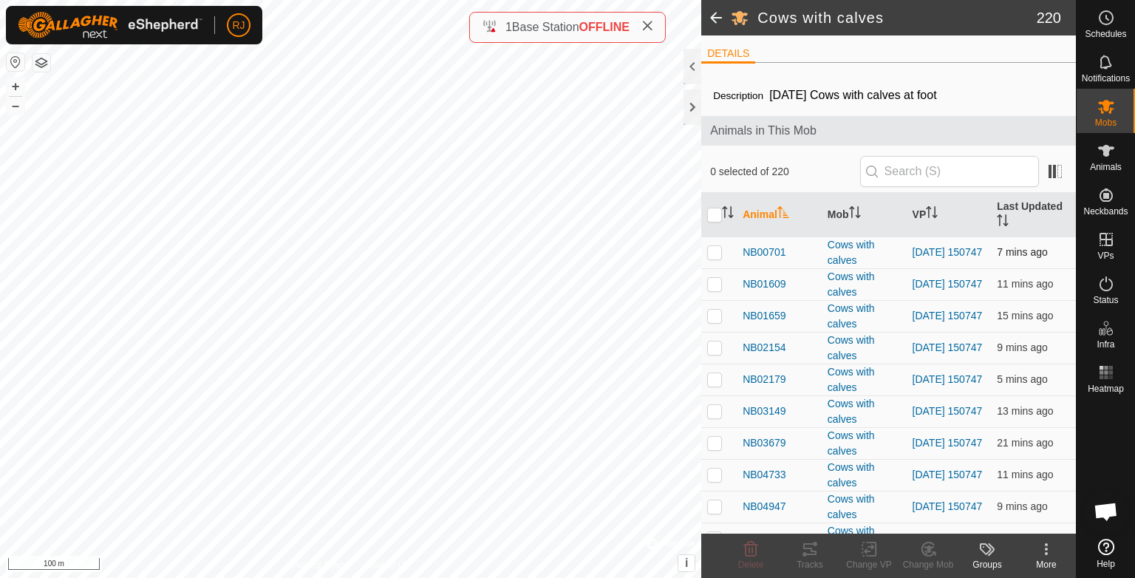
checkbox input "true"
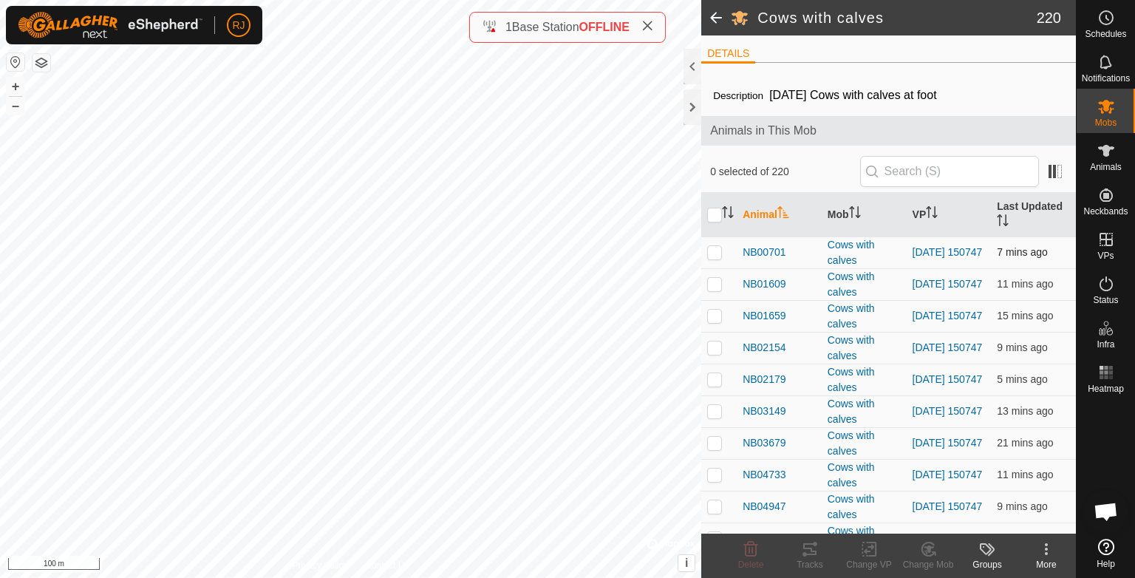
checkbox input "true"
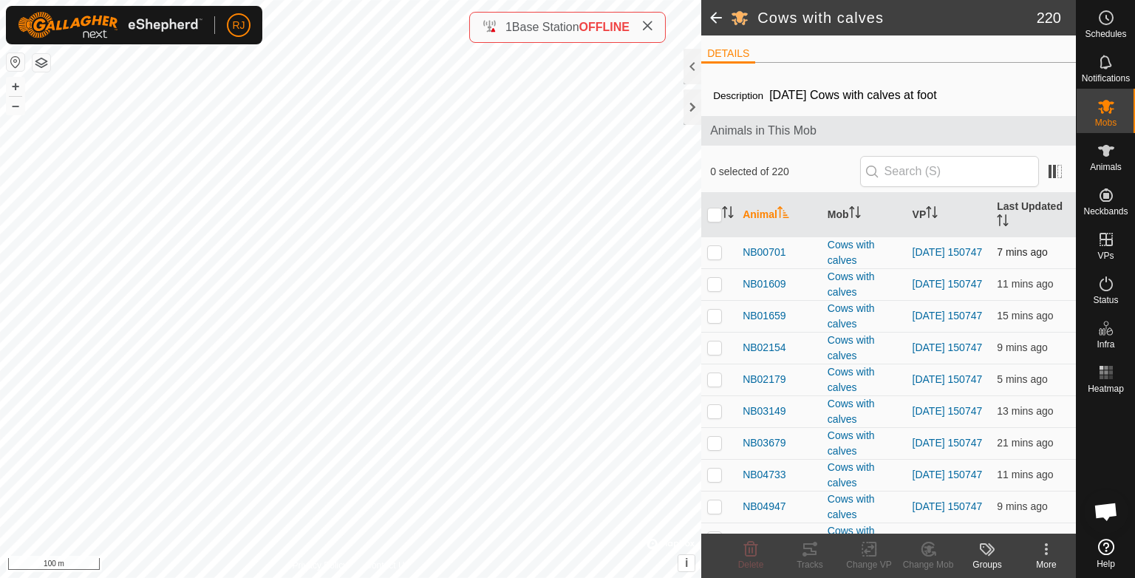
checkbox input "true"
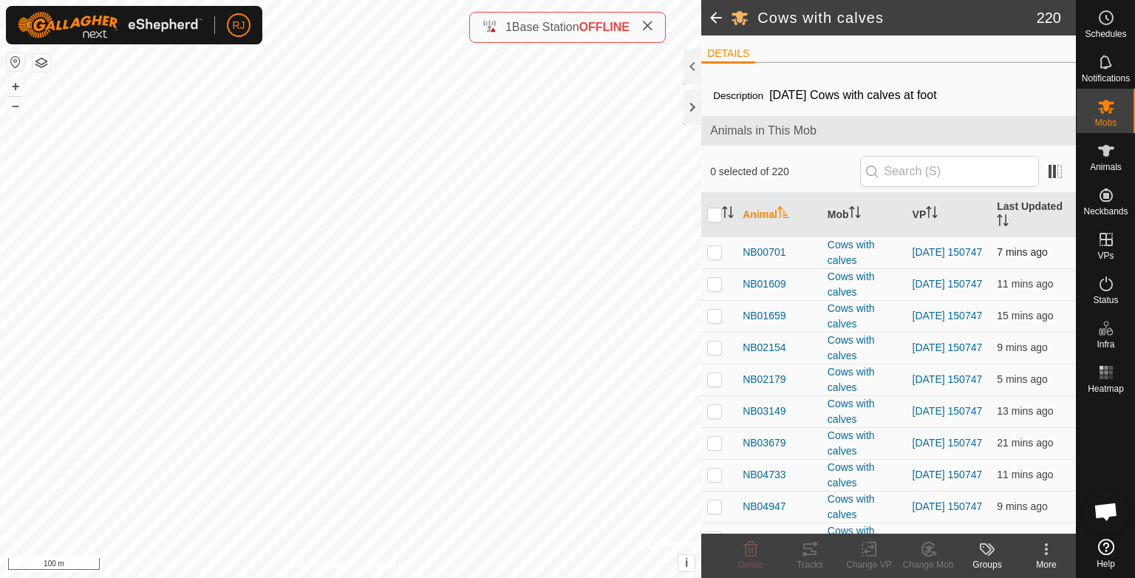
checkbox input "true"
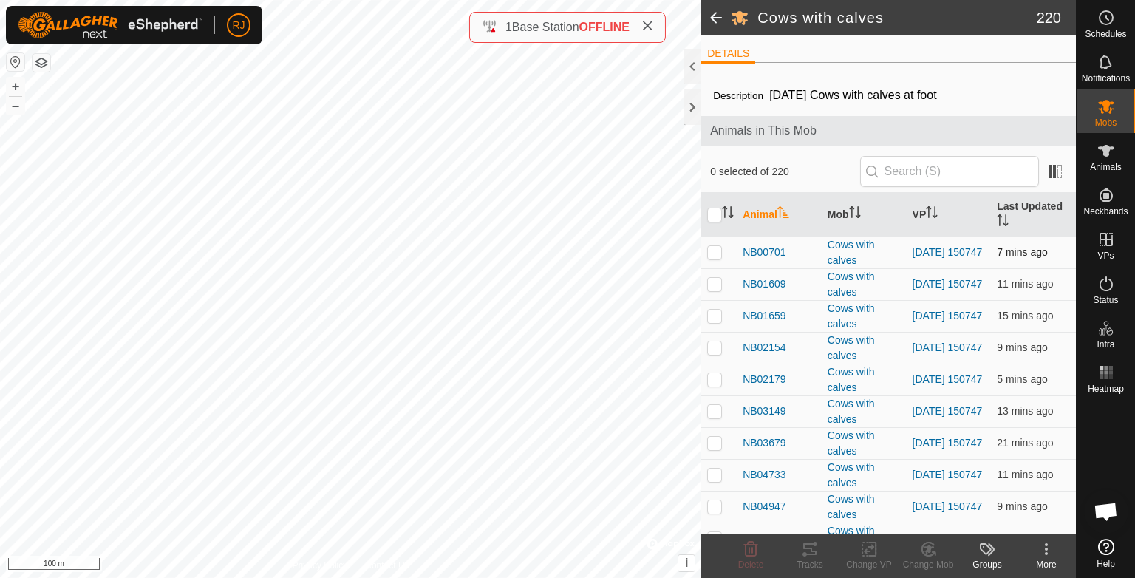
checkbox input "true"
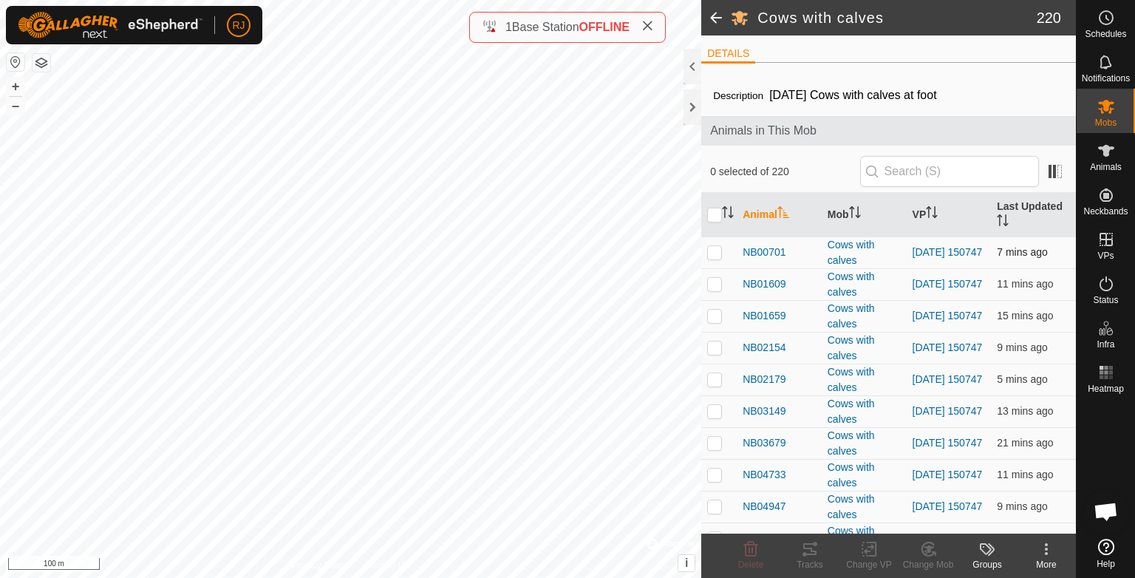
checkbox input "true"
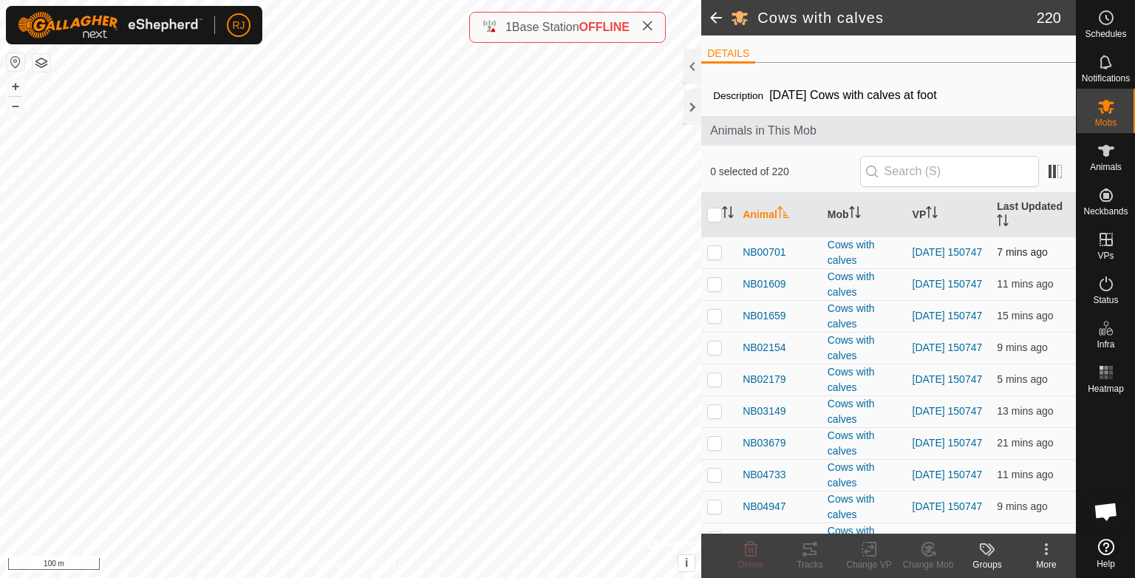
checkbox input "true"
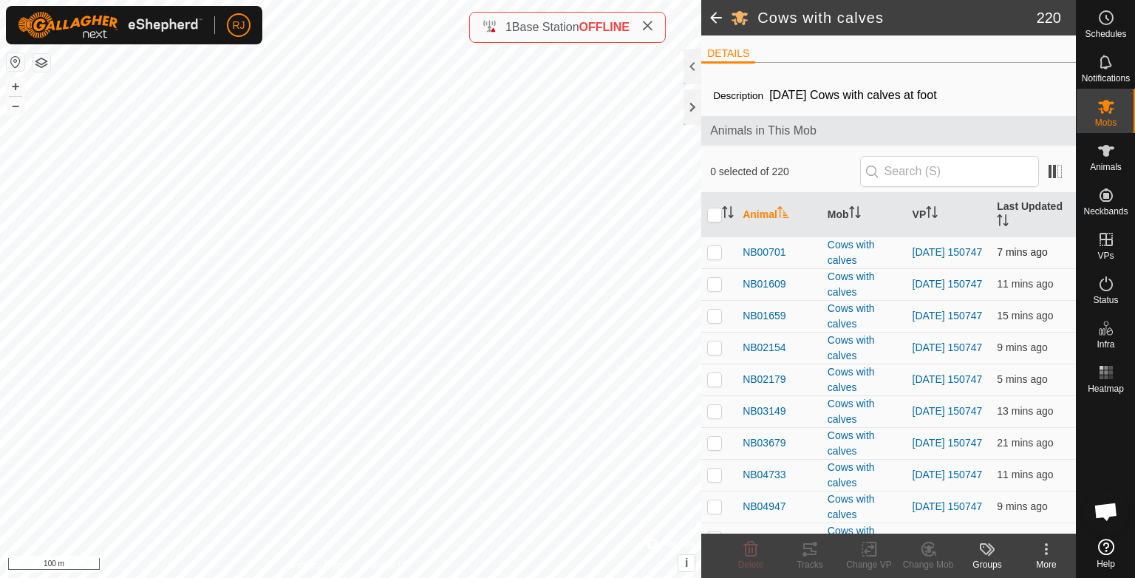
checkbox input "true"
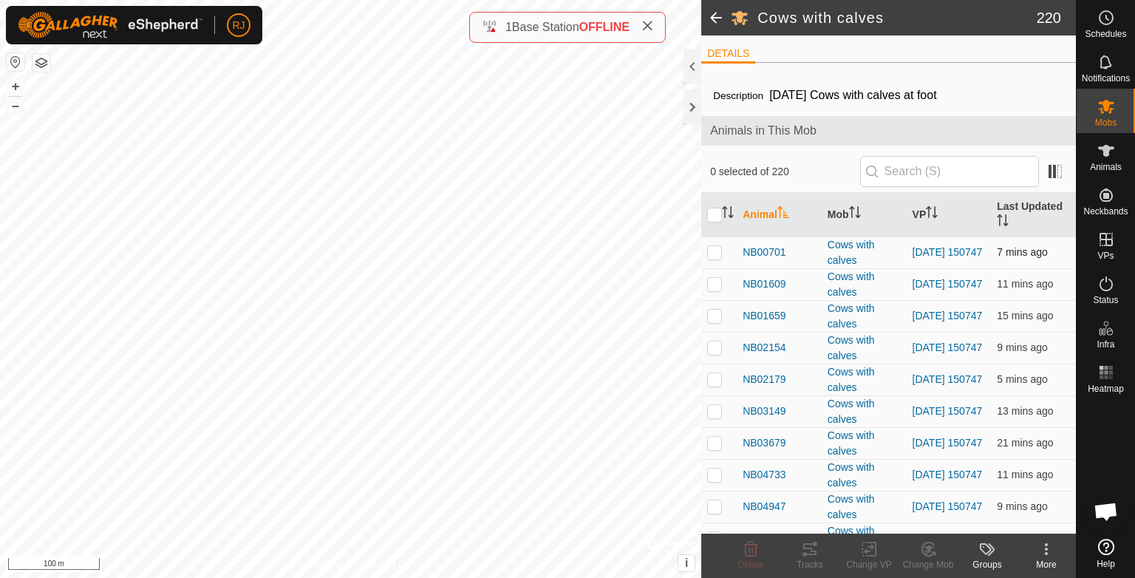
checkbox input "true"
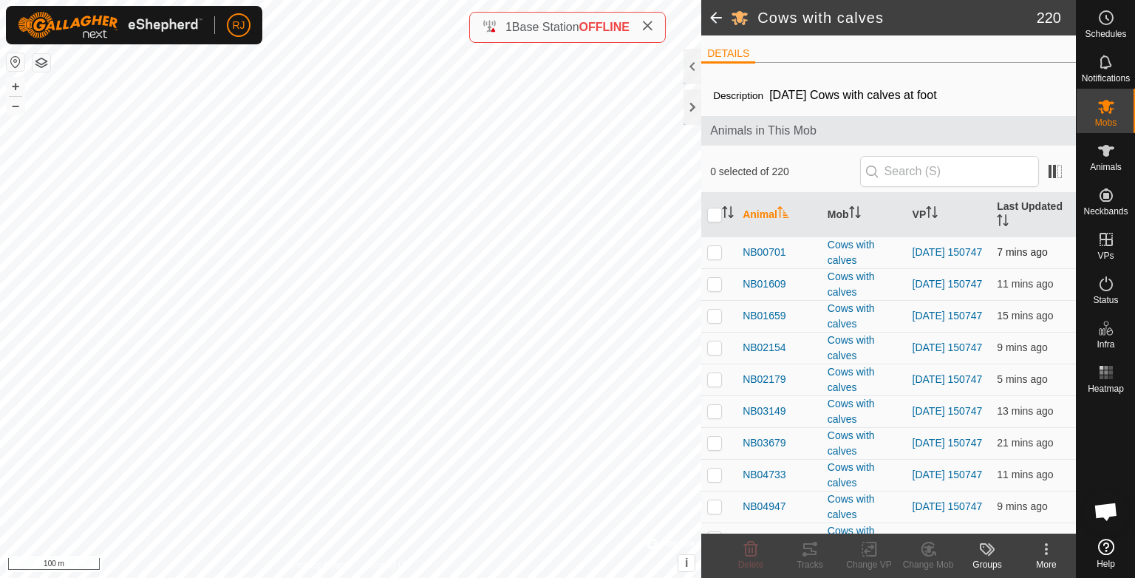
checkbox input "true"
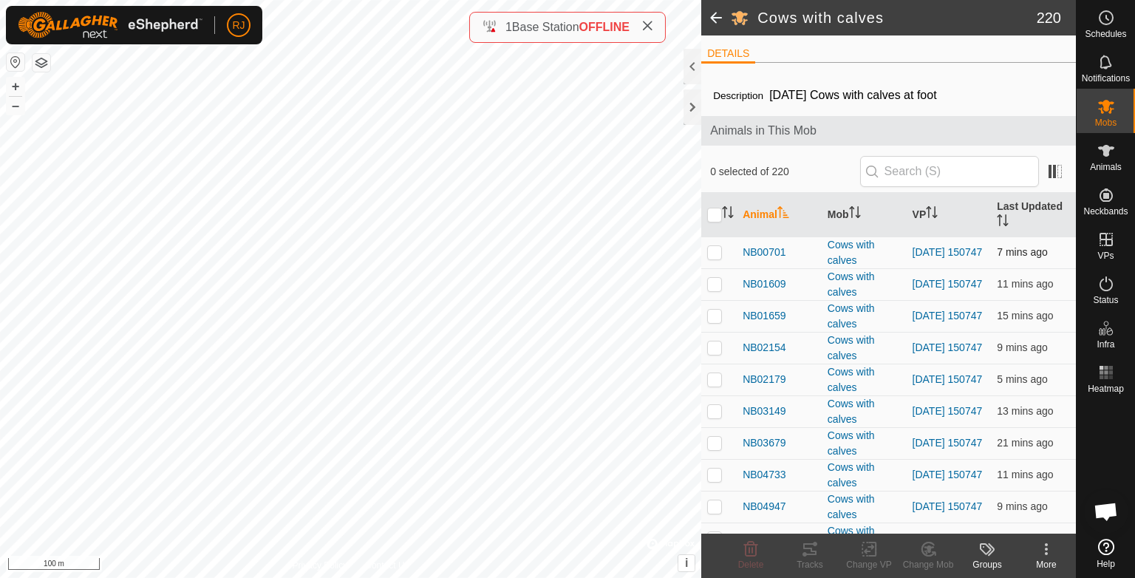
checkbox input "true"
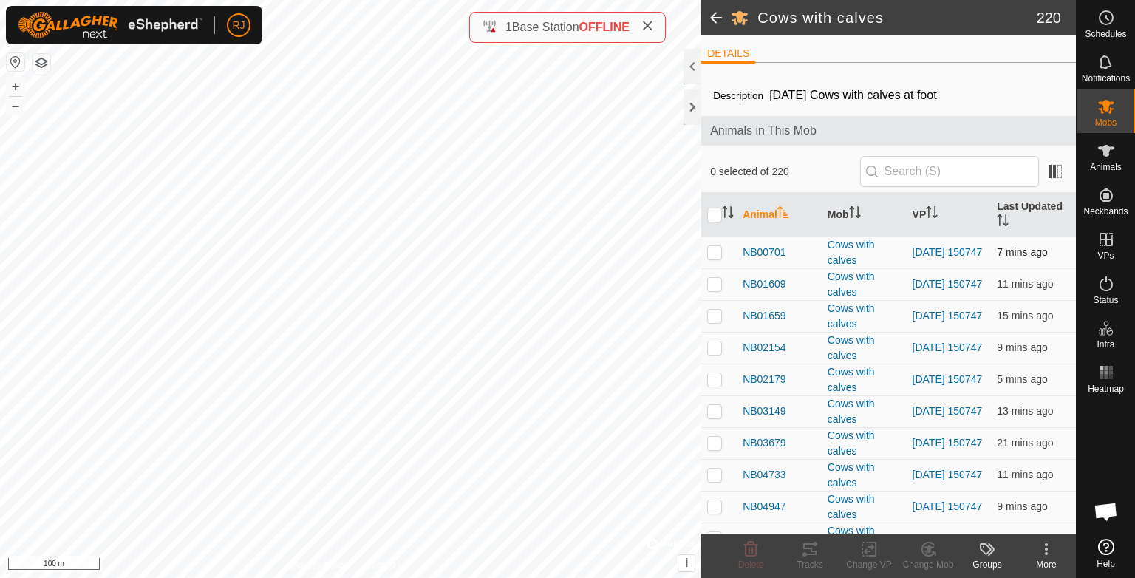
checkbox input "true"
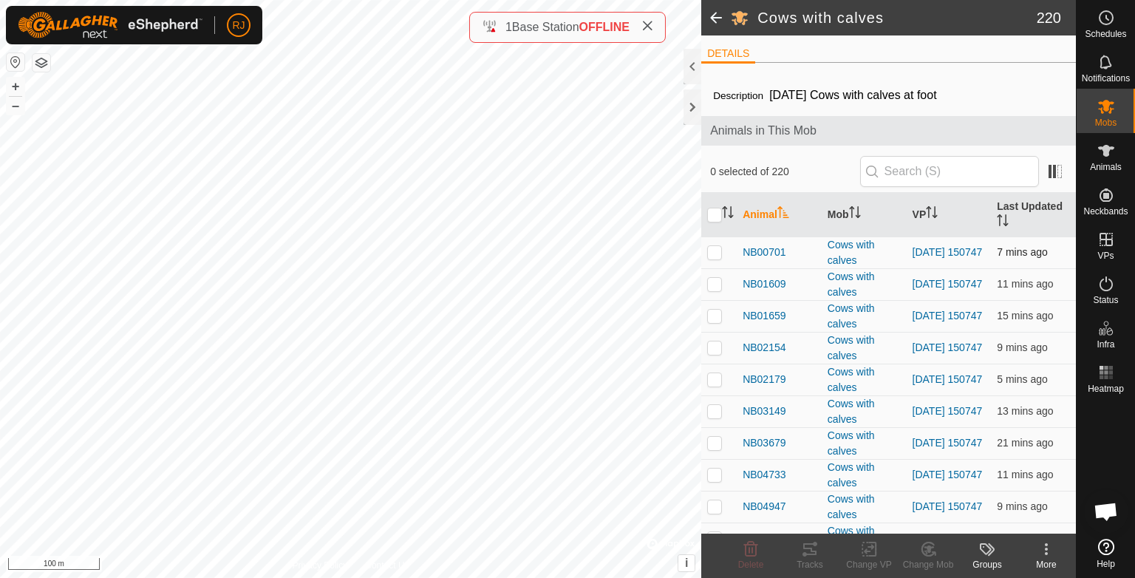
checkbox input "true"
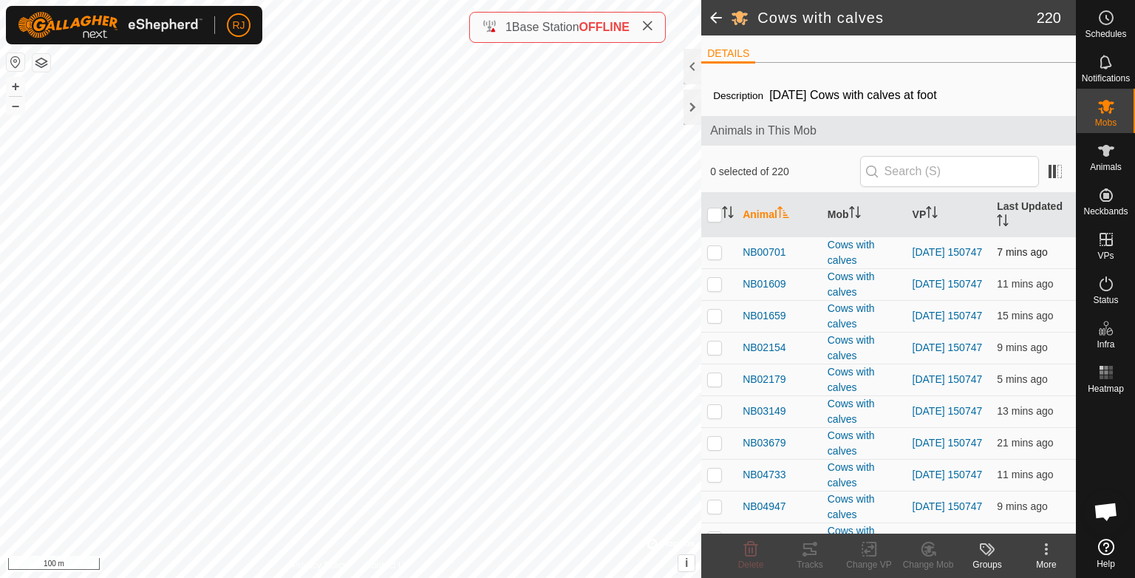
checkbox input "true"
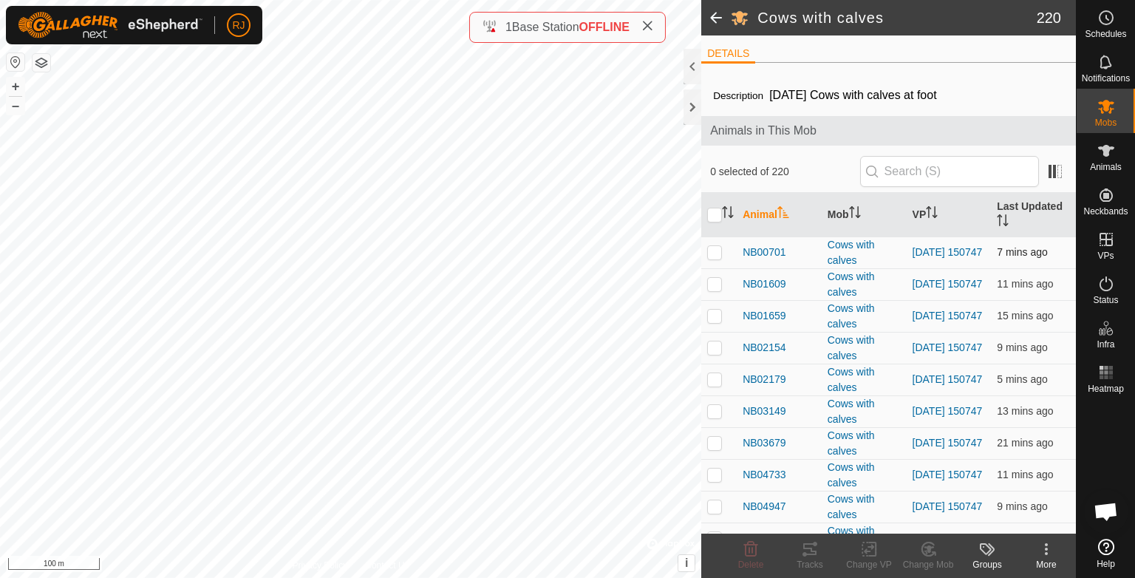
checkbox input "true"
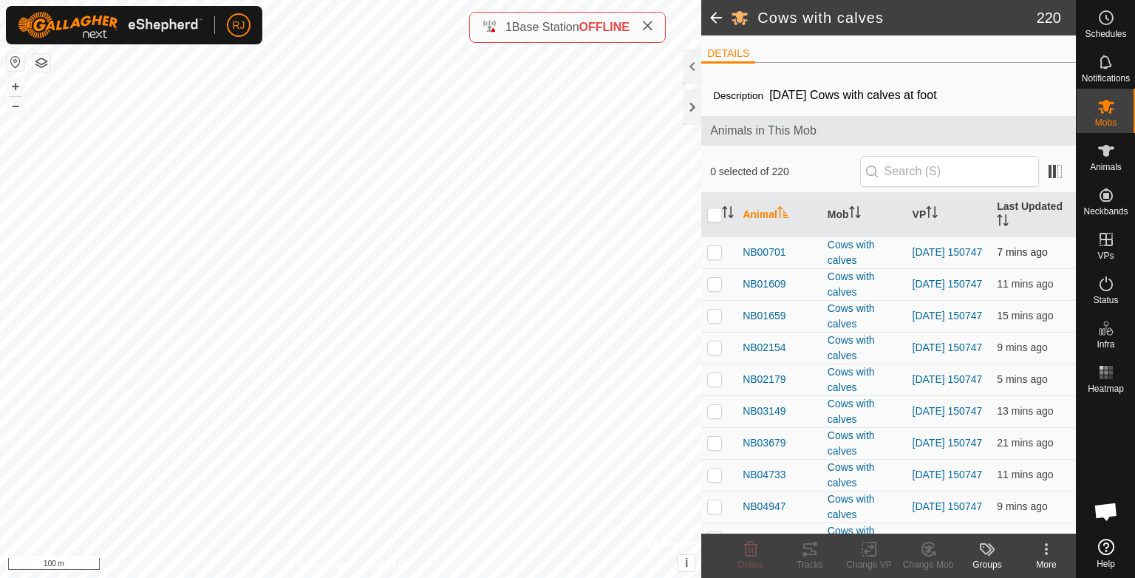
checkbox input "true"
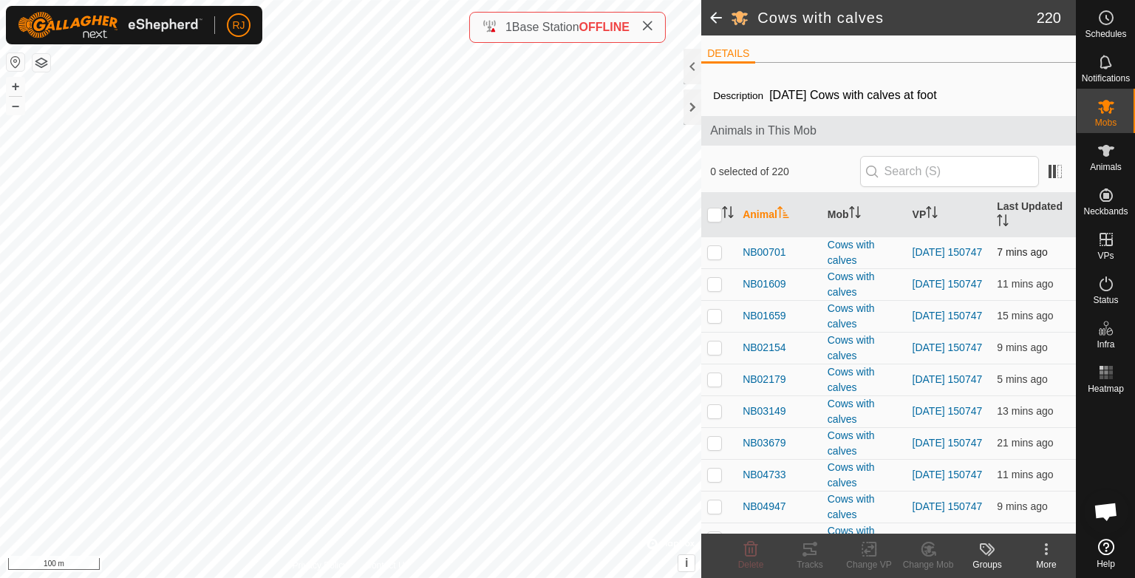
checkbox input "true"
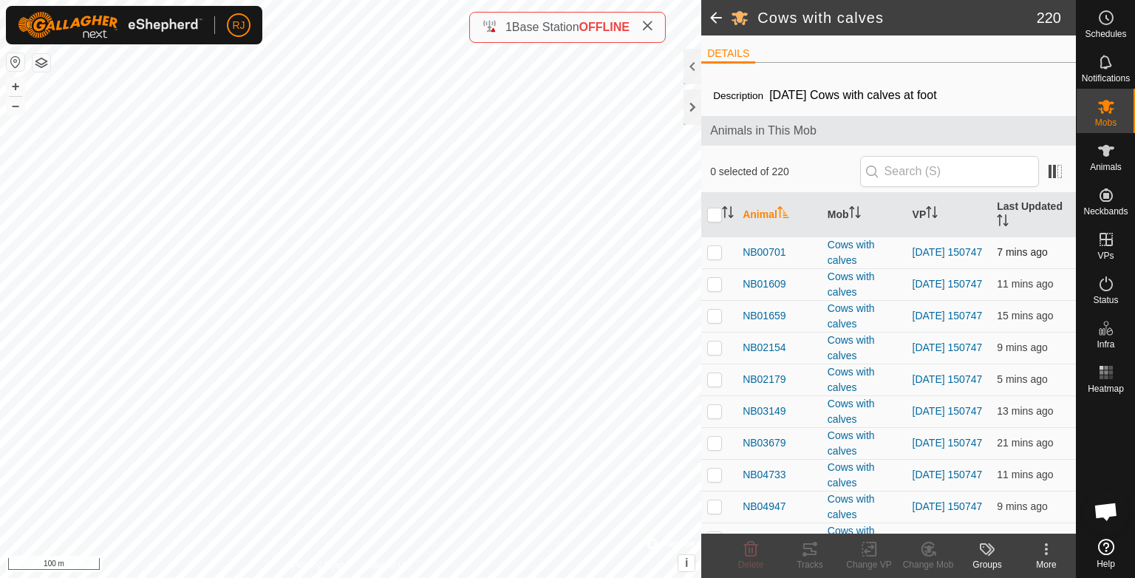
checkbox input "true"
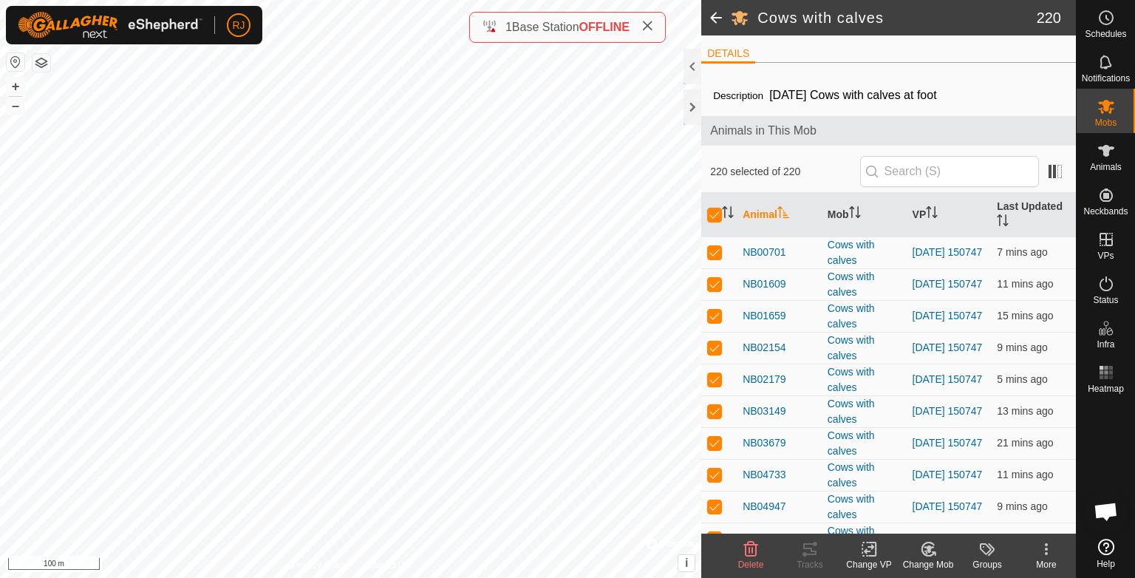
click at [866, 549] on icon at bounding box center [869, 550] width 10 height 10
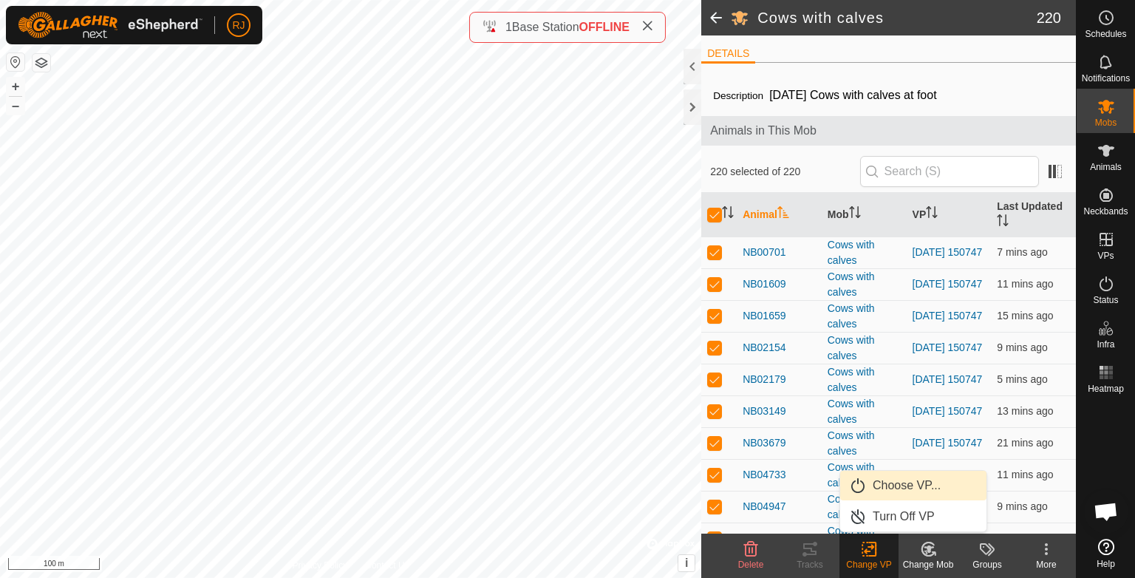
click at [891, 485] on link "Choose VP..." at bounding box center [913, 486] width 146 height 30
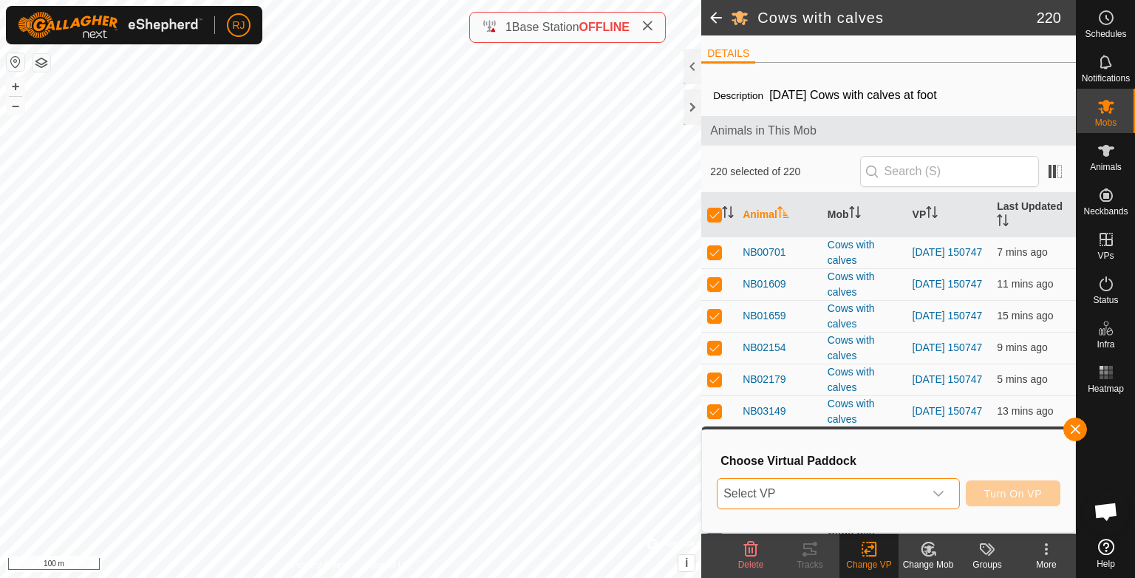
click at [837, 499] on span "Select VP" at bounding box center [821, 494] width 206 height 30
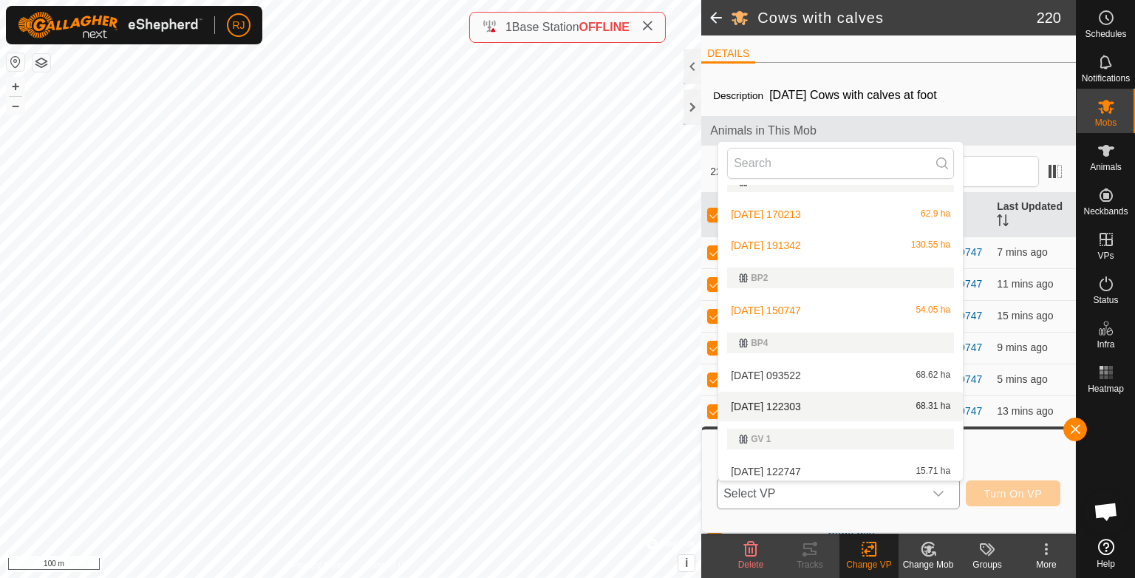
scroll to position [25, 0]
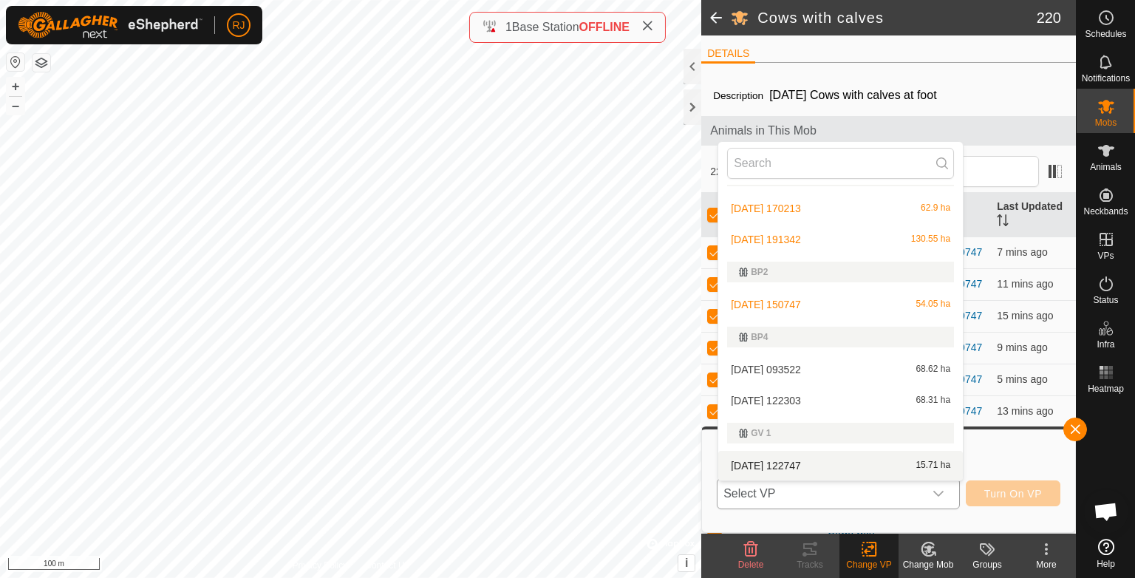
click at [777, 466] on li "2025-10-09 122747 15.71 ha" at bounding box center [840, 466] width 245 height 30
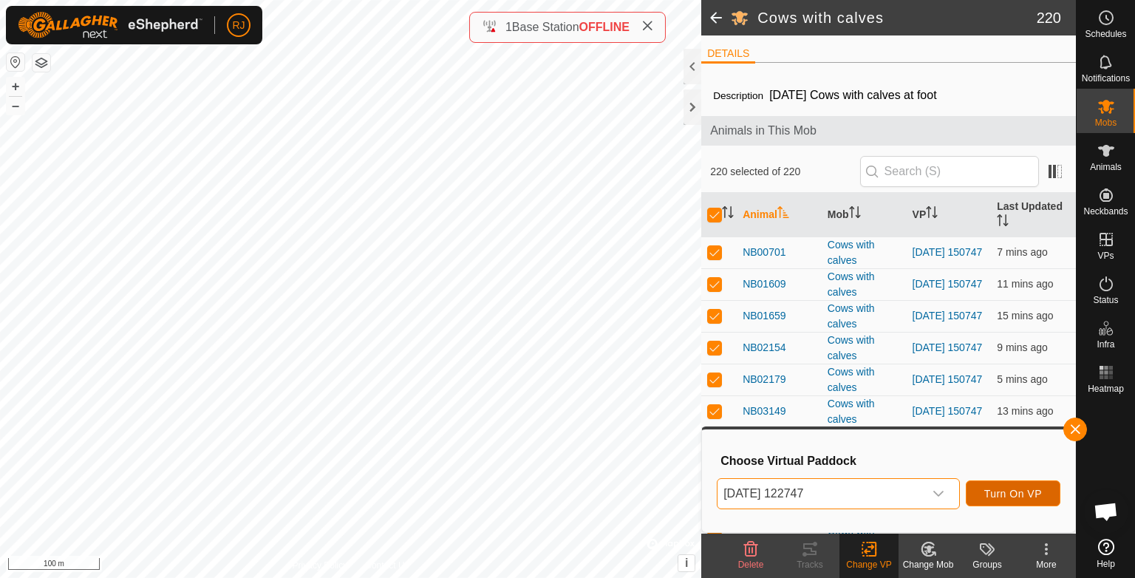
click at [1015, 495] on span "Turn On VP" at bounding box center [1013, 494] width 58 height 12
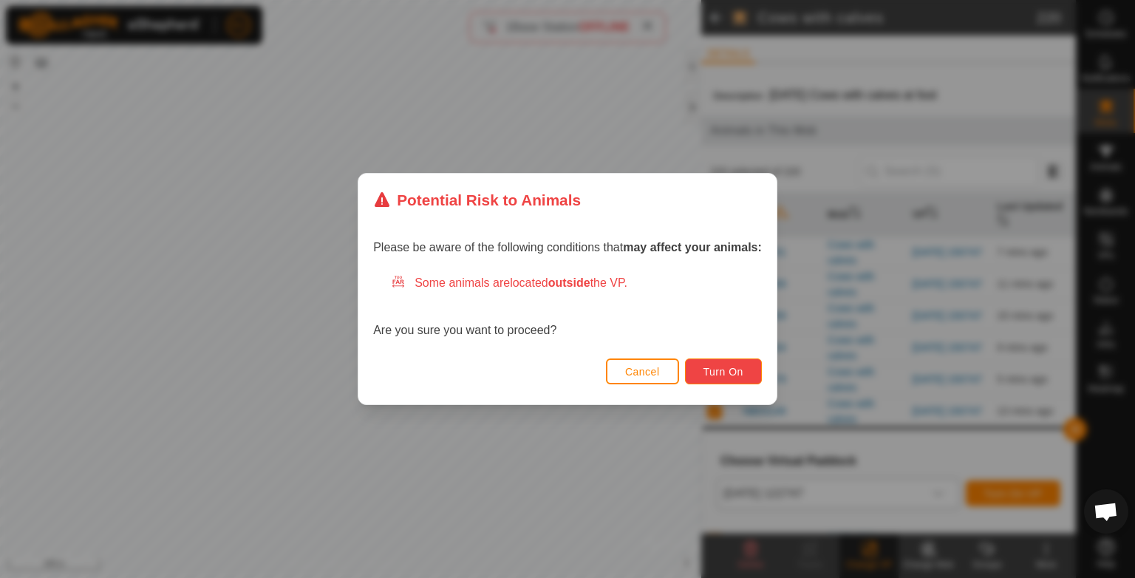
click at [717, 370] on span "Turn On" at bounding box center [724, 372] width 40 height 12
